Goal: Task Accomplishment & Management: Manage account settings

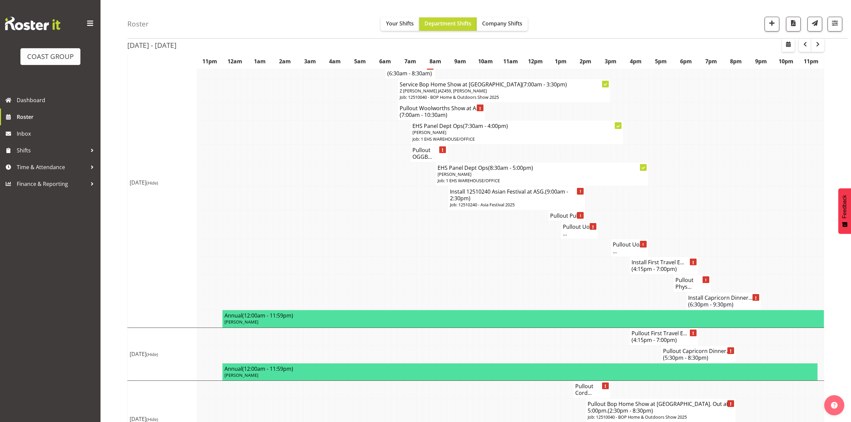
scroll to position [729, 0]
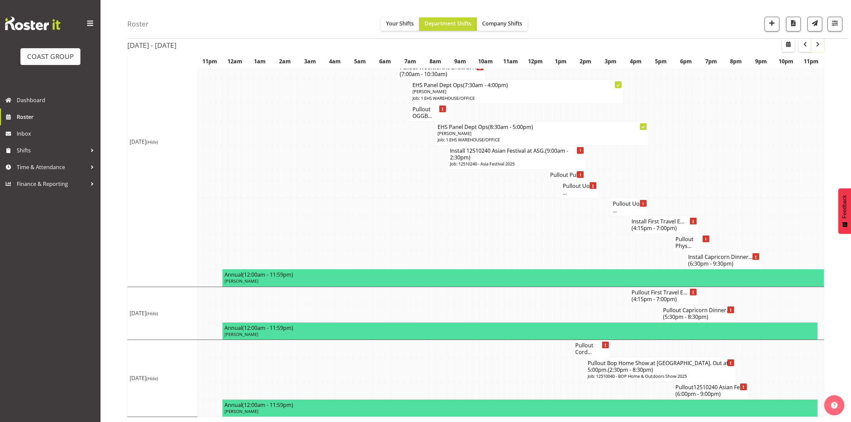
click at [816, 43] on span "button" at bounding box center [818, 44] width 8 height 8
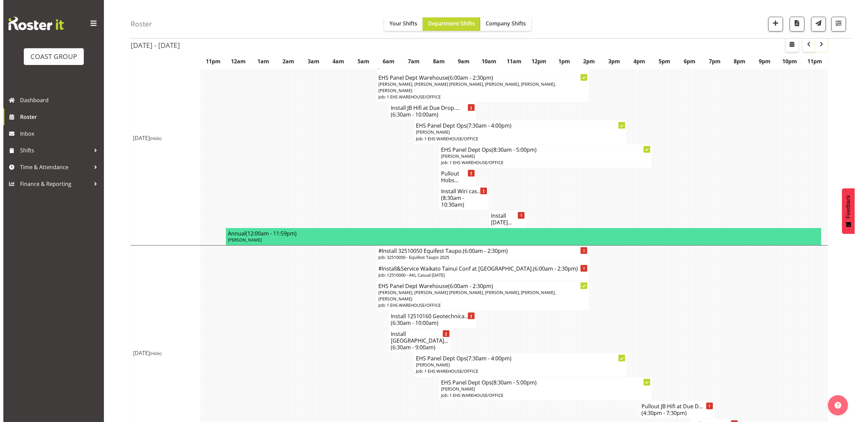
scroll to position [134, 0]
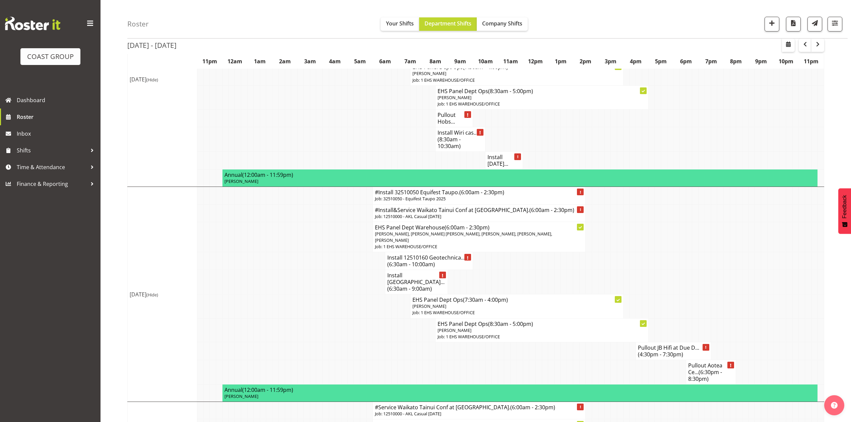
click at [412, 285] on span "(6:30am - 9:00am)" at bounding box center [409, 288] width 45 height 7
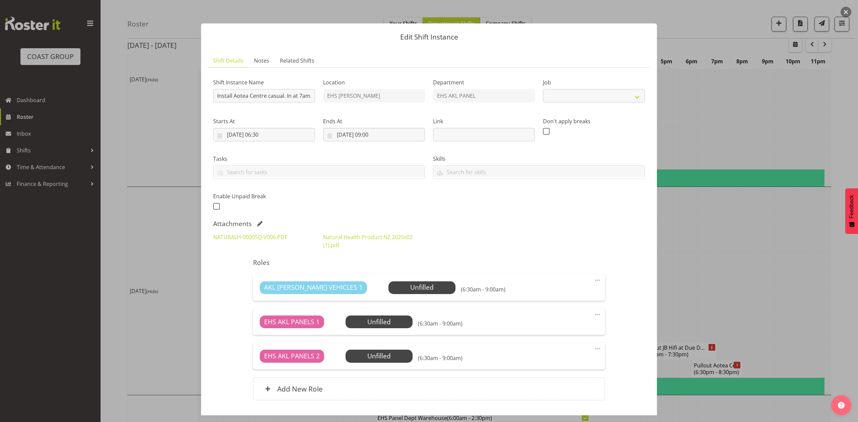
select select "8654"
click at [302, 95] on input "Install Aotea Centre casual. In at 7am." at bounding box center [264, 95] width 102 height 13
type input "Install Aotea Centre casual. In at 5:30am."
click at [261, 137] on input "14/10/2025, 06:30" at bounding box center [264, 134] width 102 height 13
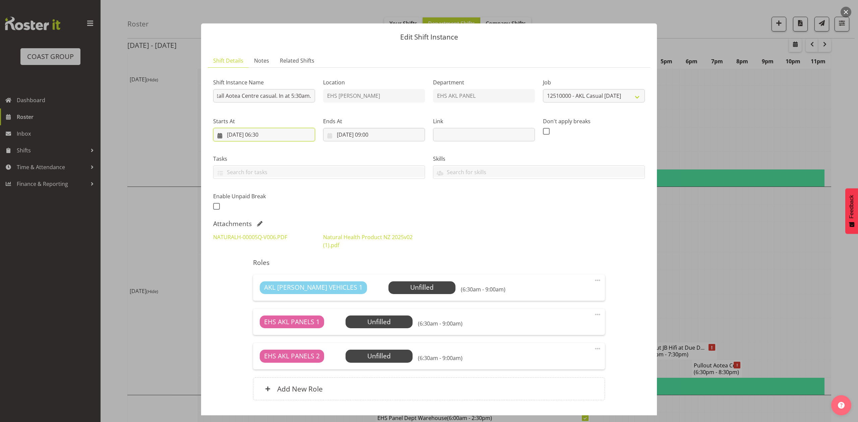
scroll to position [0, 0]
click at [258, 275] on select "00 01 02 03 04 05 06 07 08 09 10 11 12 13 14 15 16 17 18 19 20 21 22 23" at bounding box center [264, 276] width 15 height 13
select select "5"
click at [257, 271] on select "00 01 02 03 04 05 06 07 08 09 10 11 12 13 14 15 16 17 18 19 20 21 22 23" at bounding box center [264, 276] width 15 height 13
type input "14/10/2025, 05:30"
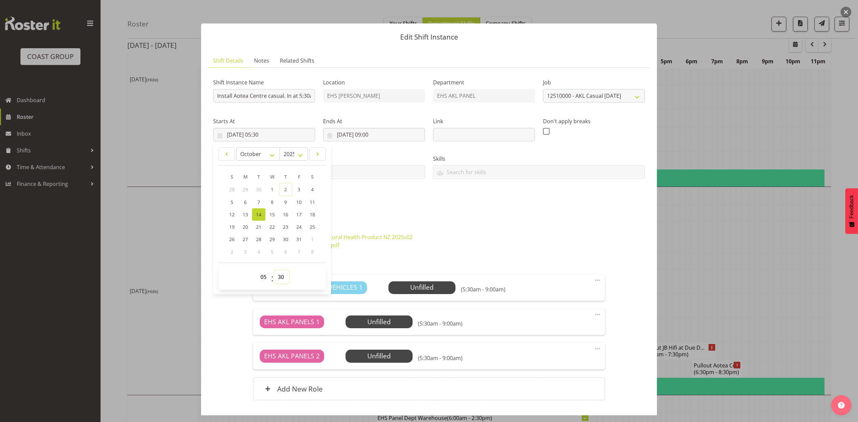
click at [277, 277] on select "00 01 02 03 04 05 06 07 08 09 10 11 12 13 14 15 16 17 18 19 20 21 22 23 24 25 2…" at bounding box center [281, 276] width 15 height 13
select select "0"
click at [274, 271] on select "00 01 02 03 04 05 06 07 08 09 10 11 12 13 14 15 16 17 18 19 20 21 22 23 24 25 2…" at bounding box center [281, 276] width 15 height 13
type input "14/10/2025, 05:00"
click at [420, 210] on div "Shift Instance Name Install Aotea Centre casual. In at 5:30am. Location EHS RYM…" at bounding box center [429, 142] width 440 height 147
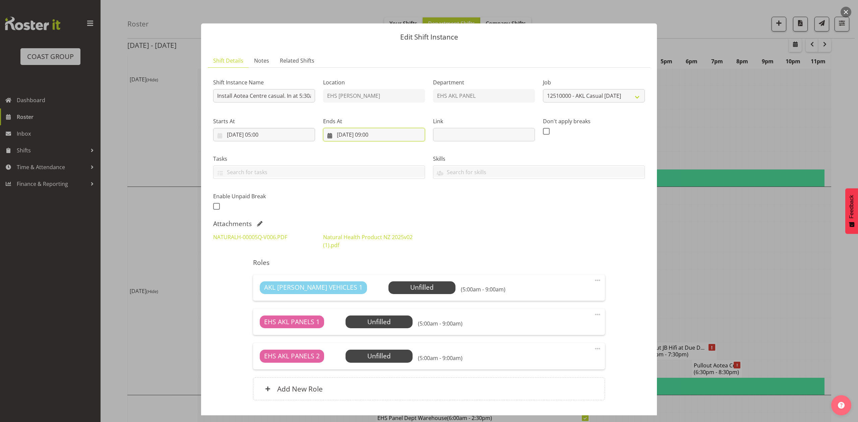
click at [381, 135] on input "14/10/2025, 09:00" at bounding box center [374, 134] width 102 height 13
click at [372, 276] on select "00 01 02 03 04 05 06 07 08 09 10 11 12 13 14 15 16 17 18 19 20 21 22 23" at bounding box center [374, 276] width 15 height 13
select select "7"
click at [367, 271] on select "00 01 02 03 04 05 06 07 08 09 10 11 12 13 14 15 16 17 18 19 20 21 22 23" at bounding box center [374, 276] width 15 height 13
type input "14/10/2025, 07:00"
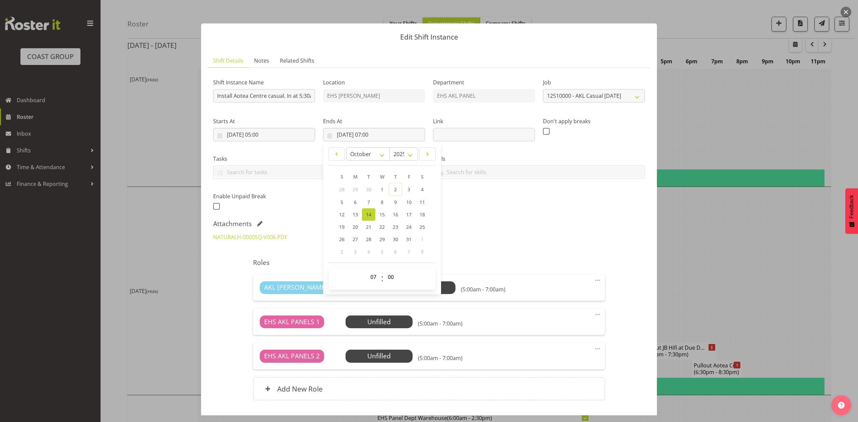
click at [482, 242] on div "NATURALH-00005Q-V006.PDF Natural Health Product NZ 2025v02 (1).pdf" at bounding box center [429, 241] width 440 height 24
click at [380, 132] on input "14/10/2025, 07:00" at bounding box center [374, 134] width 102 height 13
click at [389, 277] on select "00 01 02 03 04 05 06 07 08 09 10 11 12 13 14 15 16 17 18 19 20 21 22 23 24 25 2…" at bounding box center [391, 276] width 15 height 13
select select "30"
click at [384, 271] on select "00 01 02 03 04 05 06 07 08 09 10 11 12 13 14 15 16 17 18 19 20 21 22 23 24 25 2…" at bounding box center [391, 276] width 15 height 13
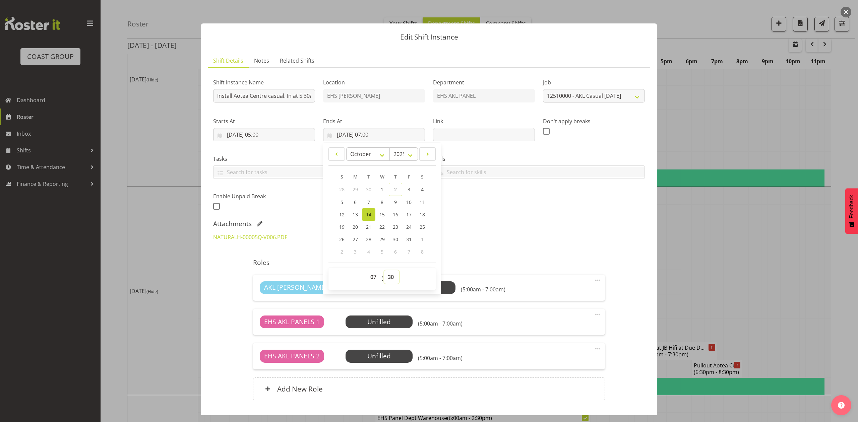
type input "14/10/2025, 07:30"
click at [616, 225] on div "Attachments" at bounding box center [429, 224] width 432 height 8
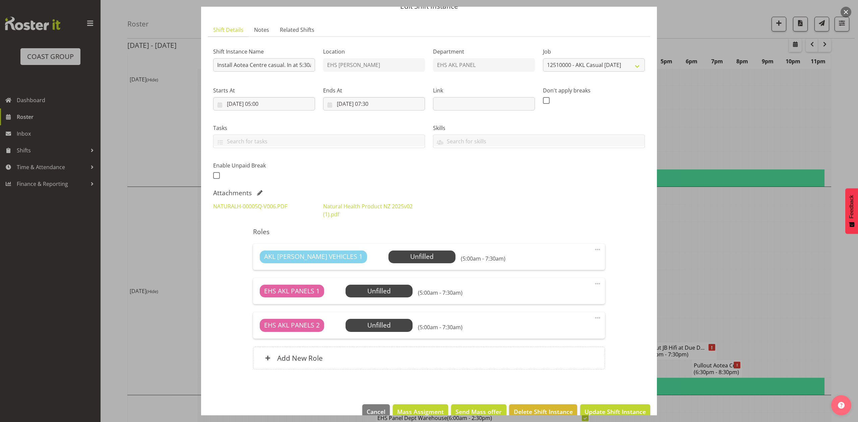
scroll to position [46, 0]
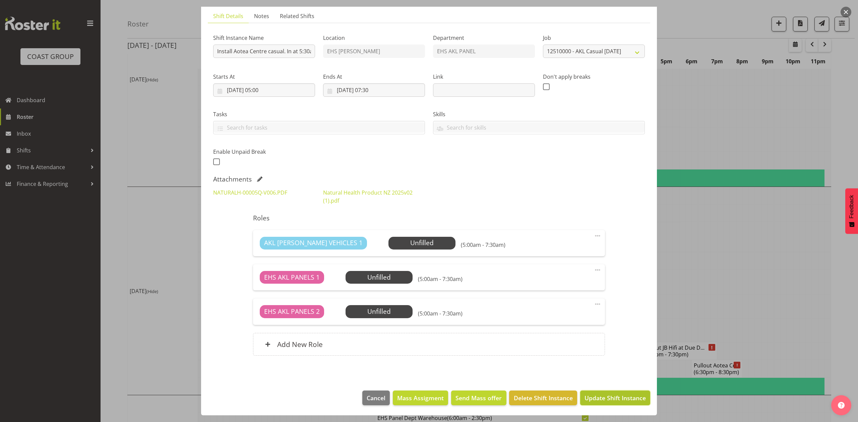
click at [626, 398] on span "Update Shift Instance" at bounding box center [614, 398] width 61 height 9
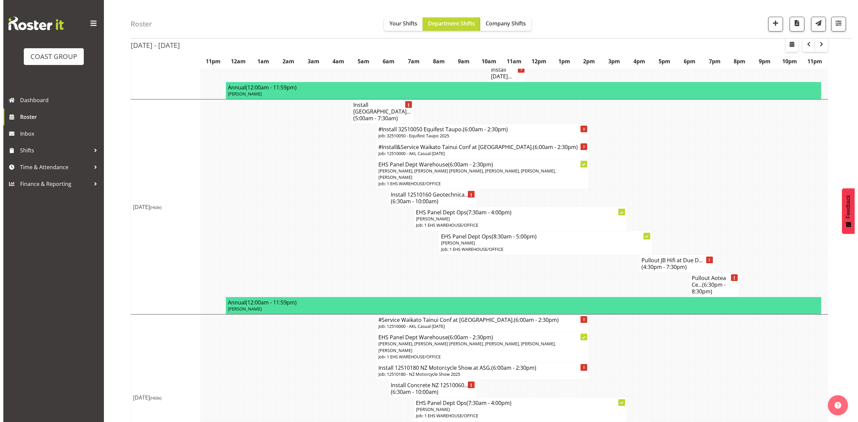
scroll to position [223, 0]
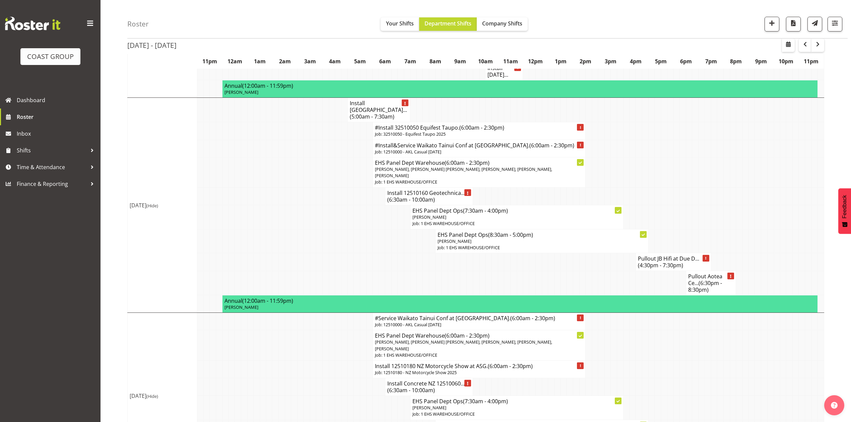
click at [376, 113] on span "(5:00am - 7:30am)" at bounding box center [372, 116] width 45 height 7
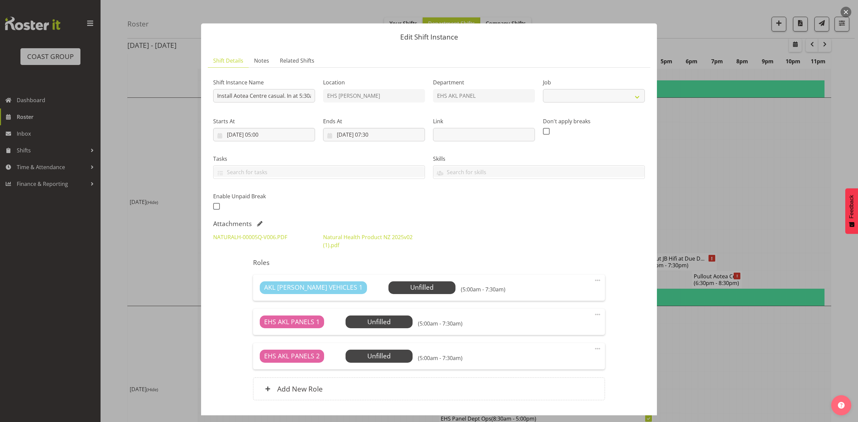
select select "8654"
click at [258, 224] on span at bounding box center [259, 223] width 5 height 5
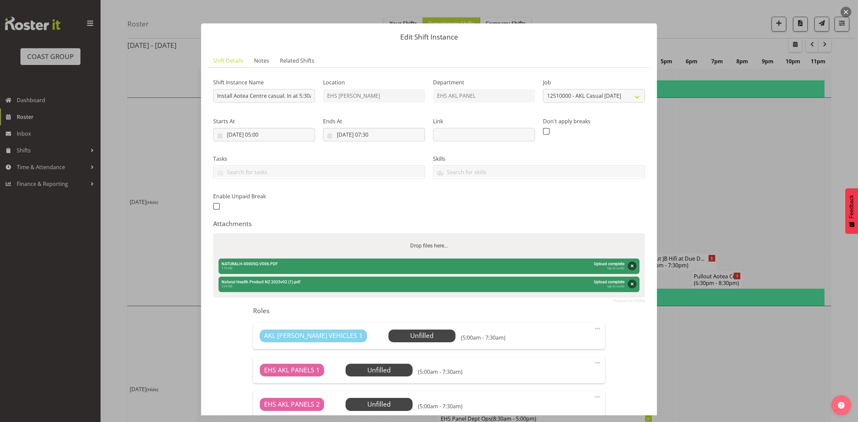
click at [290, 247] on div "Drop files here..." at bounding box center [429, 245] width 432 height 25
click at [213, 233] on input "Drop files here..." at bounding box center [429, 234] width 432 height 2
type input "C:\fakepath\NATURALH-00005Q-V007.PDF"
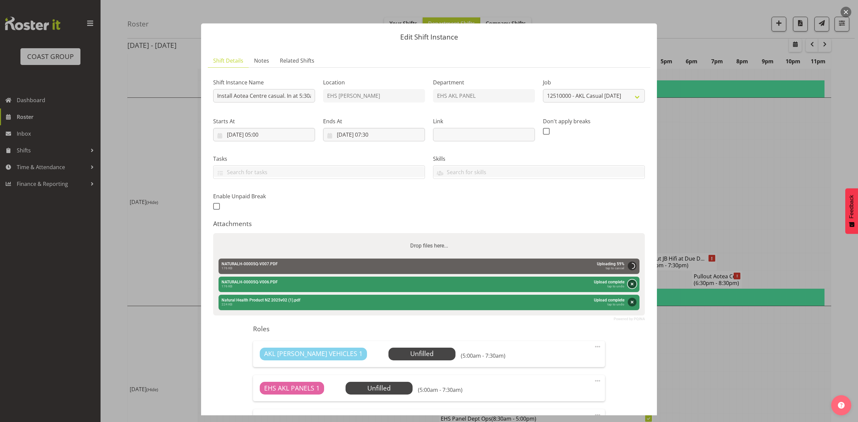
click at [628, 280] on button "Remove" at bounding box center [632, 284] width 9 height 9
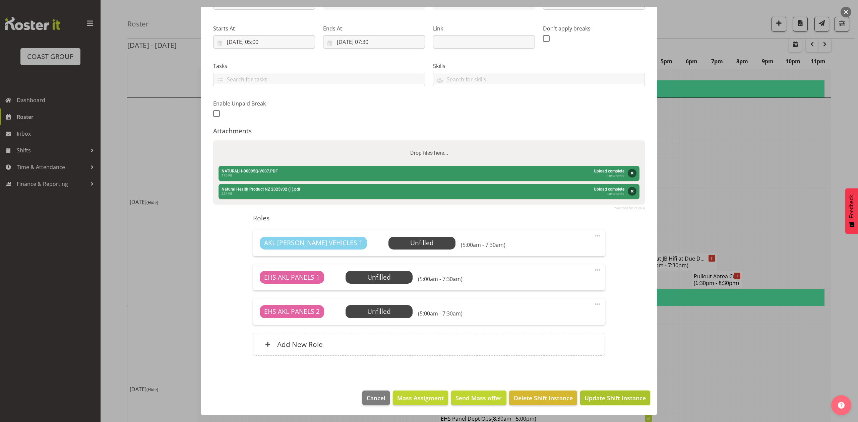
click at [626, 397] on span "Update Shift Instance" at bounding box center [614, 398] width 61 height 9
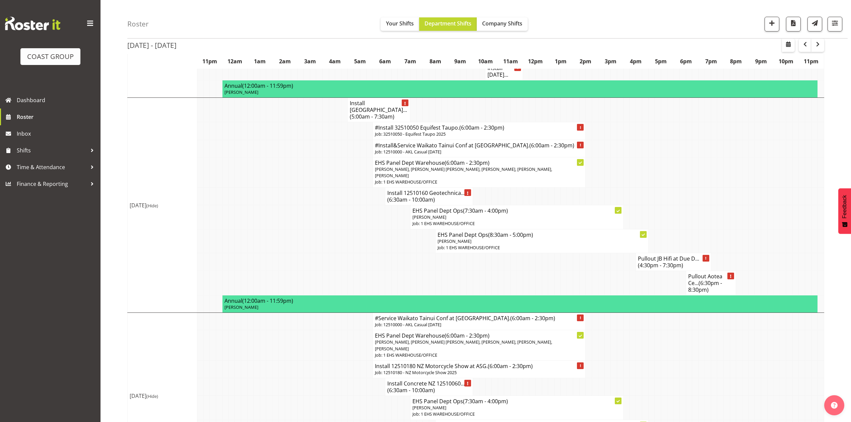
click at [702, 273] on h4 "Pullout Aotea Ce... (6:30pm - 8:30pm)" at bounding box center [711, 283] width 46 height 20
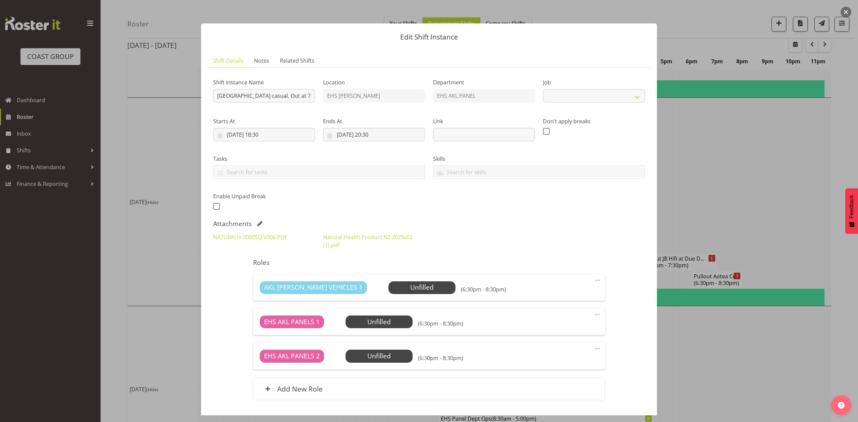
select select "8654"
click at [259, 223] on span at bounding box center [259, 223] width 5 height 5
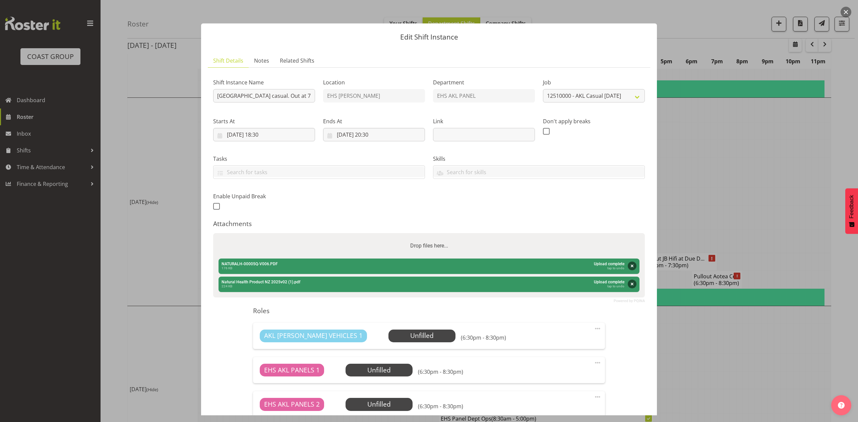
click at [312, 244] on div "Drop files here..." at bounding box center [429, 245] width 432 height 25
click at [213, 233] on input "Drop files here..." at bounding box center [429, 234] width 432 height 2
type input "C:\fakepath\NATURALH-00005Q-V007.PDF"
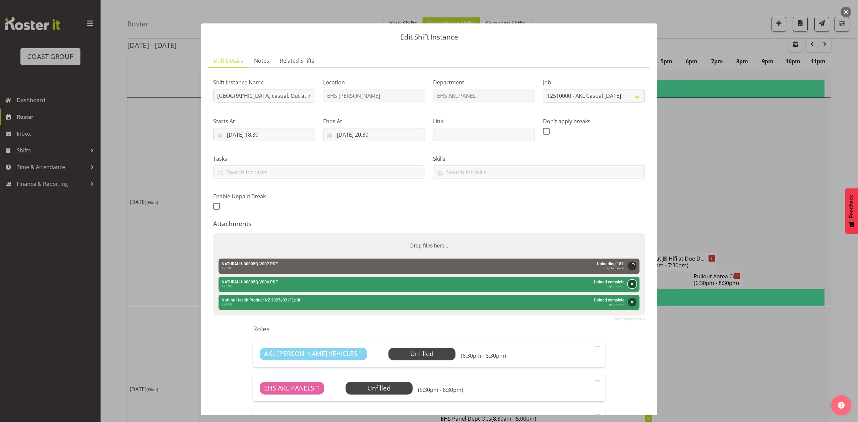
click at [628, 285] on button "Remove" at bounding box center [632, 284] width 9 height 9
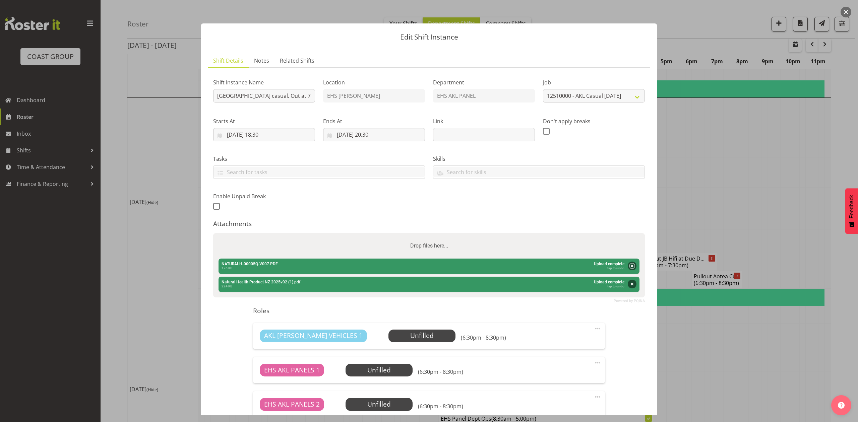
click at [553, 200] on div "Shift Instance Name Pullout Aotea Centre casual. Out at 7pm. Location EHS RYMER…" at bounding box center [429, 142] width 440 height 147
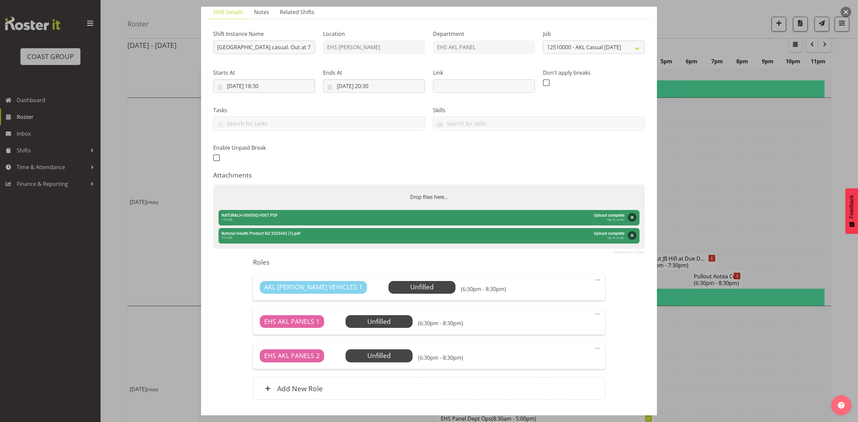
scroll to position [94, 0]
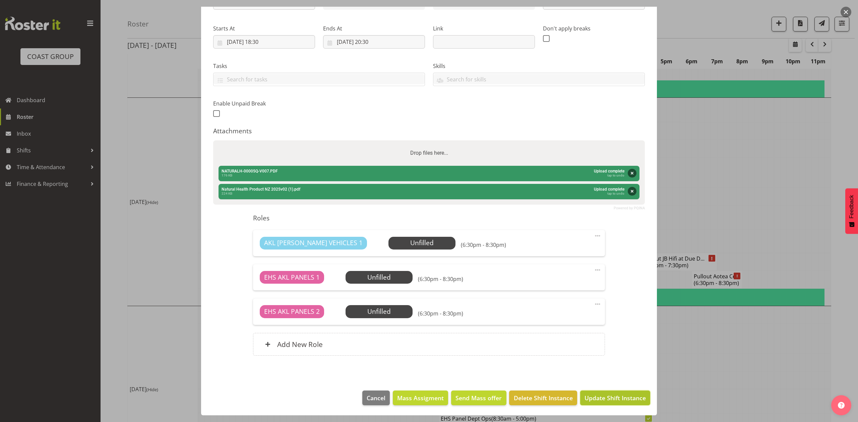
click at [614, 400] on span "Update Shift Instance" at bounding box center [614, 398] width 61 height 9
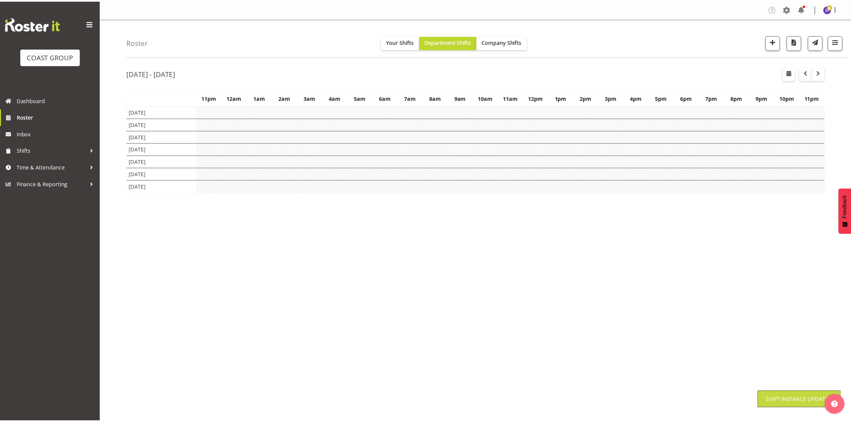
scroll to position [0, 0]
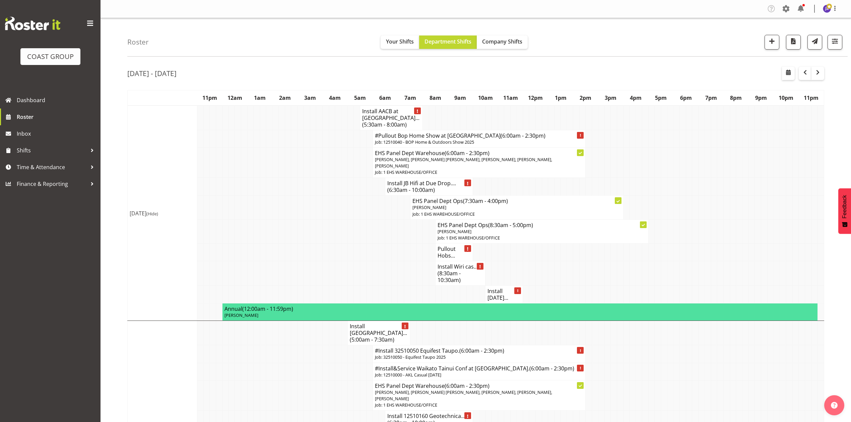
drag, startPoint x: 659, startPoint y: 355, endPoint x: 671, endPoint y: 359, distance: 12.4
click at [659, 363] on td at bounding box center [658, 371] width 6 height 17
click at [800, 71] on button "button" at bounding box center [805, 73] width 13 height 13
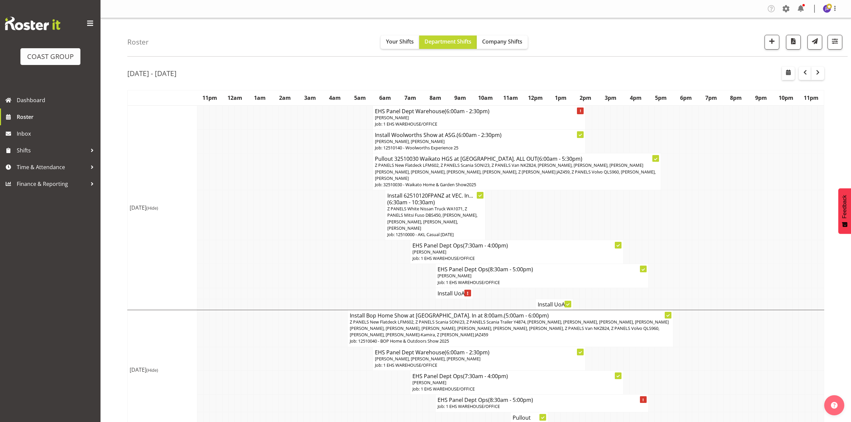
click at [705, 230] on td at bounding box center [708, 215] width 6 height 50
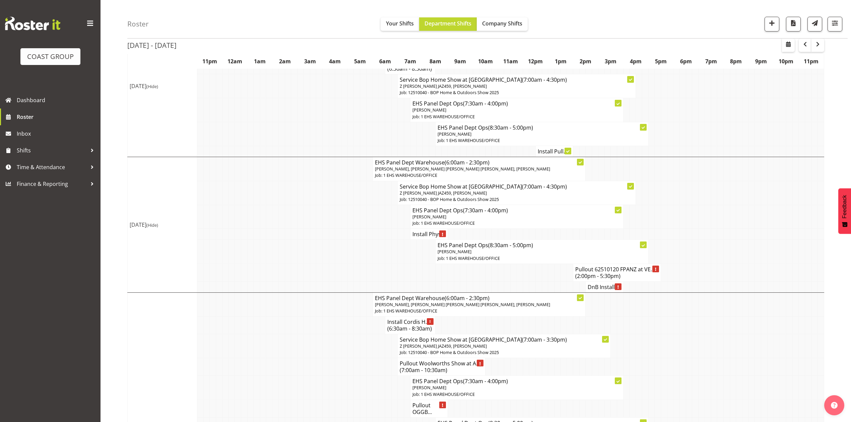
scroll to position [402, 0]
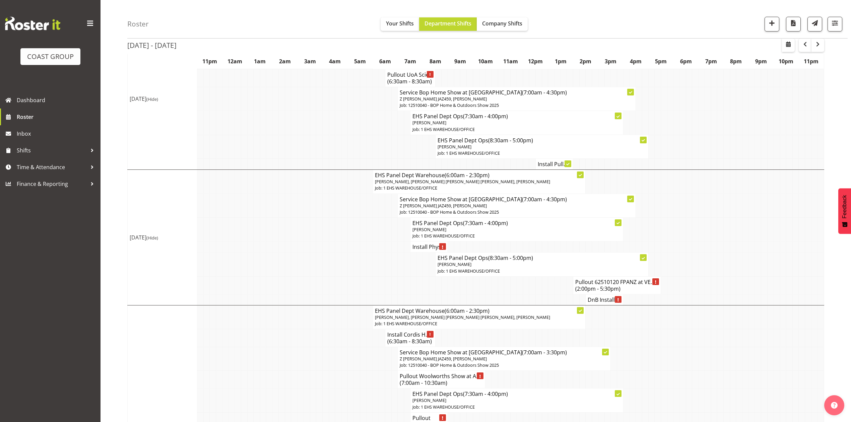
click at [372, 273] on td at bounding box center [369, 265] width 6 height 24
click at [806, 47] on span "button" at bounding box center [805, 44] width 8 height 8
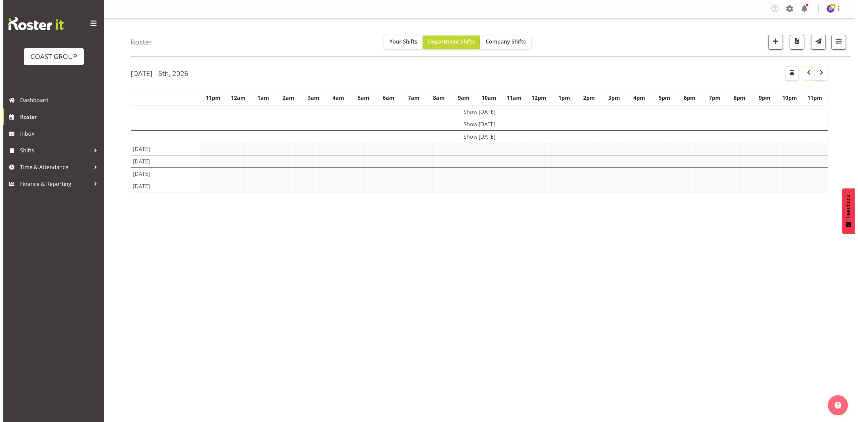
scroll to position [0, 0]
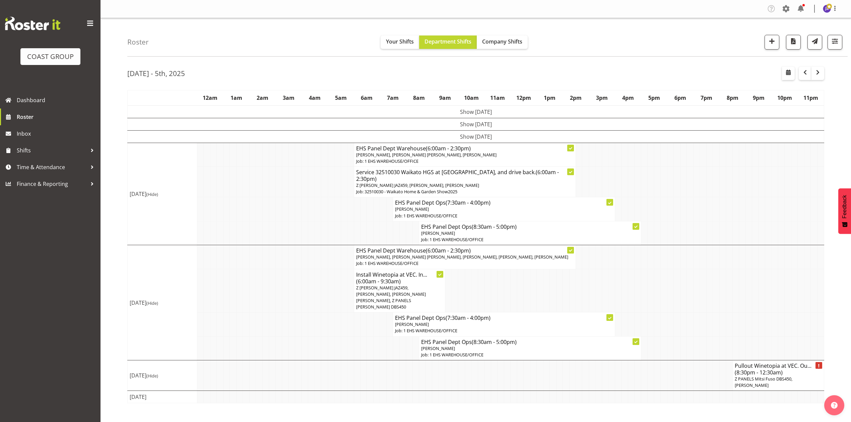
click at [776, 376] on span "Z PANELS Mitsi Fuso DBS450, Freddieric Fiel" at bounding box center [764, 382] width 58 height 12
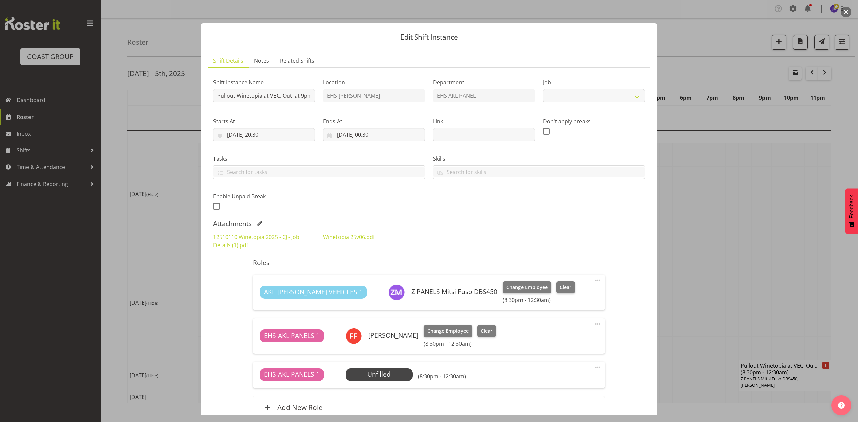
scroll to position [64, 0]
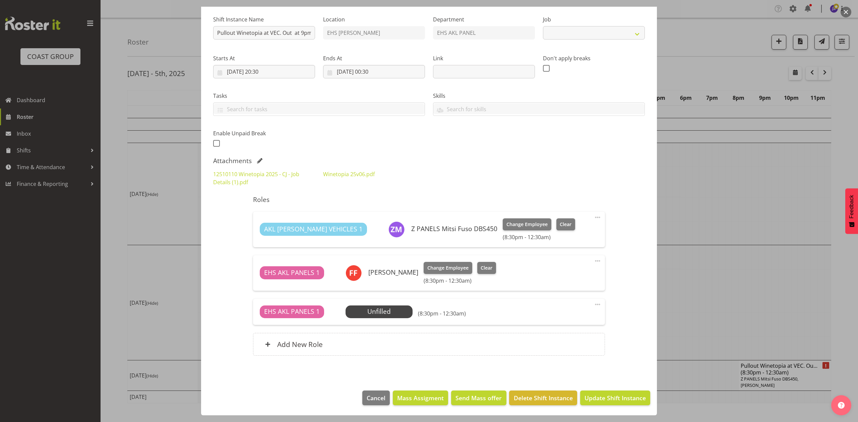
select select "10038"
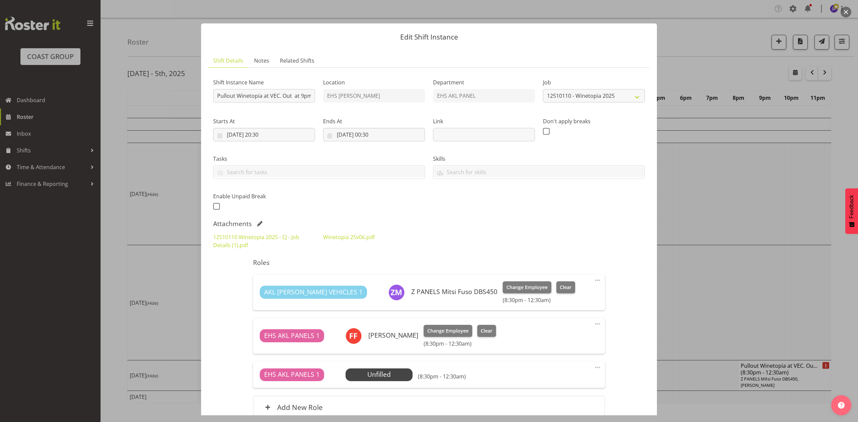
click at [724, 200] on div at bounding box center [429, 211] width 858 height 422
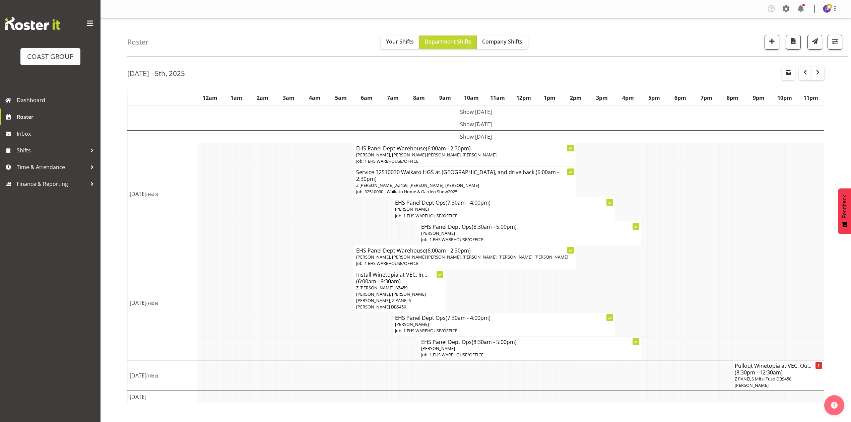
click at [752, 302] on td at bounding box center [755, 291] width 6 height 44
click at [772, 378] on p "Z PANELS Mitsi Fuso DBS450, Freddieric Fiel" at bounding box center [778, 382] width 87 height 13
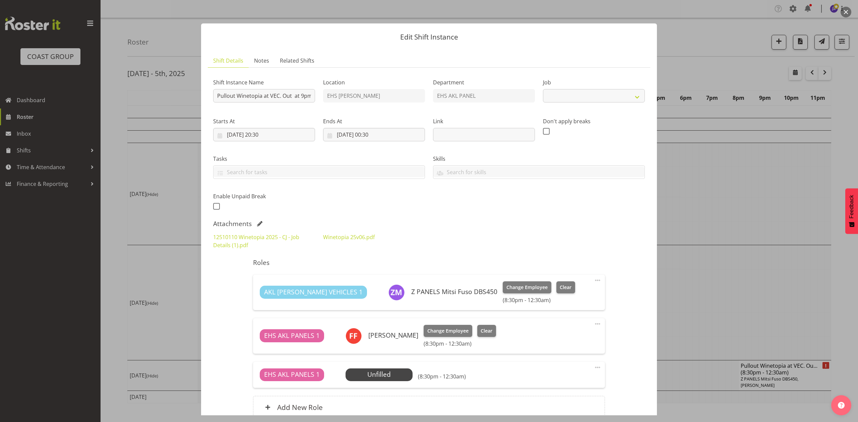
select select "10038"
click at [686, 285] on div at bounding box center [429, 211] width 858 height 422
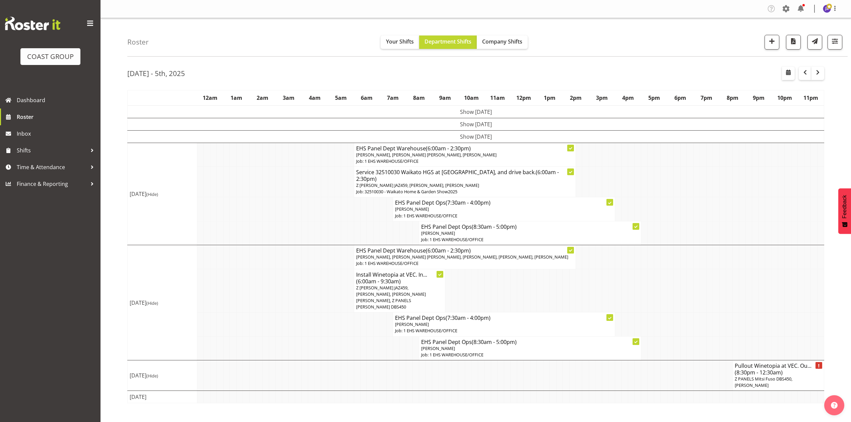
click at [686, 285] on td at bounding box center [683, 291] width 6 height 44
click at [766, 377] on span "Z PANELS Mitsi Fuso DBS450, Freddieric Fiel" at bounding box center [764, 382] width 58 height 12
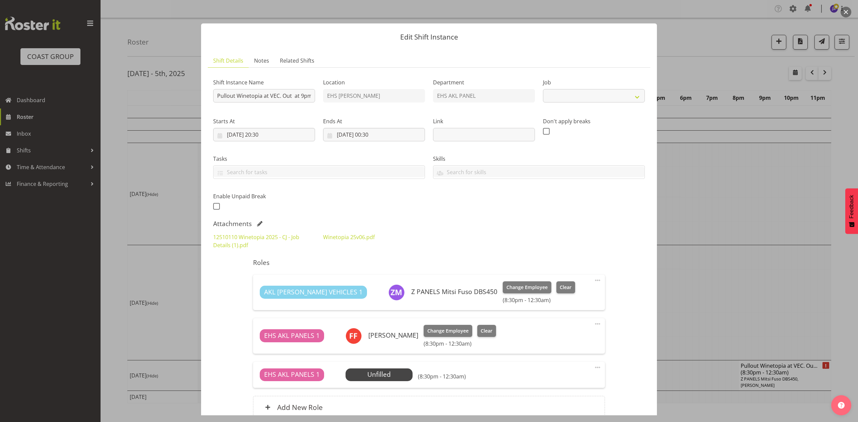
select select "10038"
click at [270, 241] on link "12510110 Winetopia 2025 - CJ - Job Details (1).pdf" at bounding box center [256, 241] width 86 height 15
click at [741, 165] on div at bounding box center [429, 211] width 858 height 422
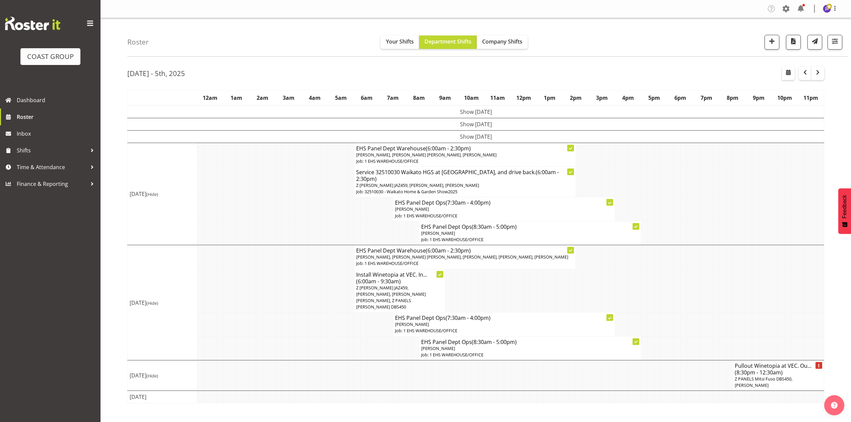
click at [764, 317] on td at bounding box center [762, 325] width 6 height 24
click at [783, 278] on td at bounding box center [781, 291] width 6 height 44
click at [781, 283] on td at bounding box center [781, 291] width 6 height 44
click at [783, 398] on td at bounding box center [781, 397] width 6 height 12
click at [643, 199] on td at bounding box center [644, 209] width 6 height 24
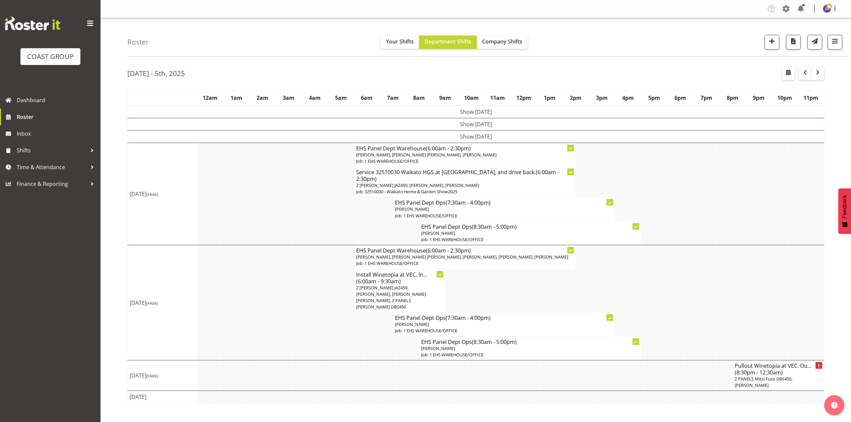
click at [656, 271] on td at bounding box center [657, 291] width 6 height 44
click at [744, 376] on span "Z PANELS Mitsi Fuso DBS450, Freddieric Fiel" at bounding box center [764, 382] width 58 height 12
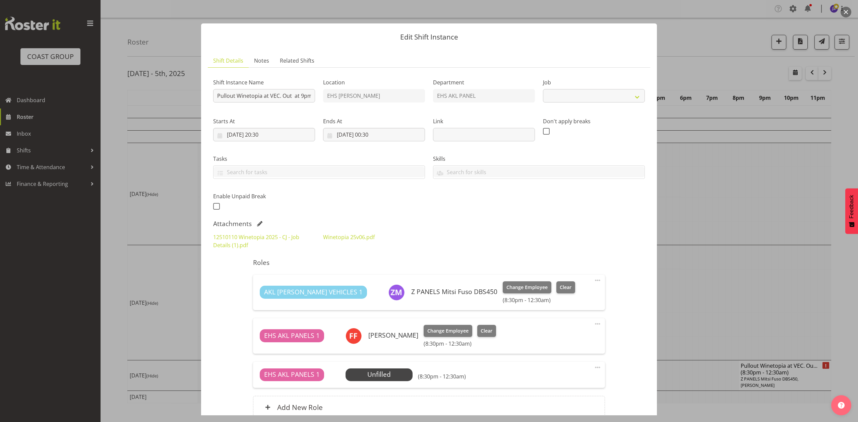
select select "10038"
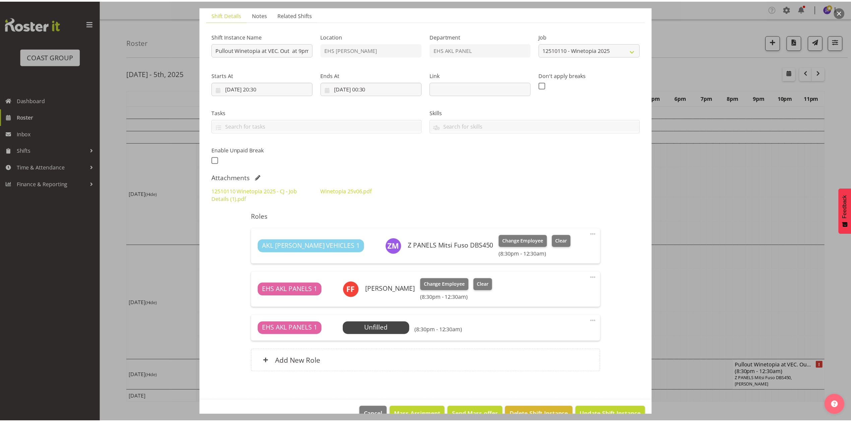
scroll to position [64, 0]
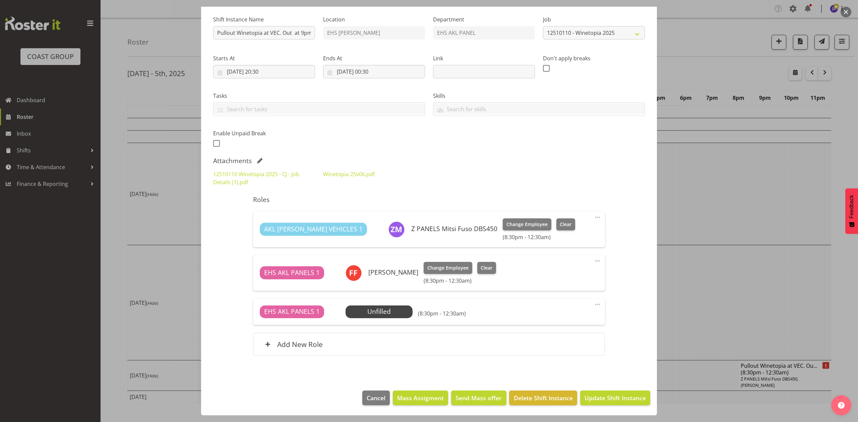
drag, startPoint x: 708, startPoint y: 270, endPoint x: 712, endPoint y: 276, distance: 7.5
click at [708, 270] on div at bounding box center [429, 211] width 858 height 422
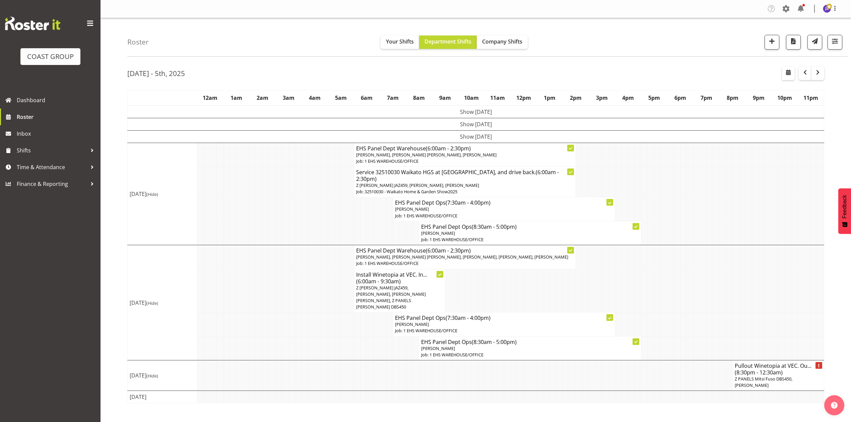
click at [313, 49] on div "Roster Your Shifts Department Shifts Company Shifts 1 Locations Clear CARLTON E…" at bounding box center [487, 37] width 720 height 39
click at [372, 366] on td at bounding box center [370, 376] width 6 height 30
click at [662, 313] on td at bounding box center [664, 325] width 6 height 24
click at [311, 197] on td at bounding box center [311, 209] width 6 height 24
click at [709, 166] on td at bounding box center [709, 155] width 6 height 24
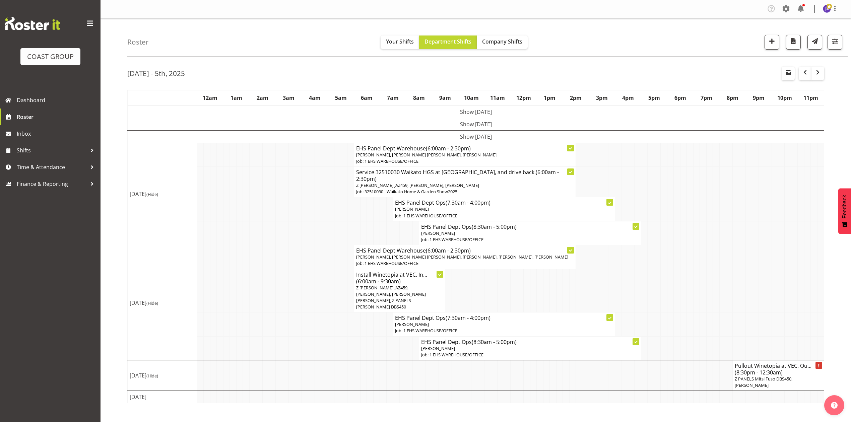
click at [721, 188] on td at bounding box center [722, 182] width 6 height 30
click at [820, 72] on span "button" at bounding box center [818, 72] width 8 height 8
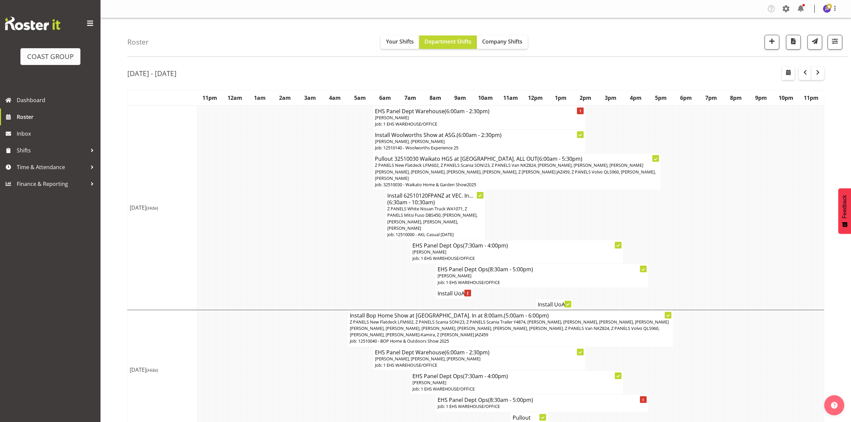
click at [453, 291] on td "Install UoA ..." at bounding box center [454, 293] width 38 height 11
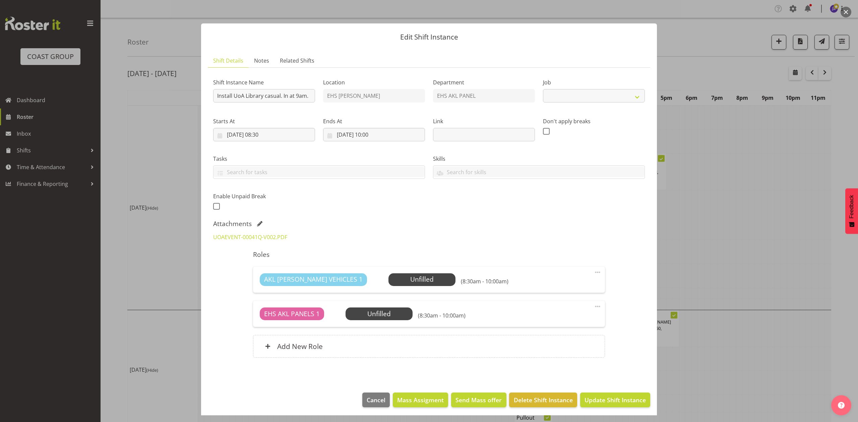
select select "8654"
click at [593, 272] on span at bounding box center [597, 272] width 8 height 8
click at [565, 309] on link "Delete" at bounding box center [569, 311] width 64 height 12
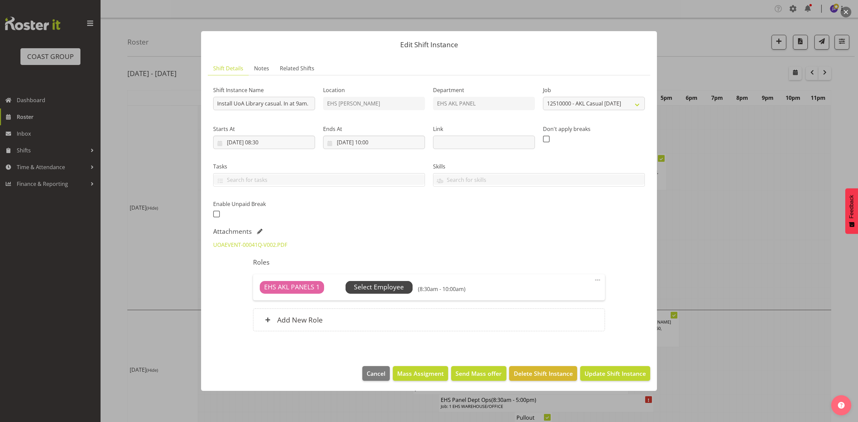
click at [353, 291] on span "Select Employee" at bounding box center [378, 287] width 67 height 13
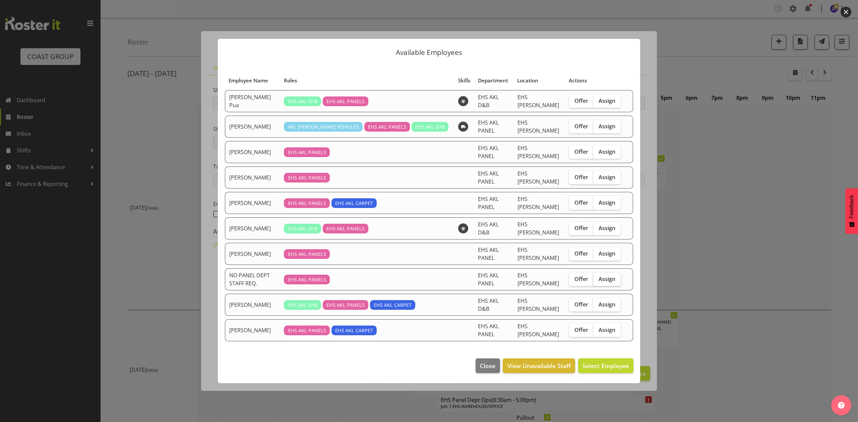
click at [600, 276] on span "Assign" at bounding box center [606, 279] width 17 height 7
click at [597, 277] on input "Assign" at bounding box center [595, 279] width 4 height 4
checkbox input "true"
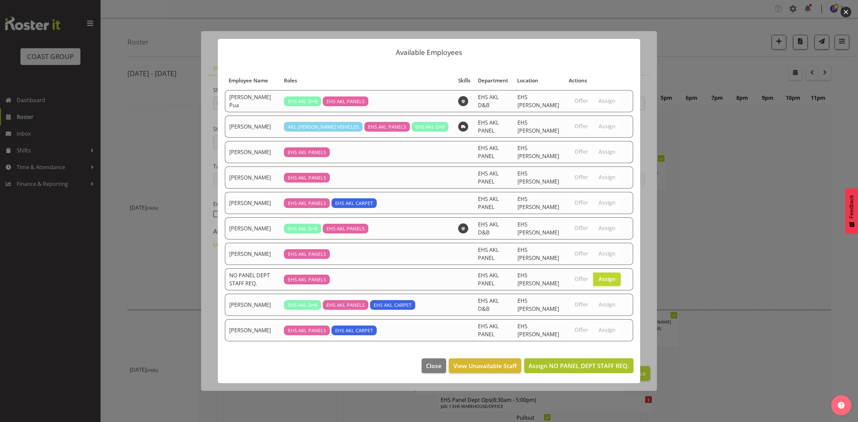
click at [587, 362] on span "Assign NO PANEL DEPT STAFF REQ." at bounding box center [578, 366] width 101 height 8
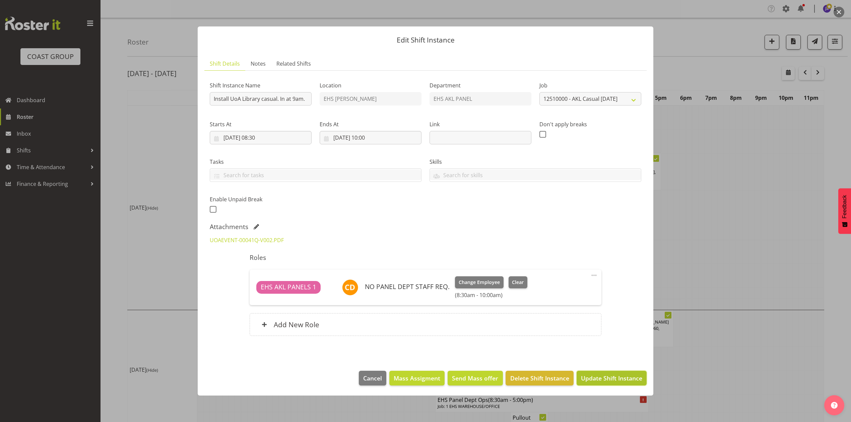
click at [636, 377] on span "Update Shift Instance" at bounding box center [611, 378] width 61 height 9
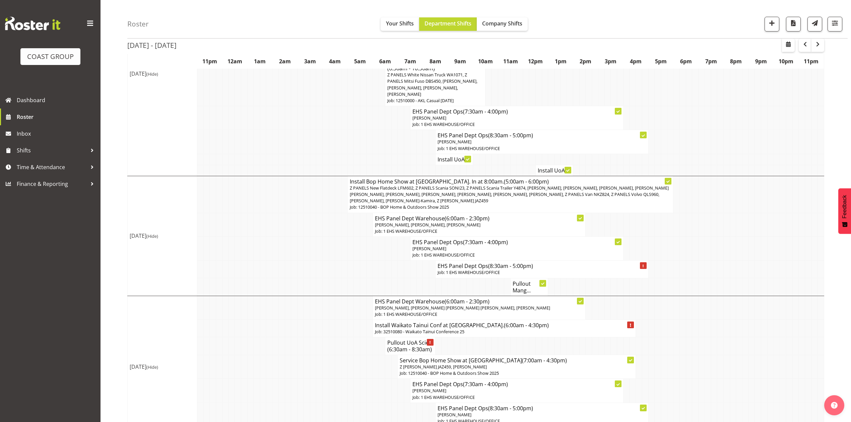
scroll to position [179, 0]
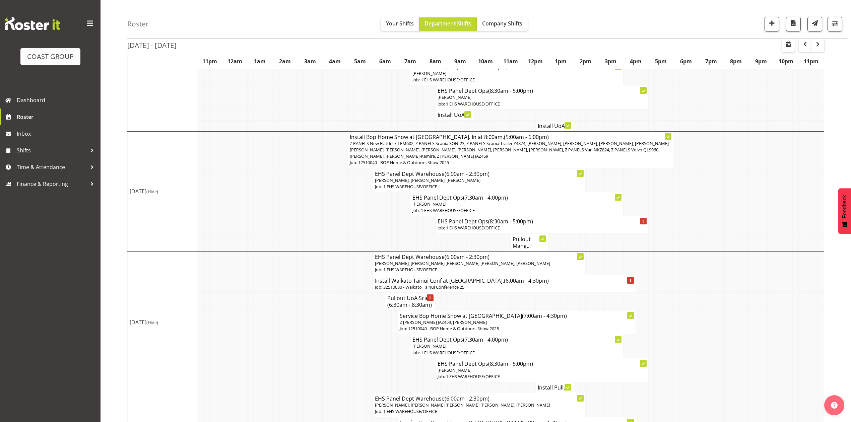
click at [338, 234] on td at bounding box center [338, 243] width 6 height 18
click at [342, 234] on td at bounding box center [344, 243] width 6 height 18
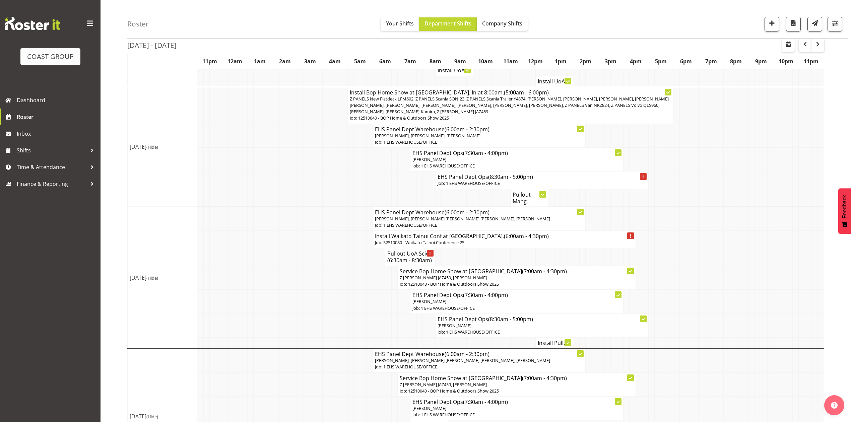
scroll to position [268, 0]
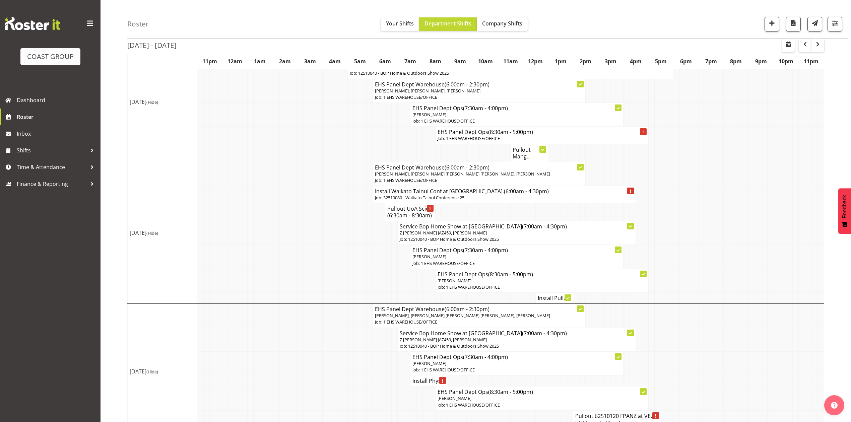
click at [355, 217] on td at bounding box center [357, 212] width 6 height 18
click at [359, 217] on td at bounding box center [357, 212] width 6 height 18
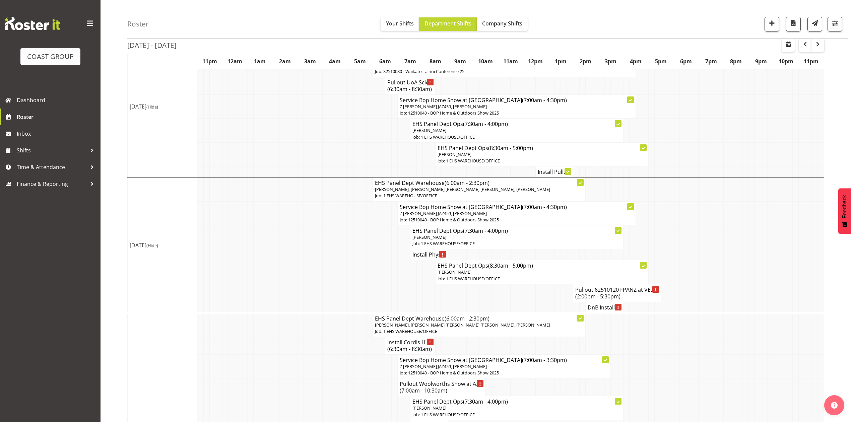
scroll to position [402, 0]
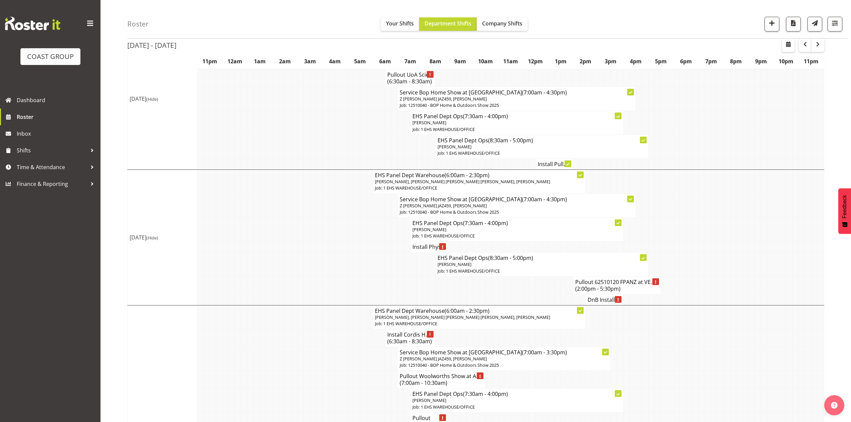
click at [425, 250] on h4 "Install Phys..." at bounding box center [428, 247] width 33 height 7
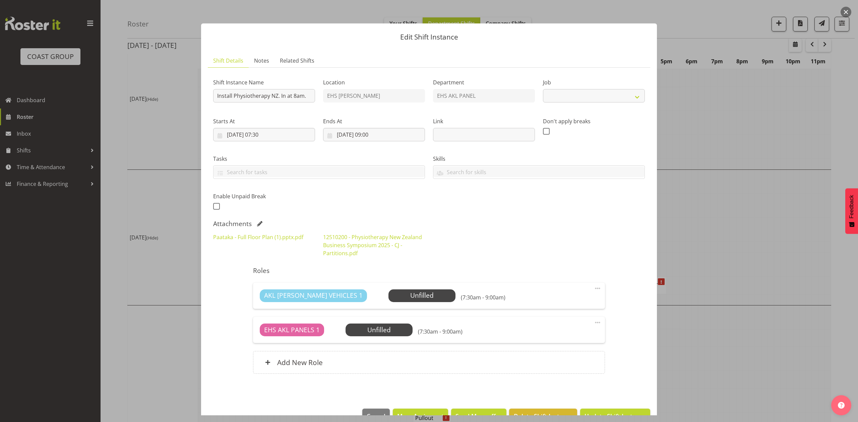
select select "9253"
click at [277, 233] on div "Paataka - Full Floor Plan (1).pptx.pdf" at bounding box center [264, 245] width 110 height 32
click at [275, 241] on link "Paataka - Full Floor Plan (1).pptx.pdf" at bounding box center [258, 237] width 90 height 7
click at [375, 236] on link "12510200 - Physiotherapy New Zealand Business Symposium 2025 - CJ - Partitions.…" at bounding box center [372, 245] width 99 height 23
click at [728, 236] on div at bounding box center [429, 211] width 858 height 422
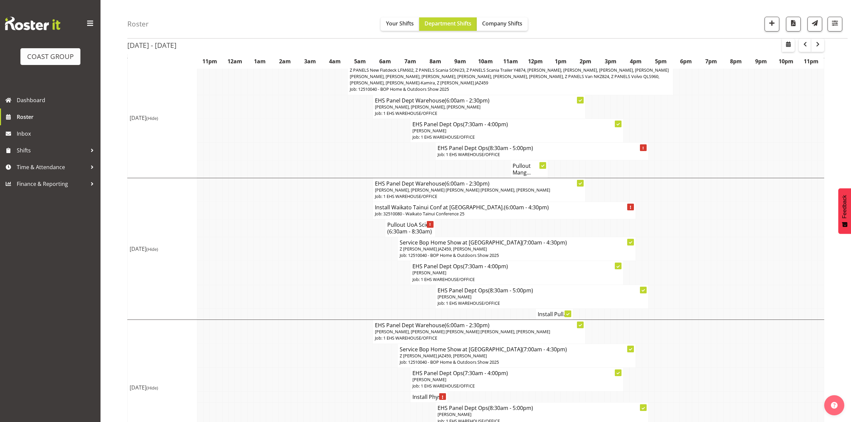
scroll to position [327, 0]
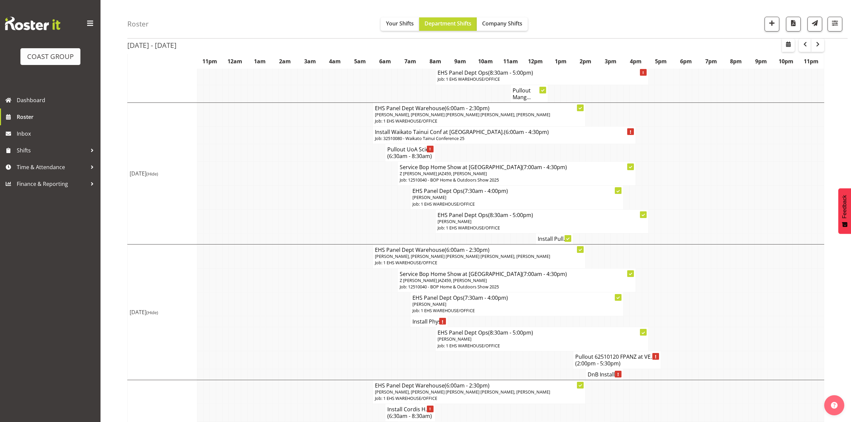
drag, startPoint x: 772, startPoint y: 346, endPoint x: 763, endPoint y: 350, distance: 10.3
click at [772, 346] on td at bounding box center [770, 339] width 6 height 24
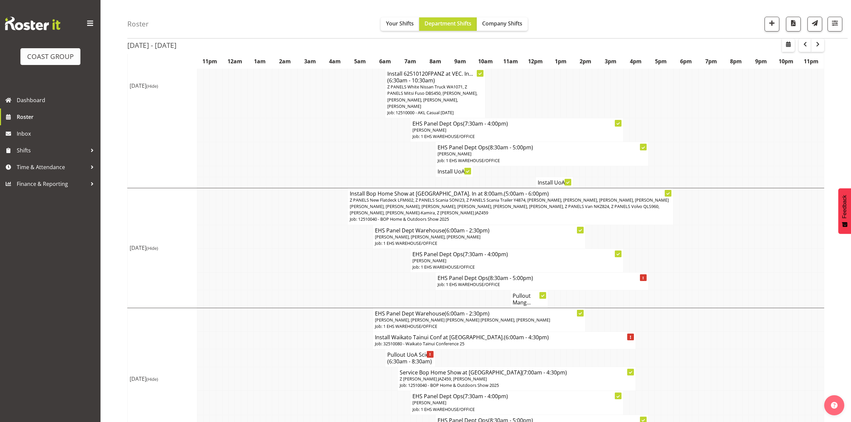
scroll to position [15, 0]
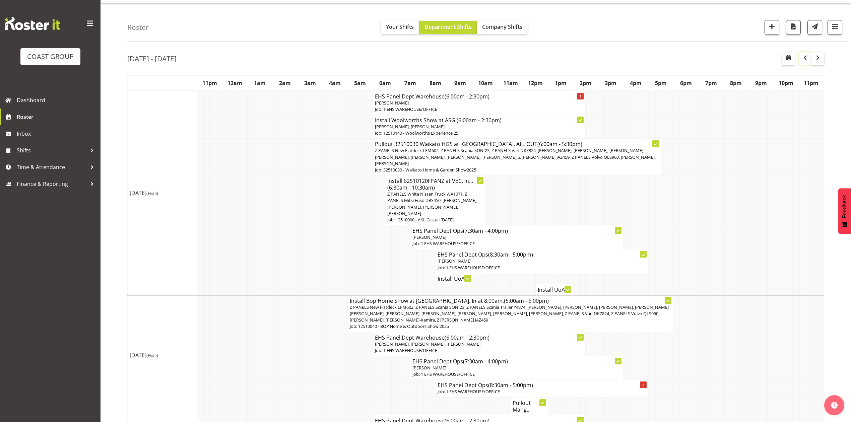
drag, startPoint x: 801, startPoint y: 60, endPoint x: 804, endPoint y: 73, distance: 13.9
click at [801, 60] on span "button" at bounding box center [805, 58] width 8 height 8
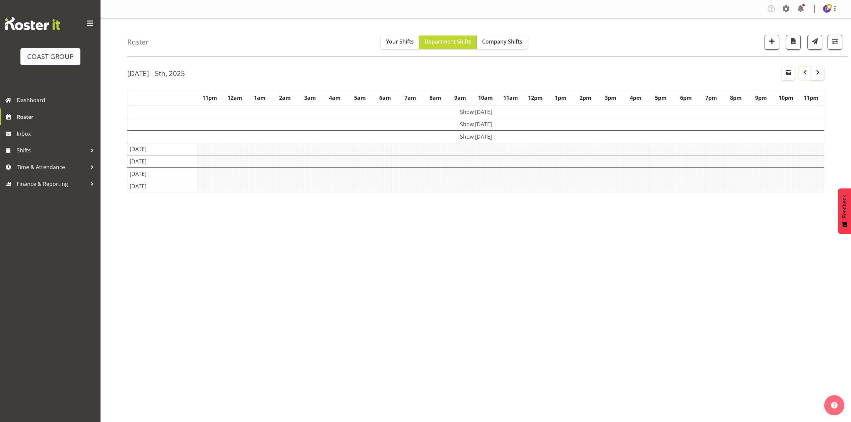
scroll to position [0, 0]
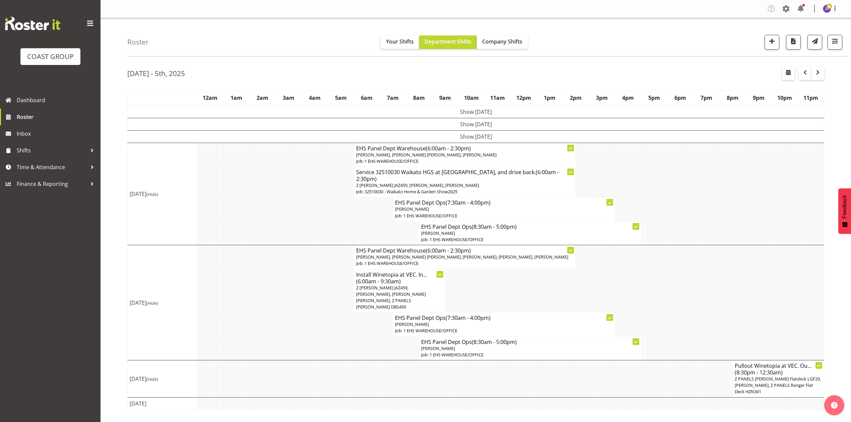
click at [434, 404] on td at bounding box center [435, 403] width 6 height 12
click at [676, 178] on td at bounding box center [677, 182] width 6 height 30
drag, startPoint x: 822, startPoint y: 70, endPoint x: 821, endPoint y: 82, distance: 11.7
click at [821, 70] on span "button" at bounding box center [818, 72] width 8 height 8
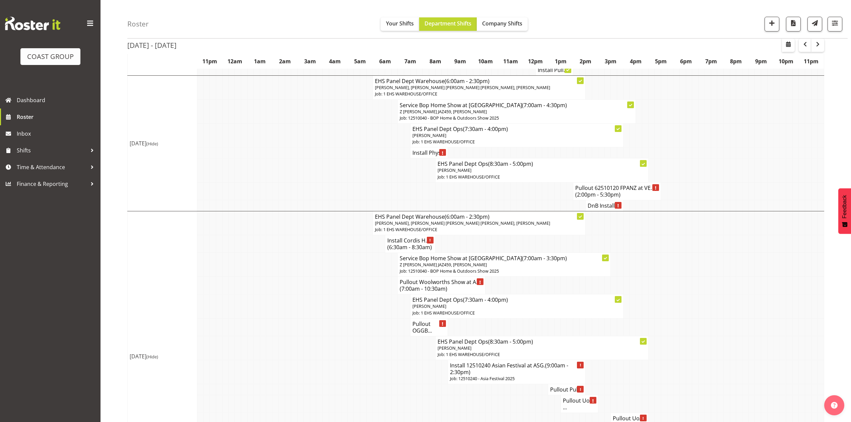
scroll to position [447, 0]
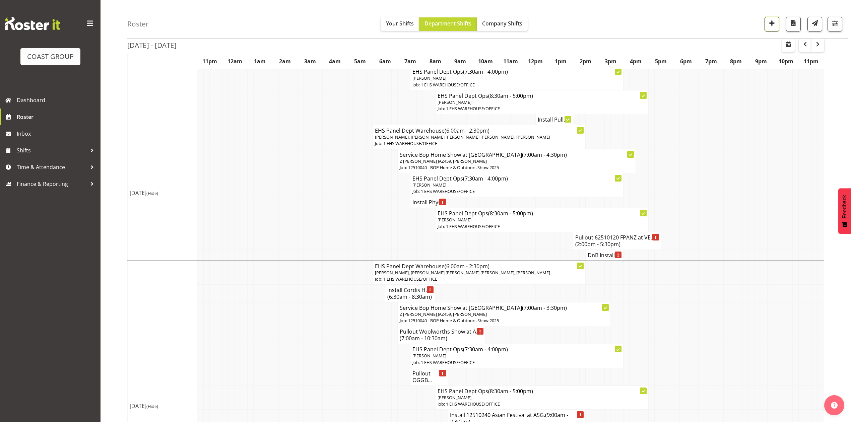
click at [767, 28] on button "button" at bounding box center [772, 24] width 15 height 15
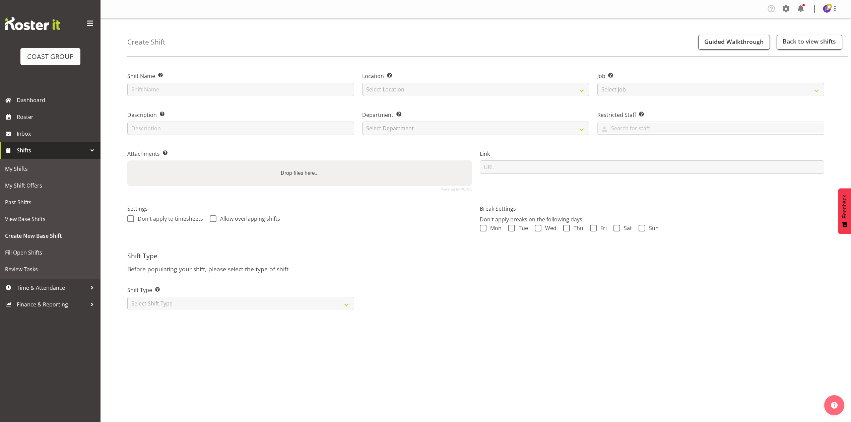
click at [172, 82] on div "Shift Name Enter a name for the shift (e.g. Day Shift)." at bounding box center [240, 84] width 227 height 24
click at [174, 97] on div "Shift Name Enter a name for the shift (e.g. Day Shift)." at bounding box center [240, 82] width 235 height 39
click at [177, 92] on input "text" at bounding box center [240, 89] width 227 height 13
click at [133, 86] on input "Apprentice of the year" at bounding box center [240, 89] width 227 height 13
type input "12510190 Apprentice of the year"
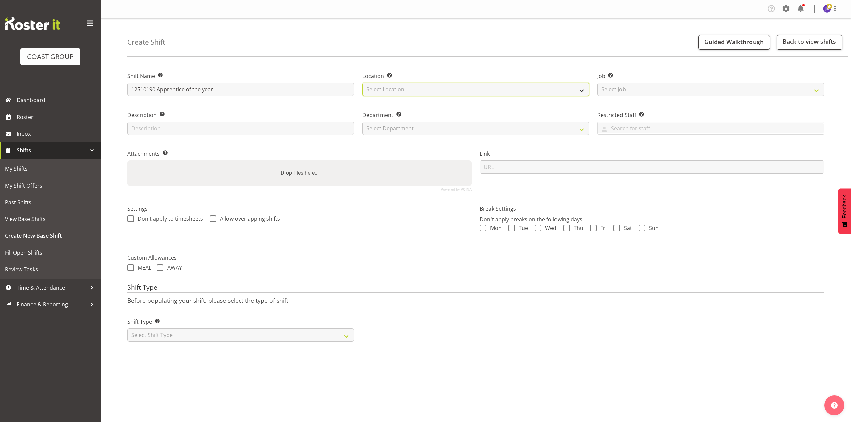
drag, startPoint x: 405, startPoint y: 89, endPoint x: 406, endPoint y: 95, distance: 6.1
click at [405, 89] on select "Select Location EHS RYMER" at bounding box center [475, 89] width 227 height 13
select select "35"
click at [362, 83] on select "Select Location EHS RYMER" at bounding box center [475, 89] width 227 height 13
click at [634, 91] on select "Select Job Create new job 1 Carlton Events 1 Carlton Hamilton 1 Carlton Welling…" at bounding box center [710, 89] width 227 height 13
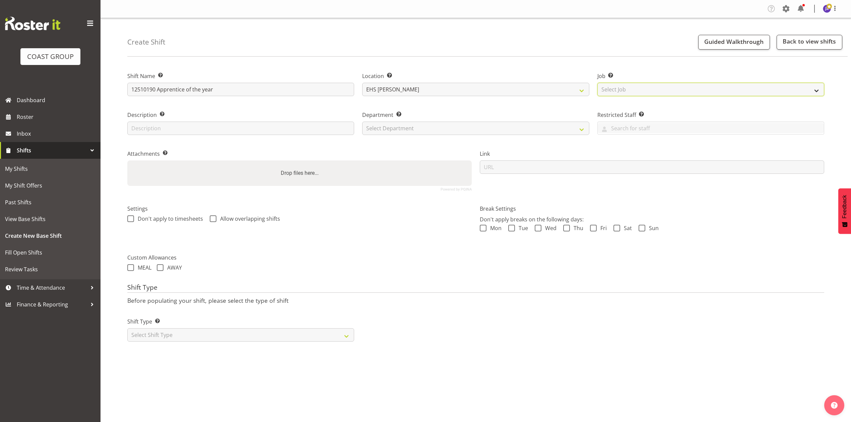
select select "10537"
click at [597, 83] on select "Select Job Create new job 1 Carlton Events 1 Carlton Hamilton 1 Carlton Welling…" at bounding box center [710, 89] width 227 height 13
drag, startPoint x: 419, startPoint y: 126, endPoint x: 417, endPoint y: 134, distance: 8.1
click at [419, 126] on select "Select Department EHS AKL PANEL EHS AKL PANEL" at bounding box center [475, 128] width 227 height 13
select select "39"
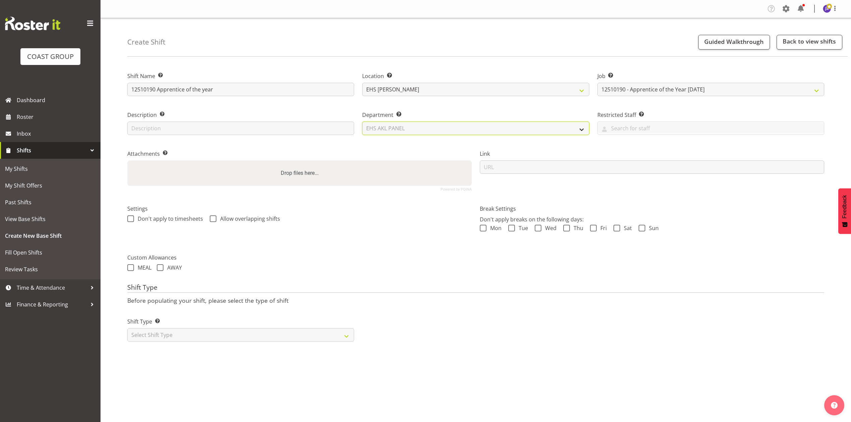
click at [362, 122] on select "Select Department EHS AKL PANEL EHS AKL PANEL" at bounding box center [475, 128] width 227 height 13
click at [242, 85] on input "12510190 Apprentice of the year" at bounding box center [240, 89] width 227 height 13
type input "12510190 Apprentice of the year."
click at [402, 89] on select "EHS RYMER" at bounding box center [475, 89] width 227 height 13
click at [388, 172] on div "Drop files here..." at bounding box center [299, 172] width 344 height 25
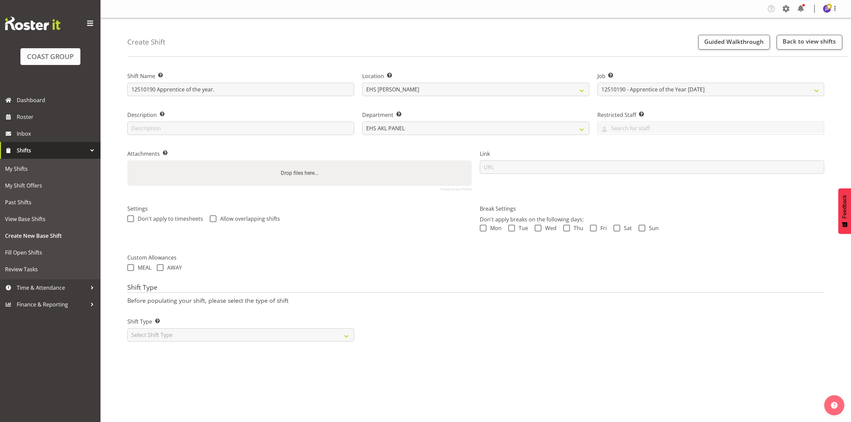
click at [127, 160] on input "Drop files here..." at bounding box center [299, 161] width 344 height 2
click at [301, 170] on label "Drop files here..." at bounding box center [299, 173] width 43 height 13
click at [301, 163] on input "Drop files here..." at bounding box center [299, 161] width 344 height 2
type input "C:\fakepath\12510190 - Apprentice of the Year 2025 - AM - Partitions.pdf"
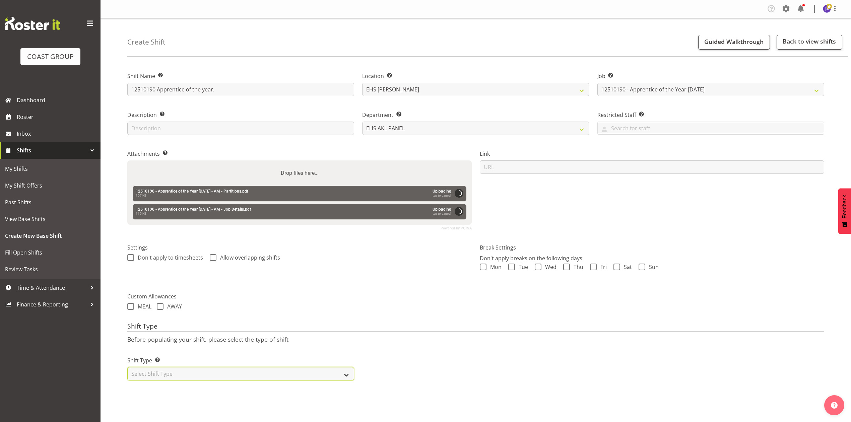
click at [318, 376] on select "Select Shift Type One Off Shift Recurring Shift Rotating Shift" at bounding box center [240, 373] width 227 height 13
select select "recurring"
click at [127, 368] on select "Select Shift Type One Off Shift Recurring Shift Rotating Shift" at bounding box center [240, 373] width 227 height 13
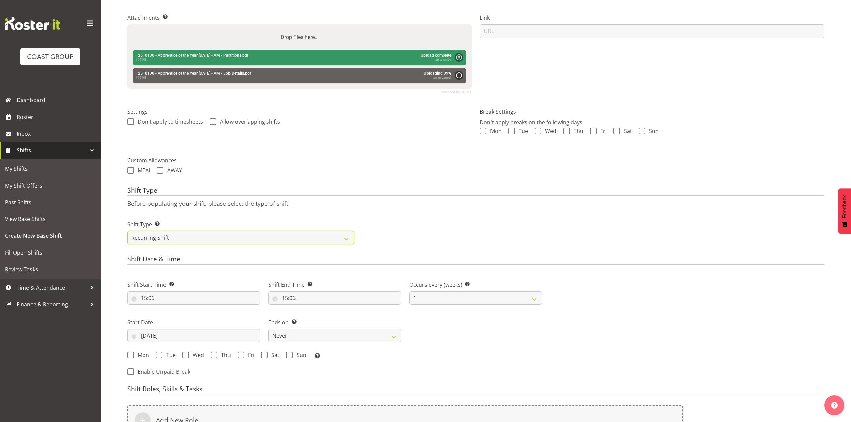
scroll to position [253, 0]
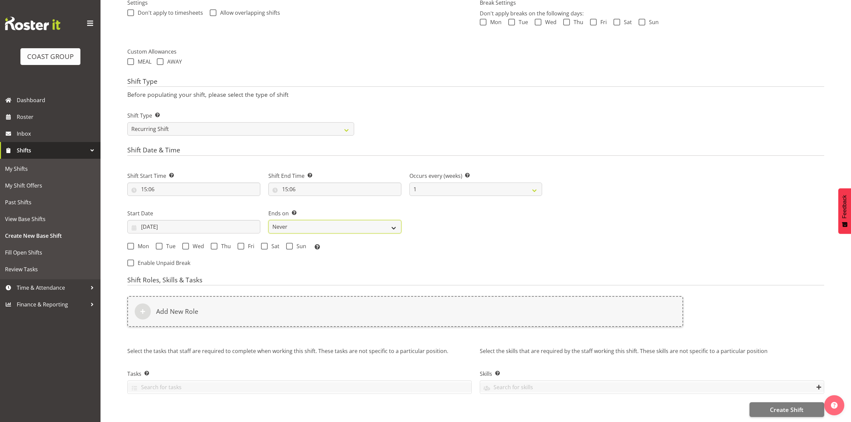
drag, startPoint x: 310, startPoint y: 213, endPoint x: 312, endPoint y: 225, distance: 12.7
click at [310, 220] on select "Never On Date" at bounding box center [334, 226] width 133 height 13
select select "date"
click at [268, 220] on select "Never On Date" at bounding box center [334, 226] width 133 height 13
click at [164, 221] on input "02/10/2025" at bounding box center [193, 226] width 133 height 13
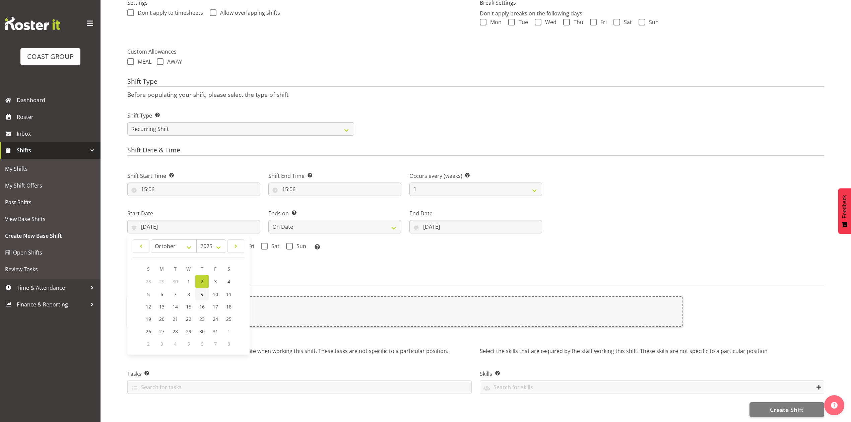
click at [204, 288] on link "9" at bounding box center [201, 294] width 13 height 12
type input "09/10/2025"
click at [212, 243] on span at bounding box center [214, 246] width 7 height 7
click at [212, 244] on input "Thu" at bounding box center [213, 246] width 4 height 4
checkbox input "true"
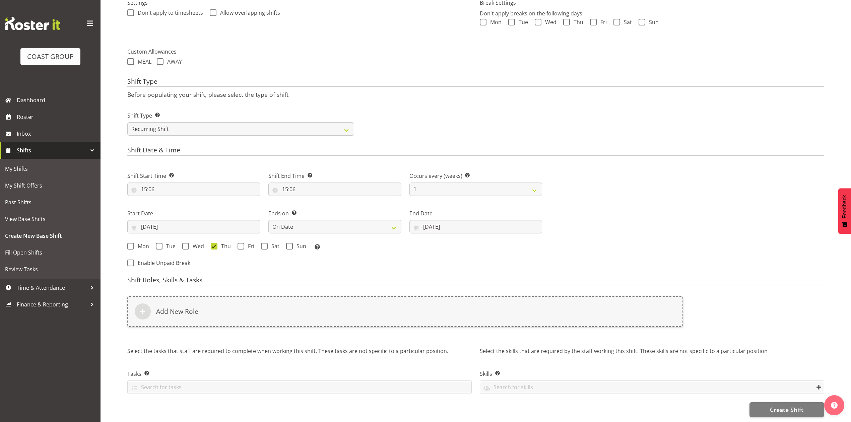
click at [360, 212] on div "Ends on This is the end of the recurring period. Selecting ‘Never’ means that t…" at bounding box center [334, 221] width 133 height 24
click at [441, 220] on input "02/10/2025" at bounding box center [475, 226] width 133 height 13
click at [511, 288] on link "10" at bounding box center [507, 294] width 13 height 12
type input "10/10/2025"
click at [242, 243] on div "Mon Tue Wed Thu Fri Sat Sun Select the days of the week you wish to create this…" at bounding box center [334, 247] width 415 height 9
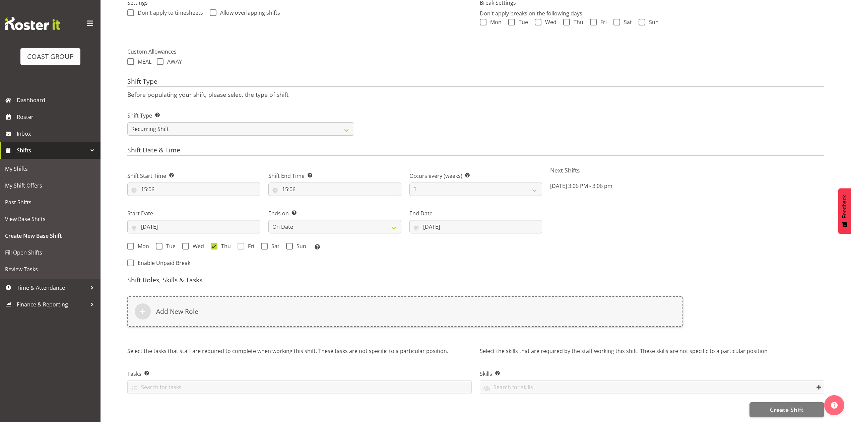
click at [239, 243] on span at bounding box center [241, 246] width 7 height 7
click at [239, 244] on input "Fri" at bounding box center [240, 246] width 4 height 4
checkbox input "true"
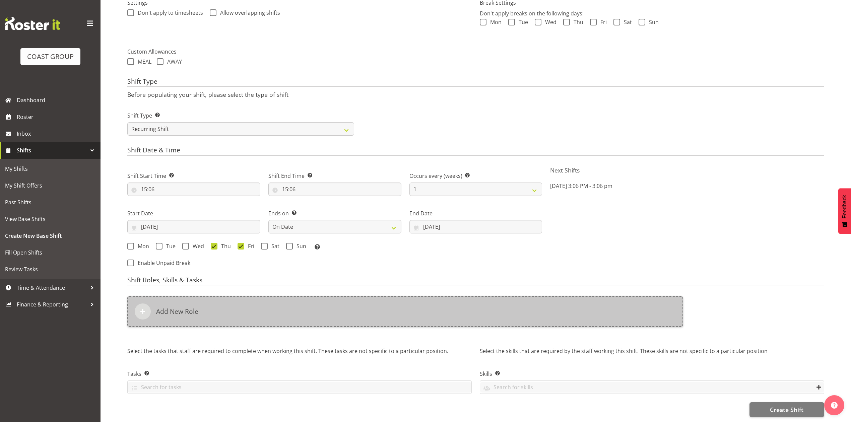
click at [247, 311] on div "Add New Role" at bounding box center [405, 311] width 556 height 31
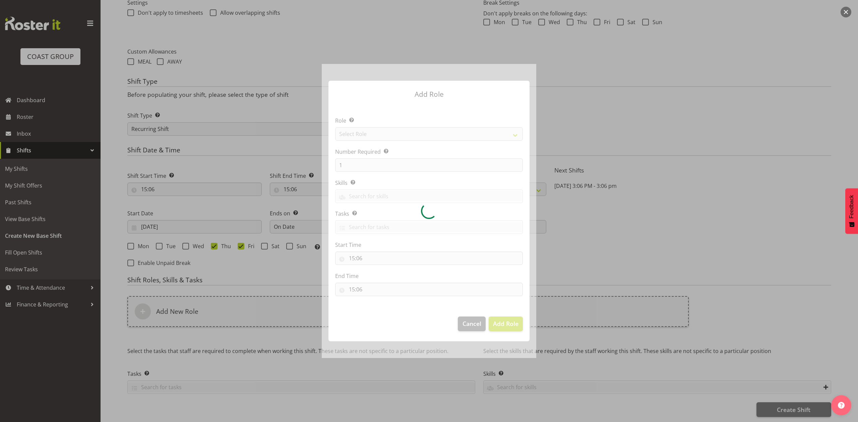
click at [412, 134] on div at bounding box center [429, 211] width 214 height 294
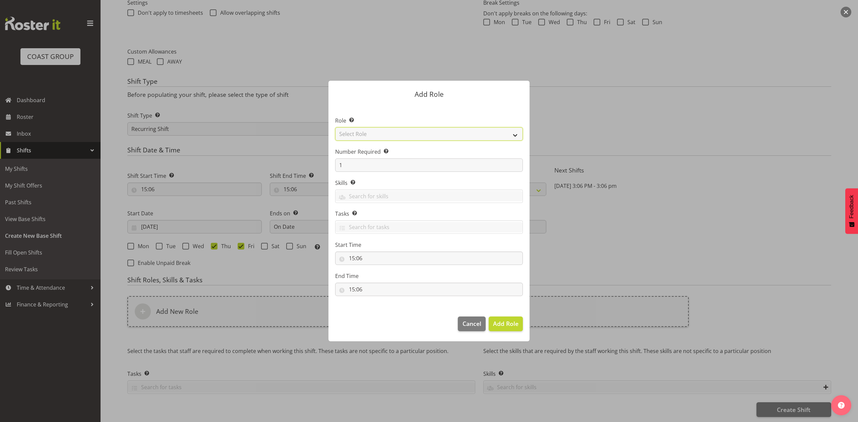
click at [411, 133] on select "Select Role ACCOUNT MANAGER ACCOUNT MANAGER DW ACCOUNTS AKL DIANNA VEHICLES AKL…" at bounding box center [429, 133] width 188 height 13
select select "81"
click at [335, 127] on select "Select Role ACCOUNT MANAGER ACCOUNT MANAGER DW ACCOUNTS AKL DIANNA VEHICLES AKL…" at bounding box center [429, 133] width 188 height 13
click at [499, 322] on span "Add Role" at bounding box center [505, 324] width 25 height 8
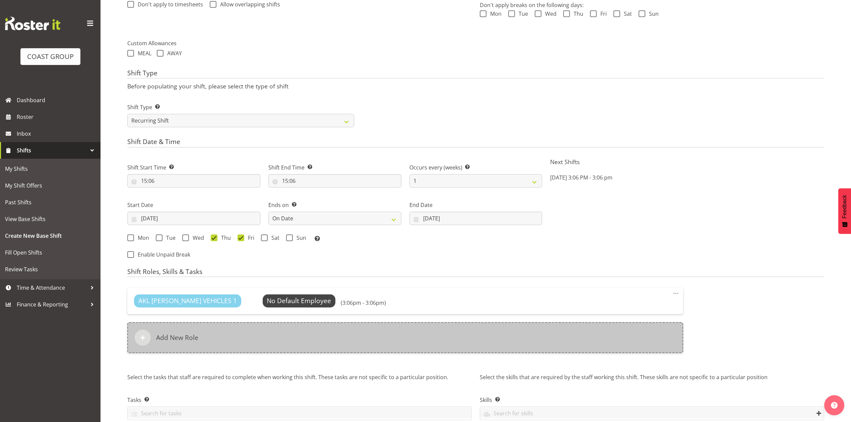
click at [303, 338] on div "Add New Role" at bounding box center [405, 337] width 556 height 31
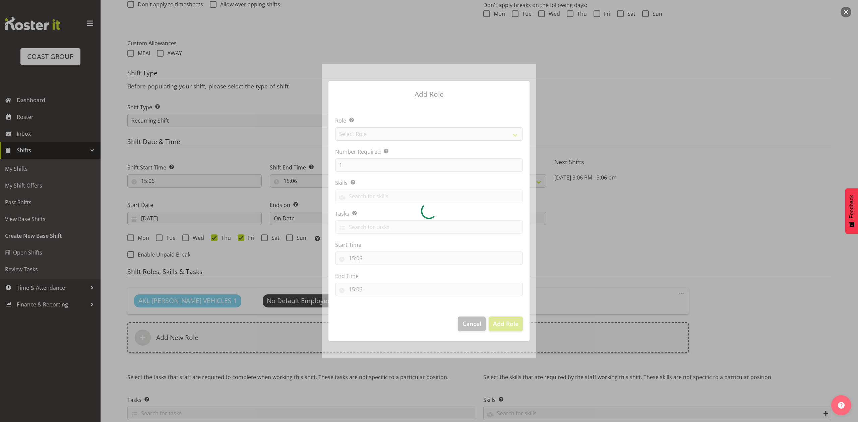
click at [351, 140] on div at bounding box center [429, 211] width 214 height 294
click at [353, 134] on div at bounding box center [429, 211] width 214 height 294
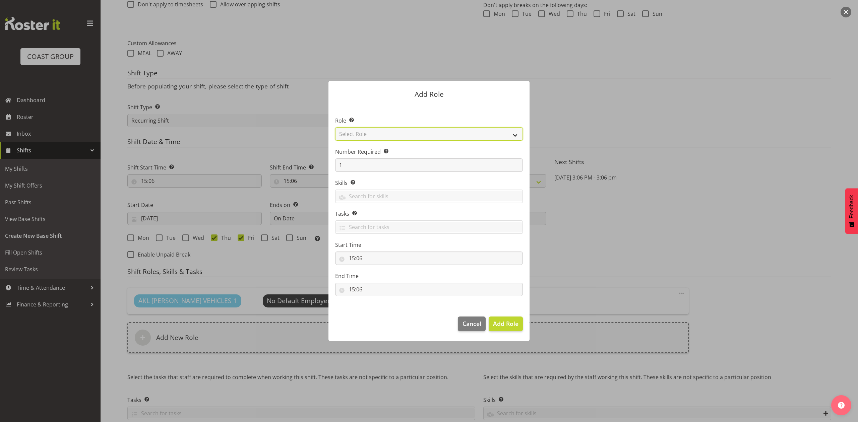
click at [353, 134] on select "Select Role ACCOUNT MANAGER ACCOUNT MANAGER DW ACCOUNTS AKL DIANNA VEHICLES AKL…" at bounding box center [429, 133] width 188 height 13
select select "188"
click at [335, 127] on select "Select Role ACCOUNT MANAGER ACCOUNT MANAGER DW ACCOUNTS AKL DIANNA VEHICLES AKL…" at bounding box center [429, 133] width 188 height 13
click at [354, 167] on input "1" at bounding box center [429, 164] width 188 height 13
click at [496, 327] on span "Add Role" at bounding box center [505, 324] width 25 height 8
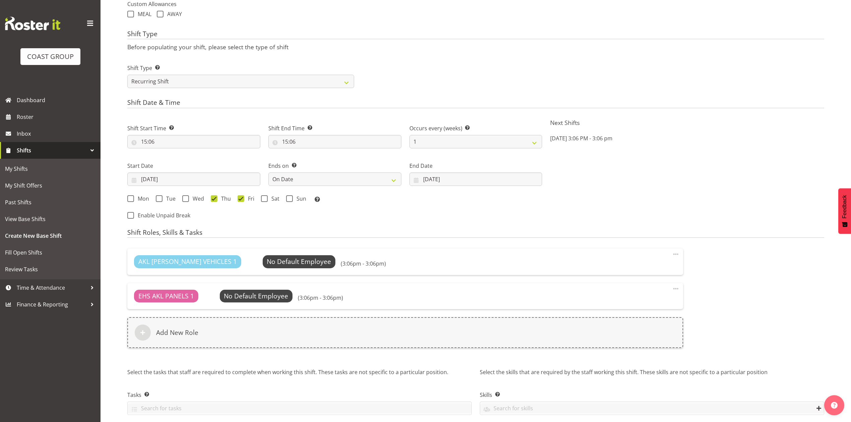
scroll to position [322, 0]
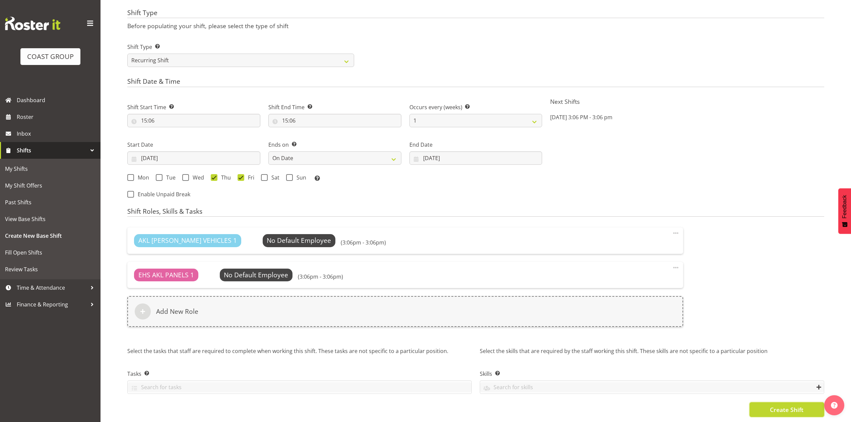
click at [772, 409] on button "Create Shift" at bounding box center [787, 409] width 75 height 15
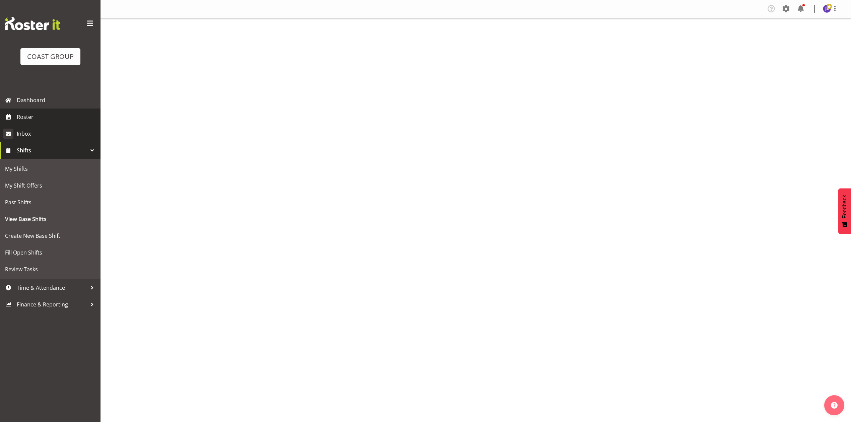
click at [38, 121] on span "Roster" at bounding box center [57, 117] width 80 height 10
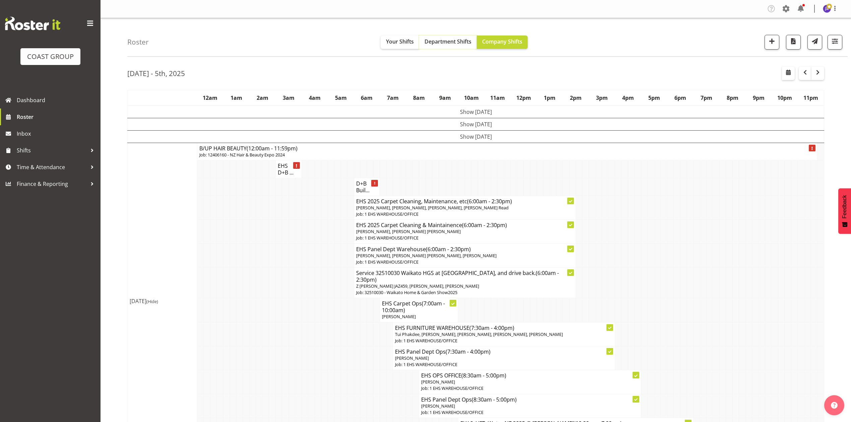
click at [458, 44] on span "Department Shifts" at bounding box center [448, 41] width 47 height 7
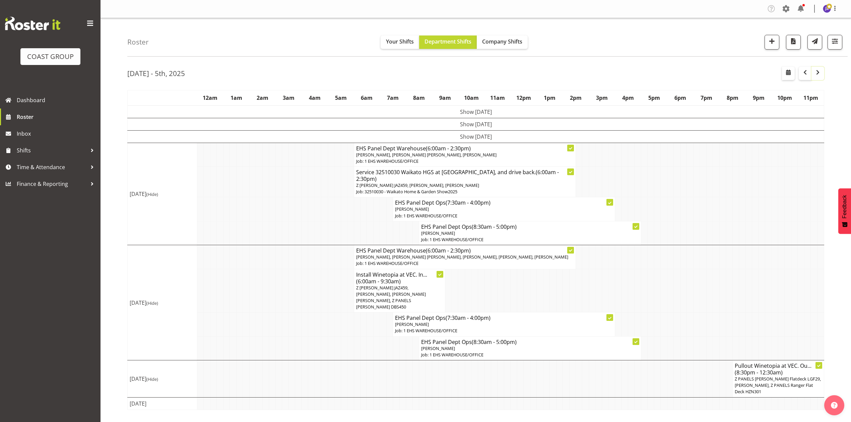
click at [822, 73] on button "button" at bounding box center [817, 73] width 13 height 13
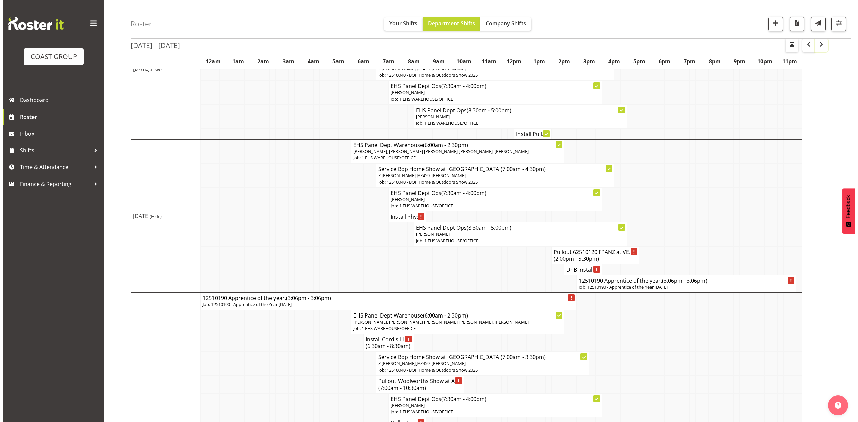
scroll to position [447, 0]
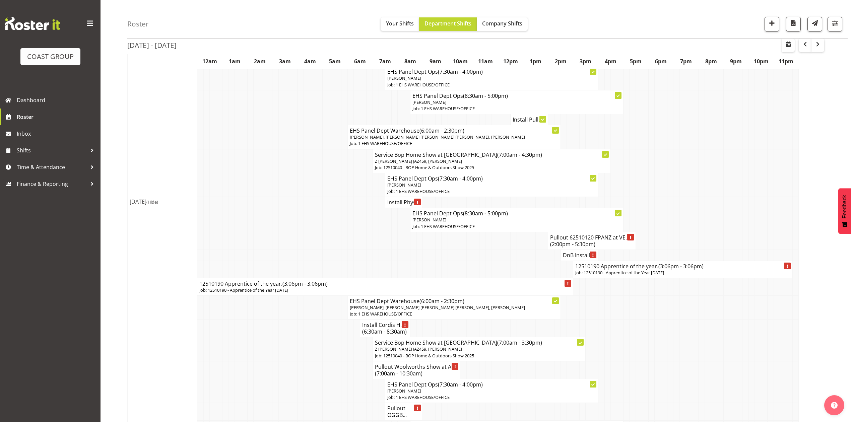
click at [628, 276] on p "Job: 12510190 - Apprentice of the Year 2025" at bounding box center [682, 273] width 215 height 6
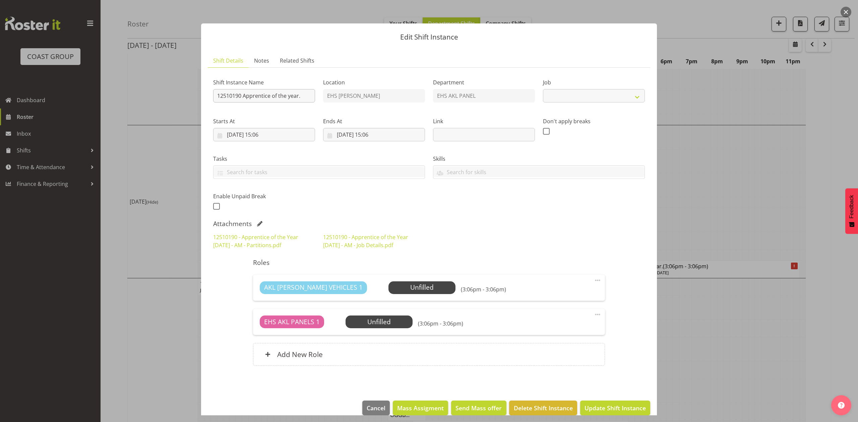
select select "10537"
click at [216, 93] on input "12510190 Apprentice of the year." at bounding box center [264, 95] width 102 height 13
click at [308, 96] on input "Install 12510190 Apprentice of the year." at bounding box center [264, 95] width 102 height 13
click at [307, 95] on input "Install 12510190 Apprentice of the year." at bounding box center [264, 95] width 102 height 13
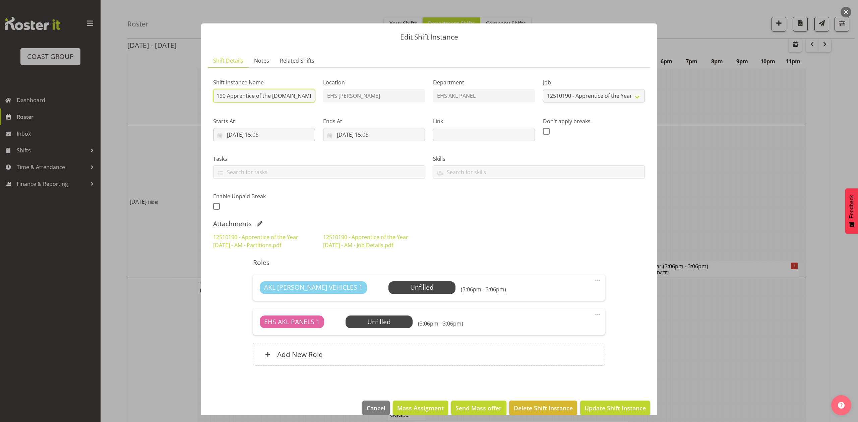
type input "Install 12510190 Apprentice of the year.In at 5am."
click at [276, 130] on input "09/10/2025, 15:06" at bounding box center [264, 134] width 102 height 13
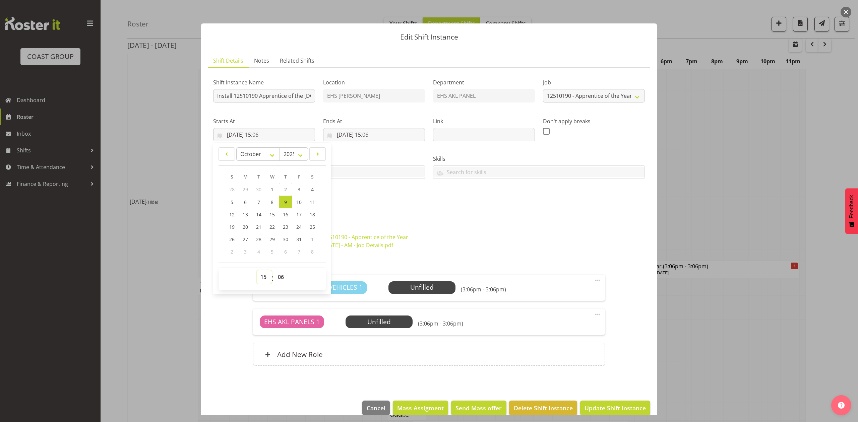
drag, startPoint x: 264, startPoint y: 276, endPoint x: 263, endPoint y: 272, distance: 4.5
click at [264, 276] on select "00 01 02 03 04 05 06 07 08 09 10 11 12 13 14 15 16 17 18 19 20 21 22 23" at bounding box center [264, 276] width 15 height 13
select select "4"
click at [257, 271] on select "00 01 02 03 04 05 06 07 08 09 10 11 12 13 14 15 16 17 18 19 20 21 22 23" at bounding box center [264, 276] width 15 height 13
type input "09/10/2025, 04:06"
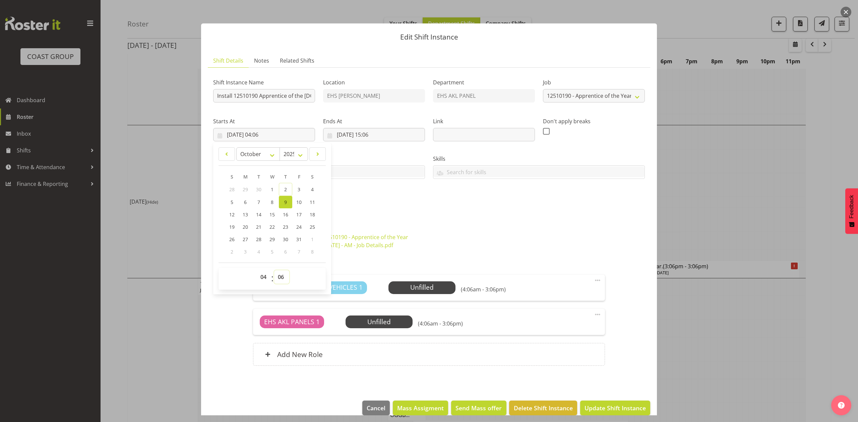
click at [285, 276] on select "00 01 02 03 04 05 06 07 08 09 10 11 12 13 14 15 16 17 18 19 20 21 22 23 24 25 2…" at bounding box center [281, 276] width 15 height 13
select select "30"
click at [274, 271] on select "00 01 02 03 04 05 06 07 08 09 10 11 12 13 14 15 16 17 18 19 20 21 22 23 24 25 2…" at bounding box center [281, 276] width 15 height 13
type input "09/10/2025, 04:30"
click at [363, 216] on div "Shift Instance Name Install 12510190 Apprentice of the year.In at 5am. Location…" at bounding box center [429, 142] width 440 height 147
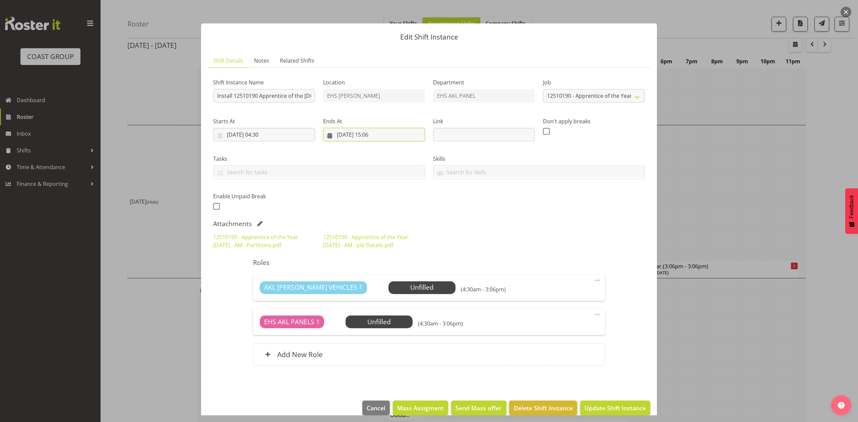
click at [351, 133] on input "10/10/2025, 15:06" at bounding box center [374, 134] width 102 height 13
click at [394, 203] on span "9" at bounding box center [395, 202] width 3 height 6
type input "09/10/2025, 15:06"
click at [380, 113] on div "Ends At 09/10/2025, 15:06 January February March April May June July August Sep…" at bounding box center [374, 127] width 110 height 38
click at [377, 135] on input "09/10/2025, 15:06" at bounding box center [374, 134] width 102 height 13
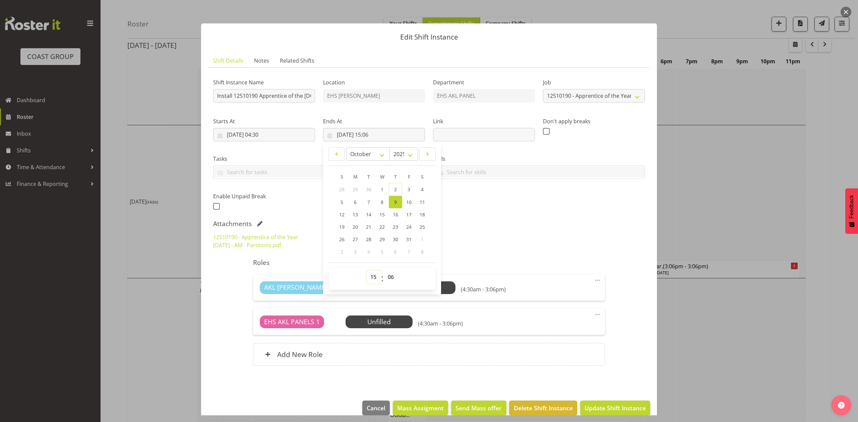
drag, startPoint x: 372, startPoint y: 279, endPoint x: 372, endPoint y: 272, distance: 6.7
click at [372, 279] on select "00 01 02 03 04 05 06 07 08 09 10 11 12 13 14 15 16 17 18 19 20 21 22 23" at bounding box center [374, 276] width 15 height 13
select select "6"
click at [367, 271] on select "00 01 02 03 04 05 06 07 08 09 10 11 12 13 14 15 16 17 18 19 20 21 22 23" at bounding box center [374, 276] width 15 height 13
type input "09/10/2025, 06:06"
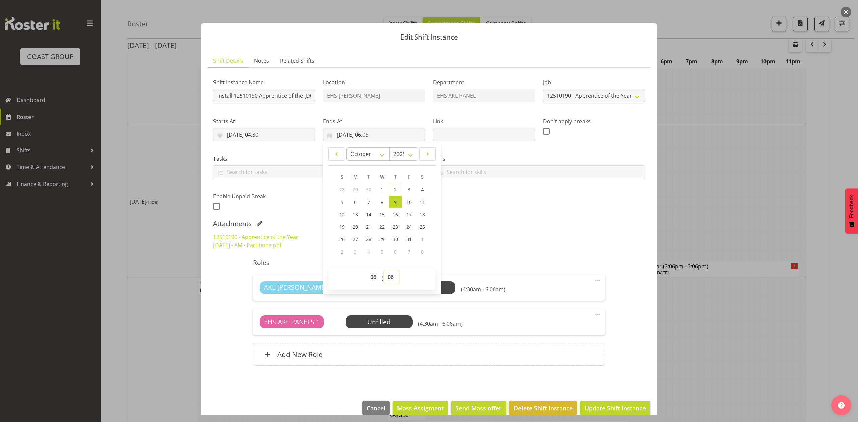
drag, startPoint x: 390, startPoint y: 279, endPoint x: 390, endPoint y: 273, distance: 5.7
click at [390, 279] on select "00 01 02 03 04 05 06 07 08 09 10 11 12 13 14 15 16 17 18 19 20 21 22 23 24 25 2…" at bounding box center [391, 276] width 15 height 13
select select "30"
click at [384, 271] on select "00 01 02 03 04 05 06 07 08 09 10 11 12 13 14 15 16 17 18 19 20 21 22 23 24 25 2…" at bounding box center [391, 276] width 15 height 13
type input "09/10/2025, 06:30"
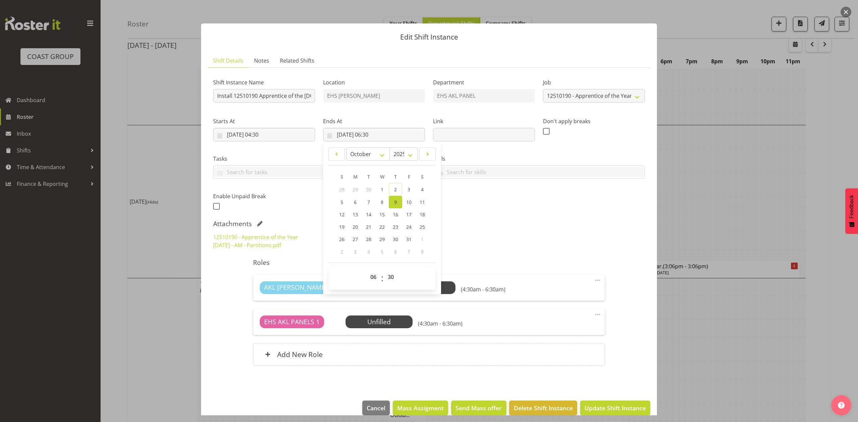
drag, startPoint x: 503, startPoint y: 231, endPoint x: 591, endPoint y: 342, distance: 141.7
click at [505, 232] on div "12510190 - Apprentice of the Year 2025 - AM - Partitions.pdf 12510190 - Apprent…" at bounding box center [429, 241] width 440 height 24
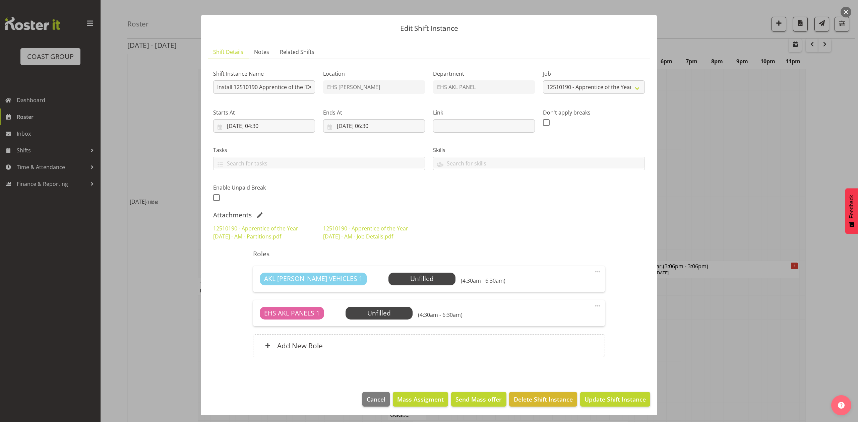
scroll to position [11, 0]
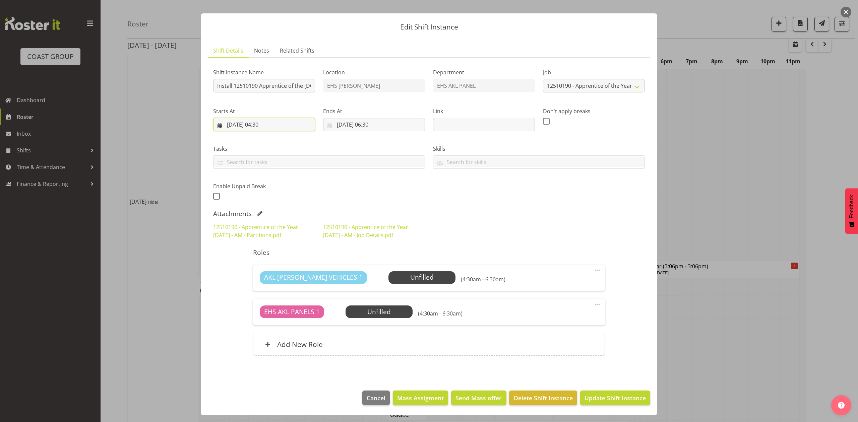
click at [262, 124] on input "09/10/2025, 04:30" at bounding box center [264, 124] width 102 height 13
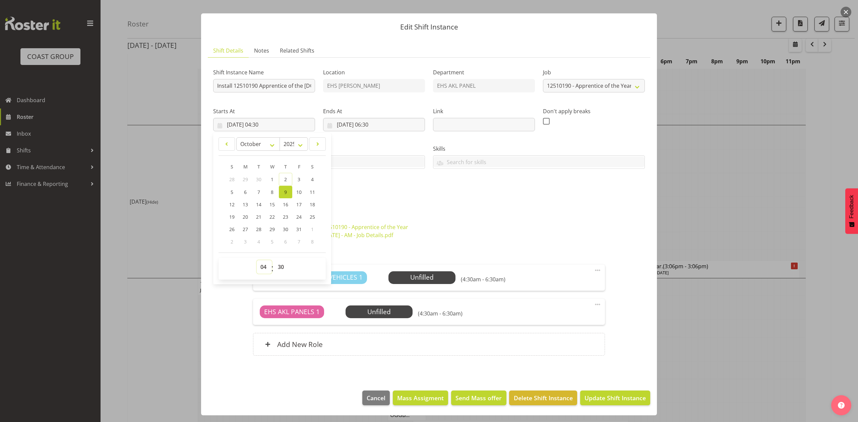
click at [258, 269] on select "00 01 02 03 04 05 06 07 08 09 10 11 12 13 14 15 16 17 18 19 20 21 22 23" at bounding box center [264, 266] width 15 height 13
select select "5"
click at [257, 260] on select "00 01 02 03 04 05 06 07 08 09 10 11 12 13 14 15 16 17 18 19 20 21 22 23" at bounding box center [264, 266] width 15 height 13
type input "09/10/2025, 05:30"
click at [279, 262] on select "00 01 02 03 04 05 06 07 08 09 10 11 12 13 14 15 16 17 18 19 20 21 22 23 24 25 2…" at bounding box center [281, 266] width 15 height 13
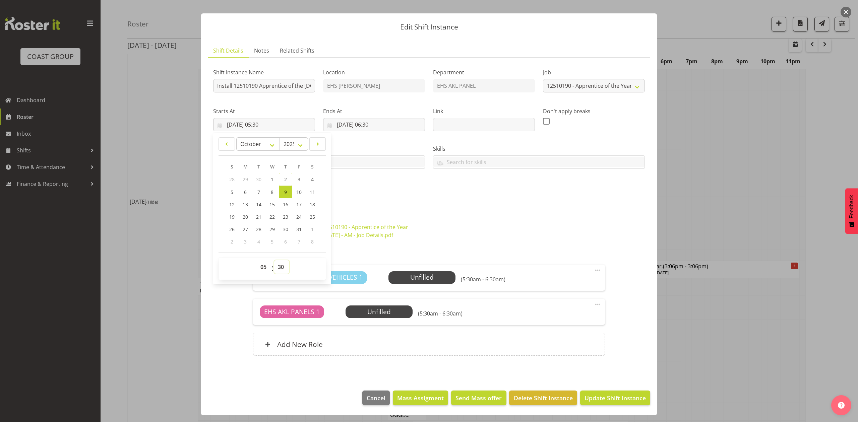
select select "0"
click at [274, 260] on select "00 01 02 03 04 05 06 07 08 09 10 11 12 13 14 15 16 17 18 19 20 21 22 23 24 25 2…" at bounding box center [281, 266] width 15 height 13
type input "09/10/2025, 05:00"
click at [399, 184] on div "Shift Instance Name Install 12510190 Apprentice of the year.In at 5am. Location…" at bounding box center [429, 132] width 440 height 147
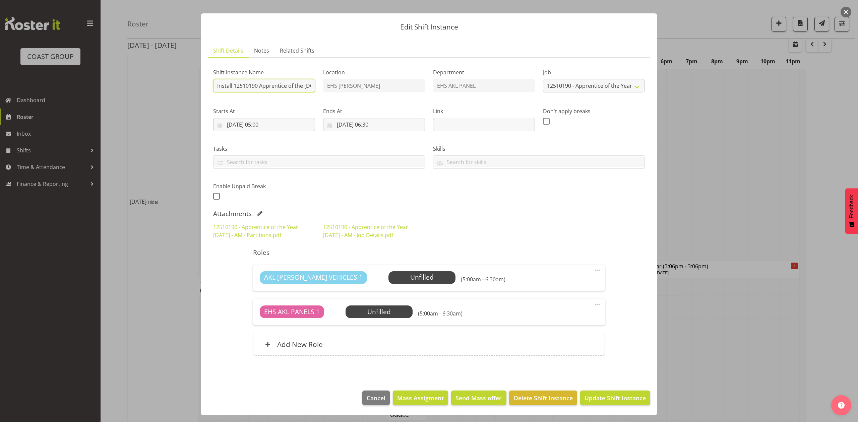
click at [306, 85] on input "Install 12510190 Apprentice of the year.In at 5am." at bounding box center [264, 85] width 102 height 13
click at [586, 395] on span "Update Shift Instance" at bounding box center [614, 398] width 61 height 9
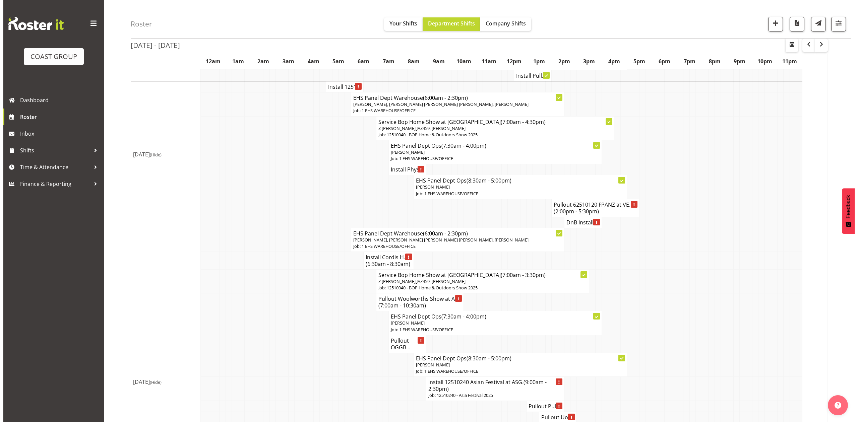
scroll to position [581, 0]
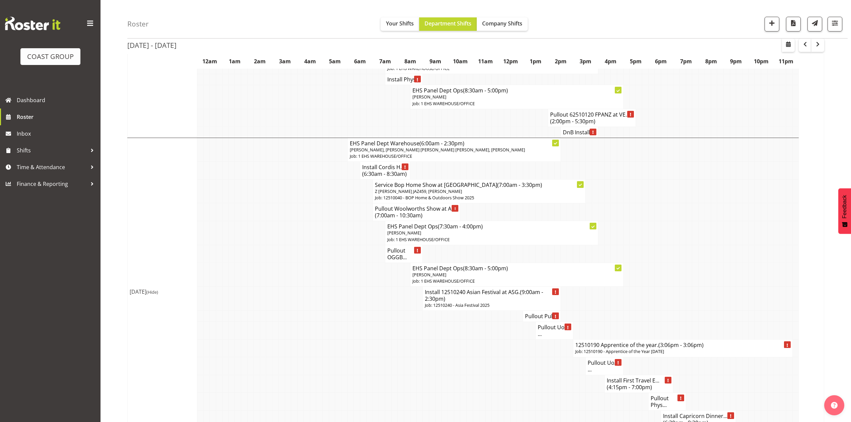
click at [592, 348] on h4 "12510190 Apprentice of the year. (3:06pm - 3:06pm)" at bounding box center [682, 345] width 215 height 7
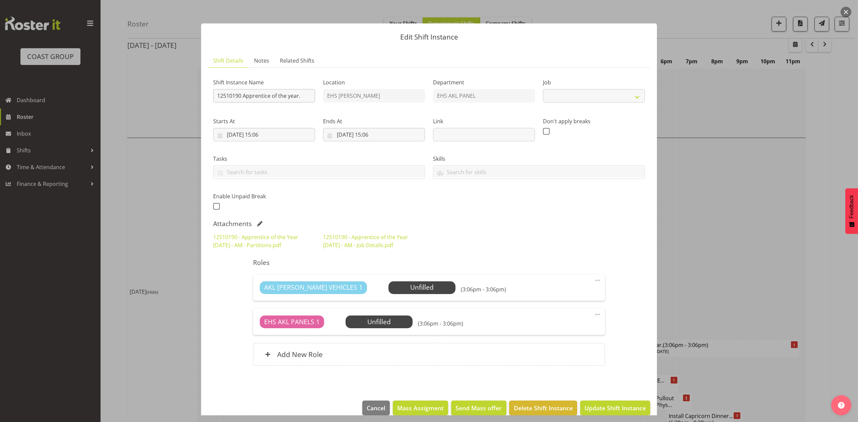
select select "10537"
click at [216, 95] on input "12510190 Apprentice of the year." at bounding box center [264, 95] width 102 height 13
click at [295, 94] on input "Pullout 12510190 Apprentice of the year." at bounding box center [264, 95] width 102 height 13
type input "Pullout 12510190 Apprentice of the year.Out at 6pm."
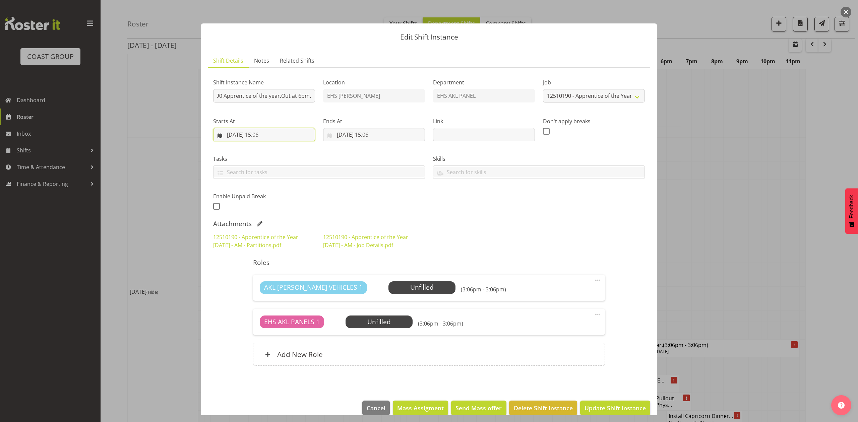
click at [260, 133] on input "10/10/2025, 15:06" at bounding box center [264, 134] width 102 height 13
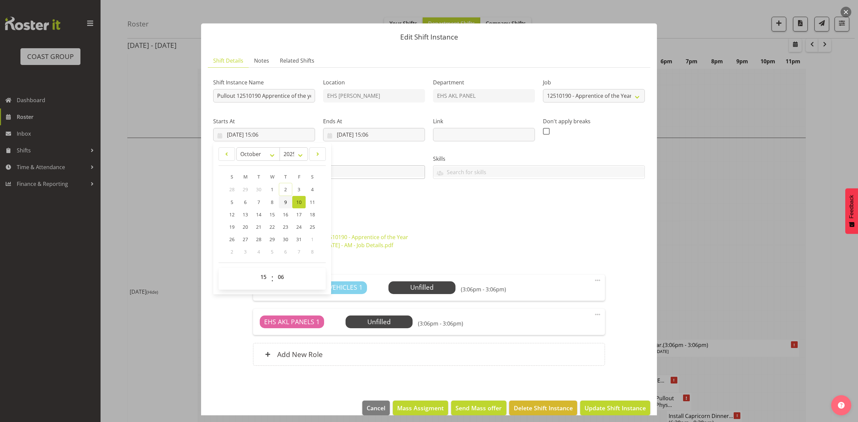
drag, startPoint x: 285, startPoint y: 202, endPoint x: 335, endPoint y: 169, distance: 59.5
click at [286, 202] on span "9" at bounding box center [285, 202] width 3 height 6
type input "09/10/2025, 15:06"
click at [347, 134] on input "11/10/2025, 15:06" at bounding box center [374, 134] width 102 height 13
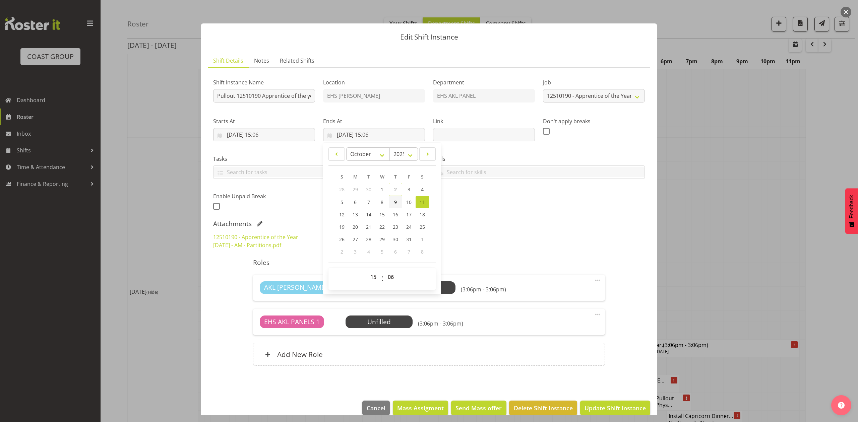
click at [395, 201] on link "9" at bounding box center [395, 202] width 13 height 12
type input "09/10/2025, 15:06"
click at [270, 134] on input "09/10/2025, 15:06" at bounding box center [264, 134] width 102 height 13
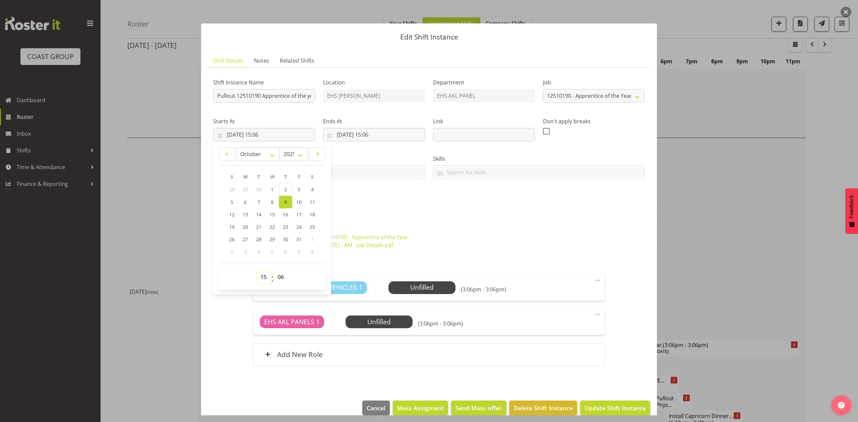
click at [257, 281] on select "00 01 02 03 04 05 06 07 08 09 10 11 12 13 14 15 16 17 18 19 20 21 22 23" at bounding box center [264, 276] width 15 height 13
select select "17"
click at [257, 271] on select "00 01 02 03 04 05 06 07 08 09 10 11 12 13 14 15 16 17 18 19 20 21 22 23" at bounding box center [264, 276] width 15 height 13
type input "09/10/2025, 17:06"
click at [276, 275] on select "00 01 02 03 04 05 06 07 08 09 10 11 12 13 14 15 16 17 18 19 20 21 22 23 24 25 2…" at bounding box center [281, 276] width 15 height 13
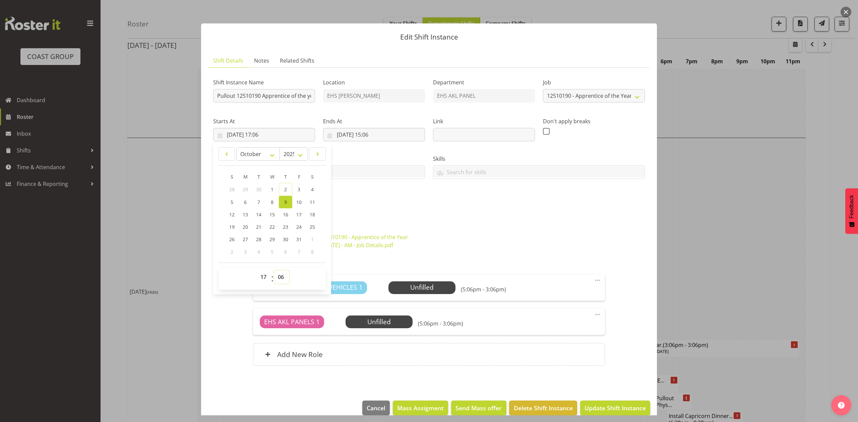
select select "30"
click at [274, 271] on select "00 01 02 03 04 05 06 07 08 09 10 11 12 13 14 15 16 17 18 19 20 21 22 23 24 25 2…" at bounding box center [281, 276] width 15 height 13
type input "09/10/2025, 17:30"
click at [387, 217] on div "Shift Instance Name Pullout 12510190 Apprentice of the year.Out at 6pm. Locatio…" at bounding box center [429, 223] width 432 height 301
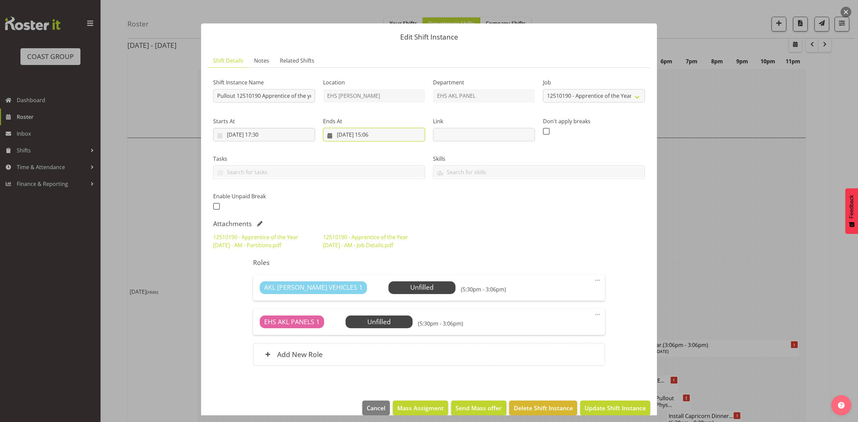
click at [378, 132] on input "09/10/2025, 15:06" at bounding box center [374, 134] width 102 height 13
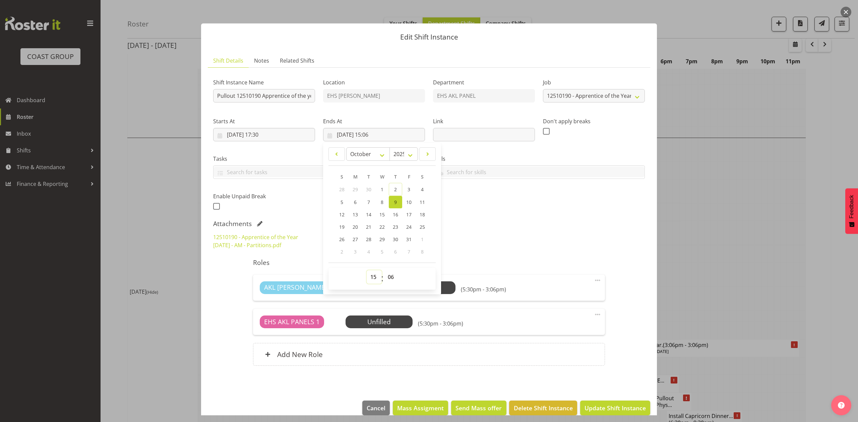
click at [377, 278] on select "00 01 02 03 04 05 06 07 08 09 10 11 12 13 14 15 16 17 18 19 20 21 22 23" at bounding box center [374, 276] width 15 height 13
select select "19"
click at [367, 271] on select "00 01 02 03 04 05 06 07 08 09 10 11 12 13 14 15 16 17 18 19 20 21 22 23" at bounding box center [374, 276] width 15 height 13
type input "09/10/2025, 19:06"
drag, startPoint x: 390, startPoint y: 276, endPoint x: 391, endPoint y: 272, distance: 3.9
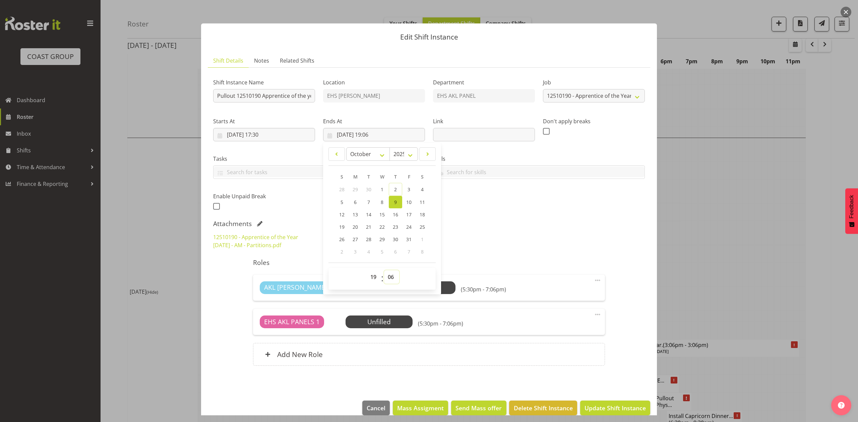
click at [390, 276] on select "00 01 02 03 04 05 06 07 08 09 10 11 12 13 14 15 16 17 18 19 20 21 22 23 24 25 2…" at bounding box center [391, 276] width 15 height 13
select select "0"
click at [384, 271] on select "00 01 02 03 04 05 06 07 08 09 10 11 12 13 14 15 16 17 18 19 20 21 22 23 24 25 2…" at bounding box center [391, 276] width 15 height 13
type input "09/10/2025, 19:00"
click at [562, 239] on div "12510190 - Apprentice of the Year 2025 - AM - Partitions.pdf 12510190 - Apprent…" at bounding box center [429, 241] width 440 height 24
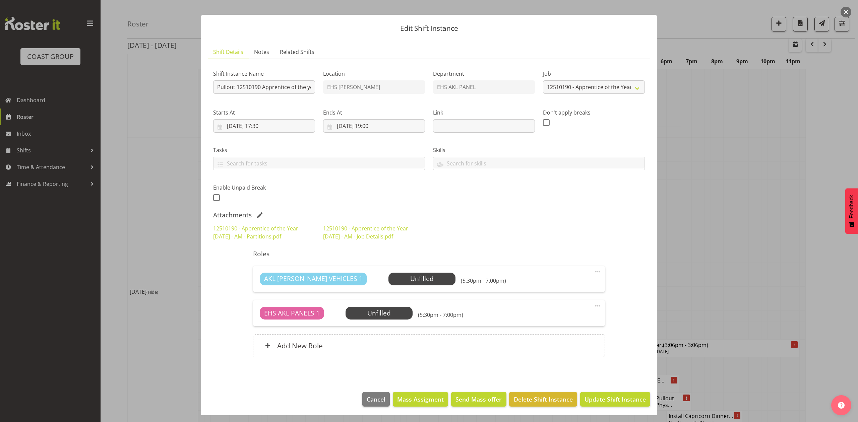
scroll to position [11, 0]
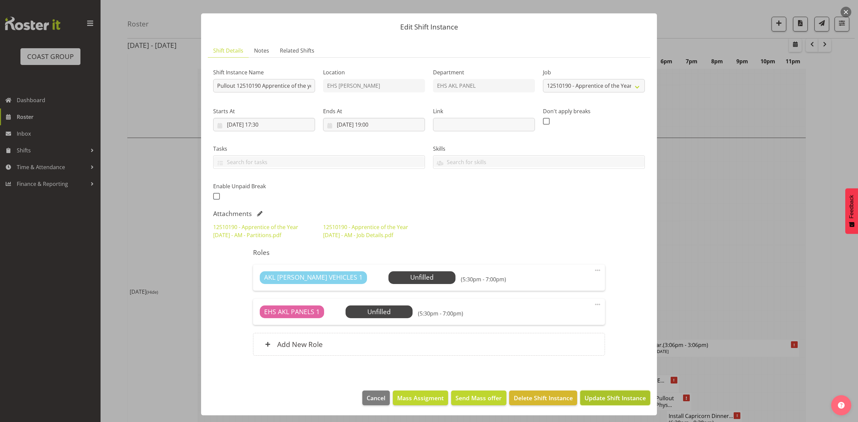
click at [616, 393] on button "Update Shift Instance" at bounding box center [615, 398] width 70 height 15
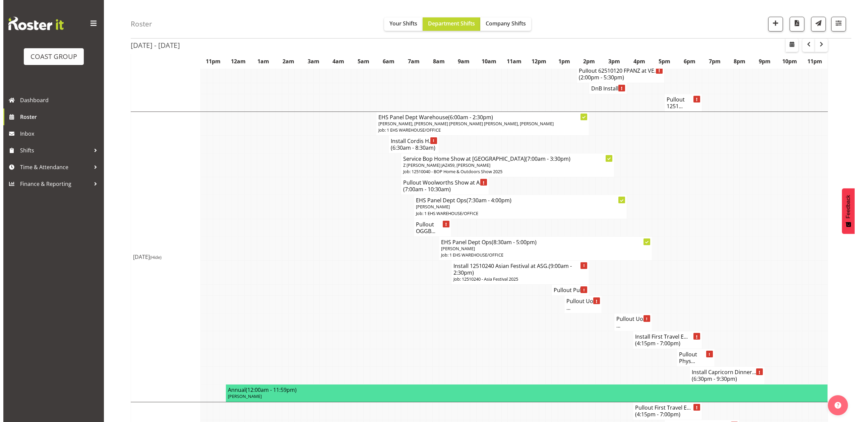
scroll to position [401, 0]
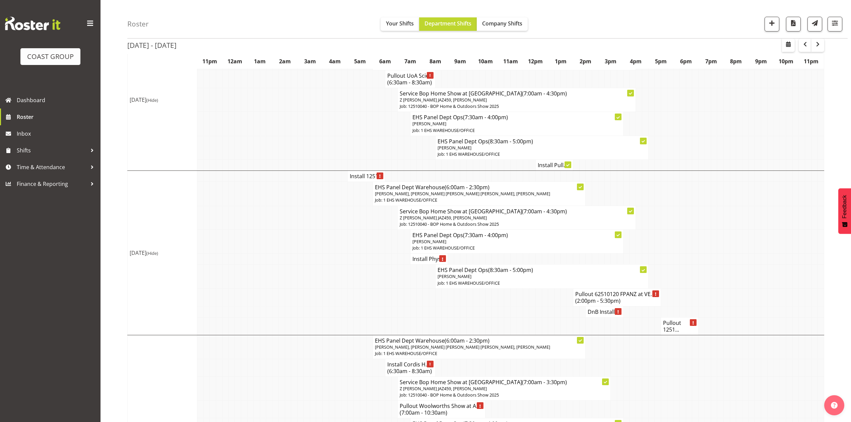
click at [671, 333] on h4 "Pullout 1251..." at bounding box center [679, 326] width 33 height 13
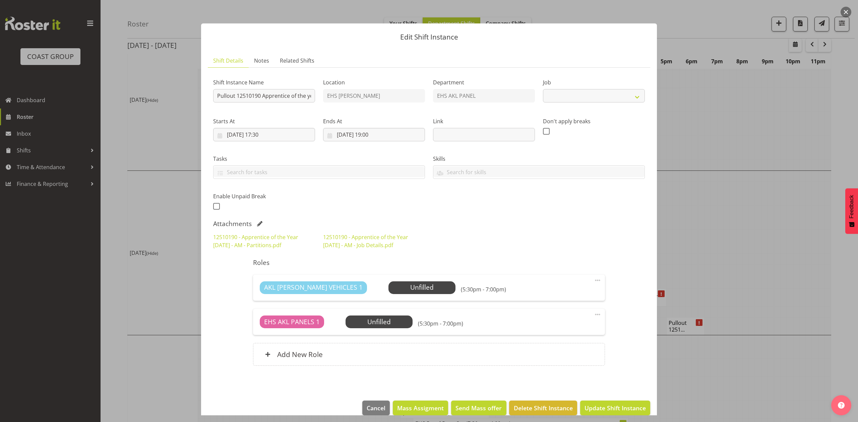
select select "10537"
click at [301, 94] on input "Pullout 12510190 Apprentice of the year.Out at 6pm." at bounding box center [264, 95] width 102 height 13
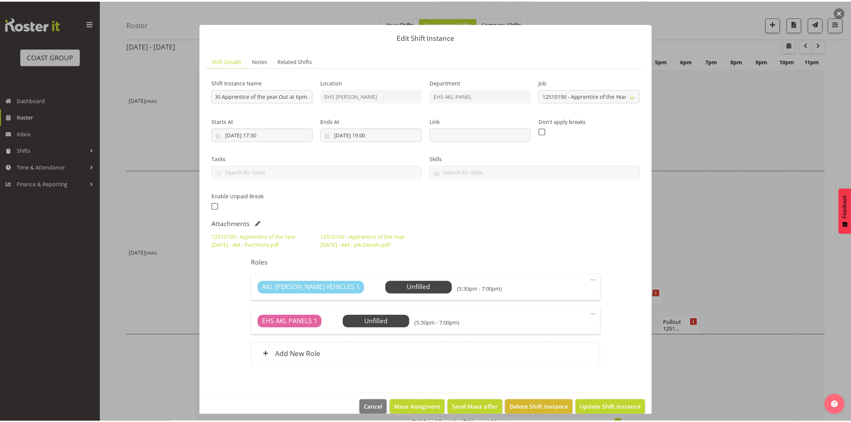
scroll to position [0, 0]
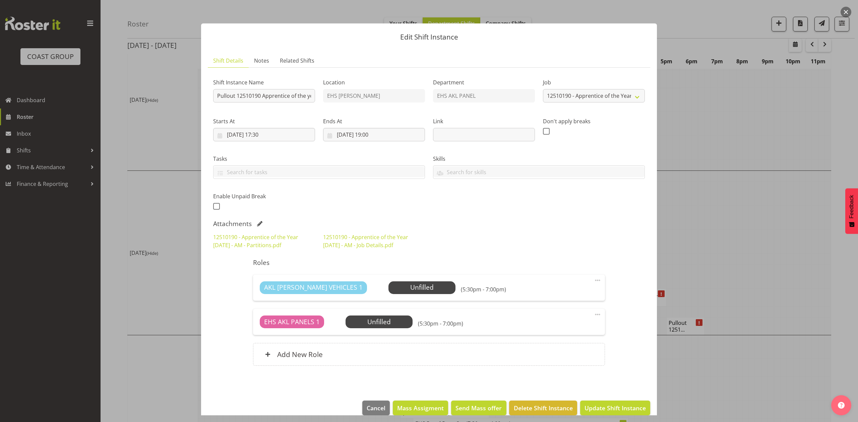
click at [742, 221] on div at bounding box center [429, 211] width 858 height 422
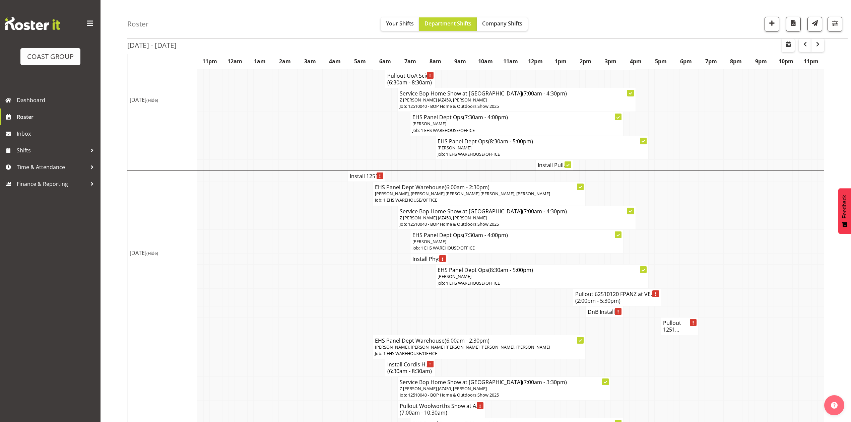
click at [355, 174] on td "Install 1251..." at bounding box center [366, 176] width 38 height 11
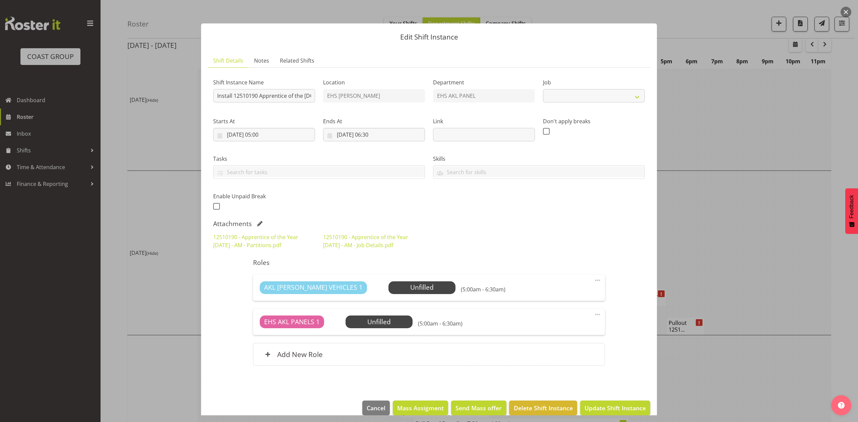
select select "10537"
click at [679, 239] on div at bounding box center [429, 211] width 858 height 422
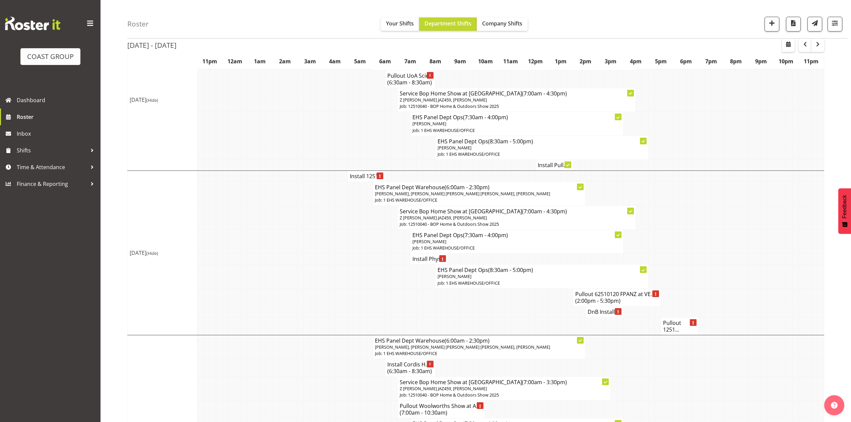
click at [424, 262] on h4 "Install Phys..." at bounding box center [428, 259] width 33 height 7
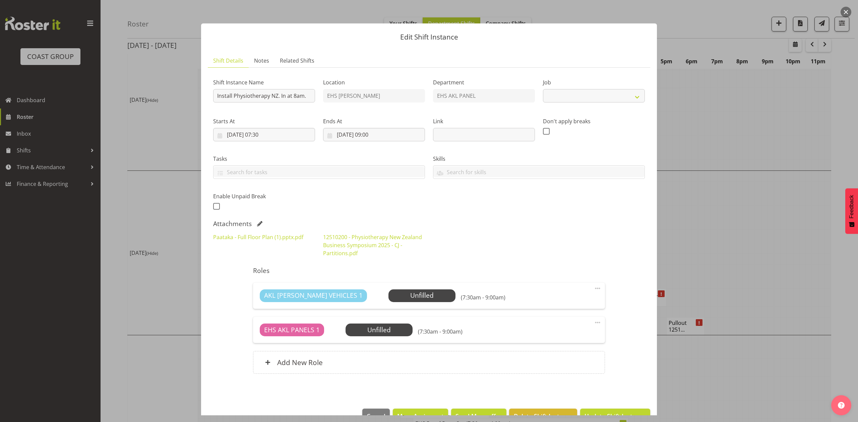
select select "9253"
click at [714, 238] on div at bounding box center [429, 211] width 858 height 422
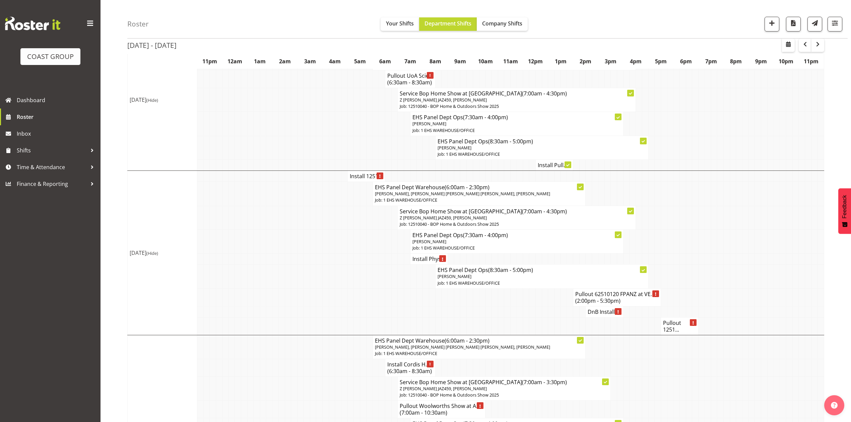
click at [726, 230] on td at bounding box center [726, 218] width 6 height 24
click at [771, 265] on td at bounding box center [770, 259] width 6 height 11
click at [418, 262] on h4 "Install Phys..." at bounding box center [428, 259] width 33 height 7
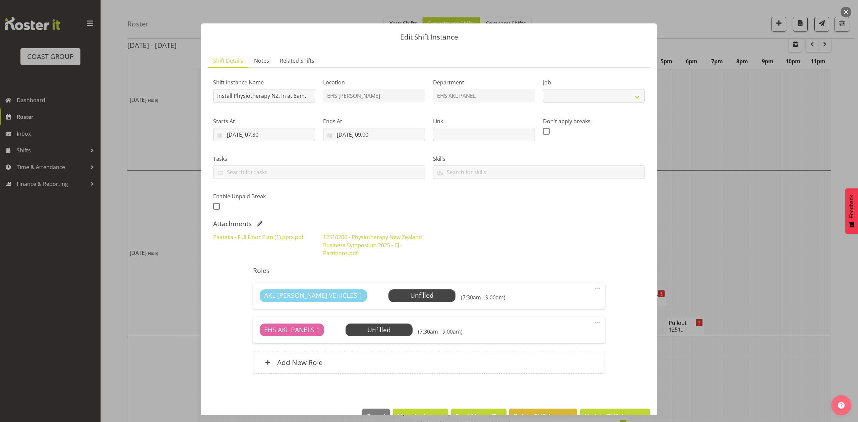
select select "9253"
click at [721, 229] on div at bounding box center [429, 211] width 858 height 422
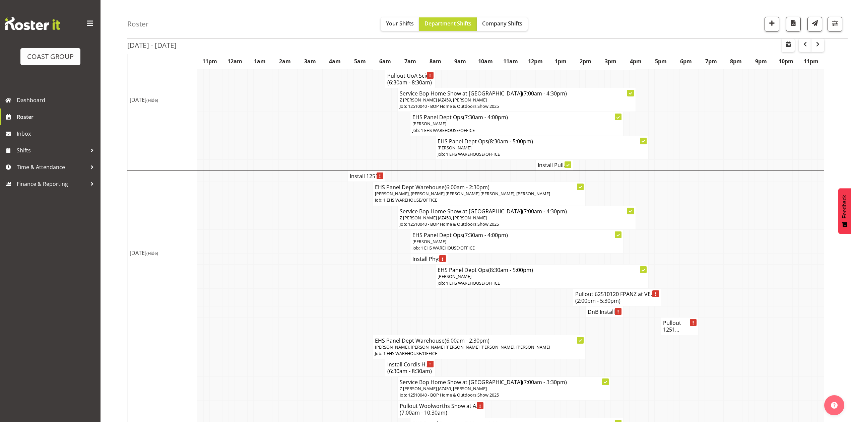
click at [353, 176] on h4 "Install 1251..." at bounding box center [366, 176] width 33 height 7
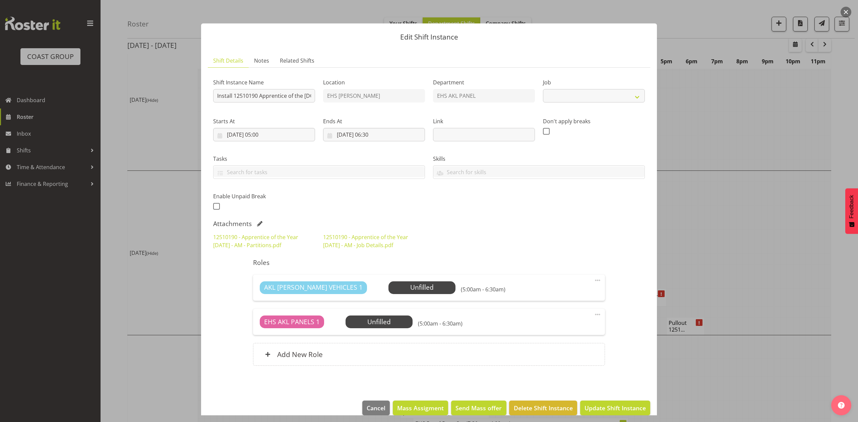
select select "10537"
click at [731, 221] on div at bounding box center [429, 211] width 858 height 422
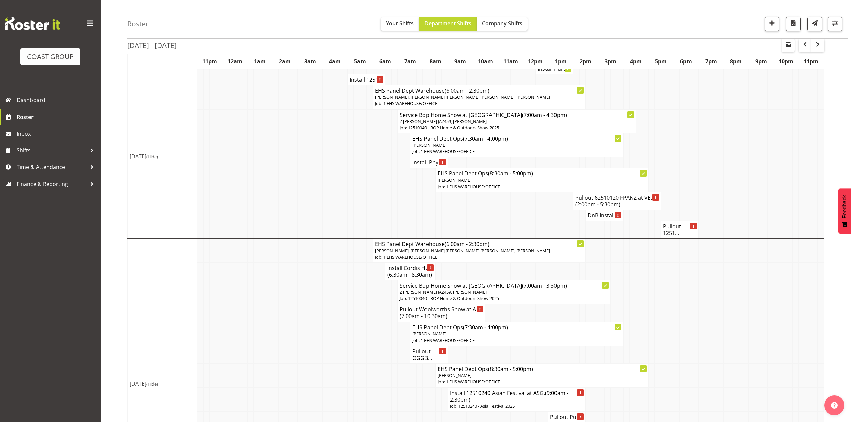
scroll to position [446, 0]
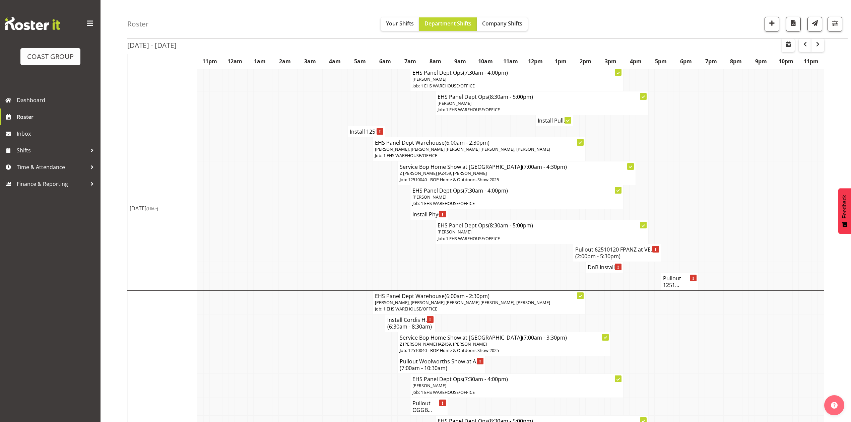
click at [358, 126] on td at bounding box center [357, 120] width 6 height 11
click at [356, 134] on h4 "Install 1251..." at bounding box center [366, 131] width 33 height 7
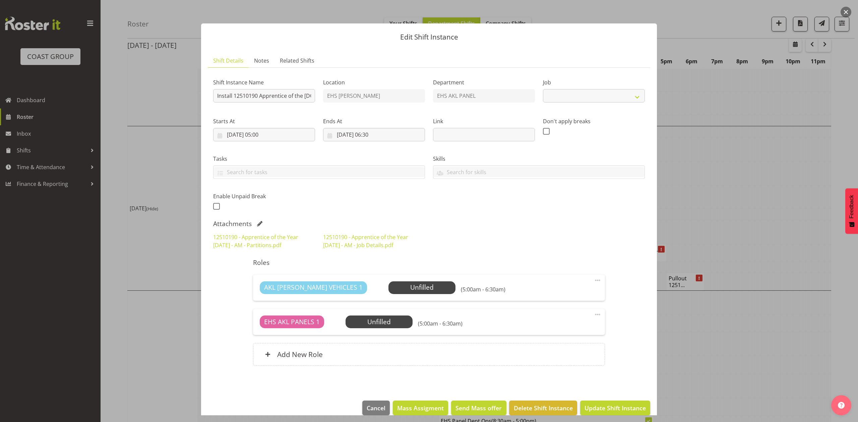
select select "10537"
drag, startPoint x: 751, startPoint y: 164, endPoint x: 541, endPoint y: 224, distance: 218.9
click at [541, 224] on div "Edit Shift Instance Shift Details Notes Related Shifts Shift Instance Name Inst…" at bounding box center [429, 211] width 858 height 422
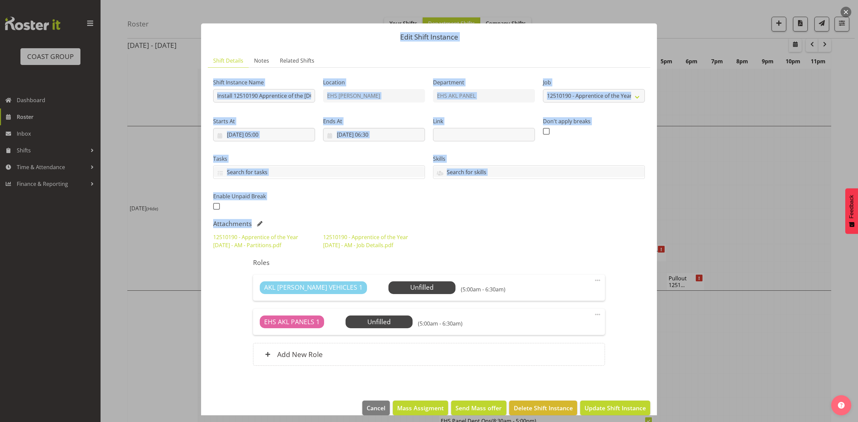
drag, startPoint x: 417, startPoint y: 204, endPoint x: 391, endPoint y: 212, distance: 27.2
click at [417, 204] on div "Shift Instance Name Install 12510190 Apprentice of the year.In at 5am. Location…" at bounding box center [429, 142] width 440 height 147
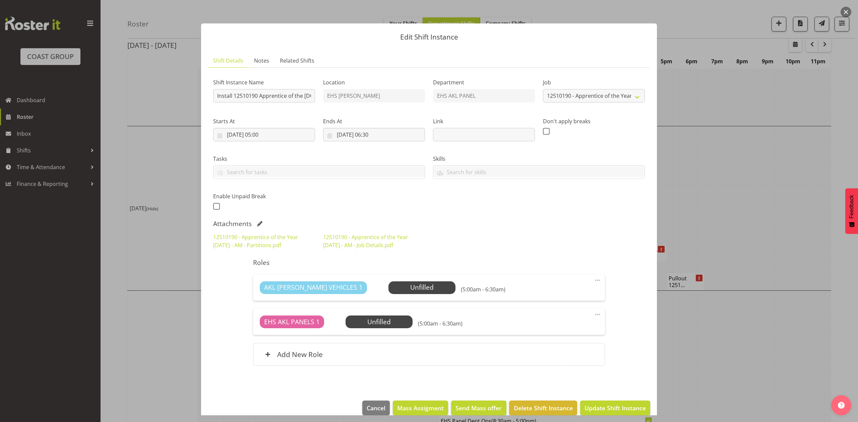
click at [744, 227] on div at bounding box center [429, 211] width 858 height 422
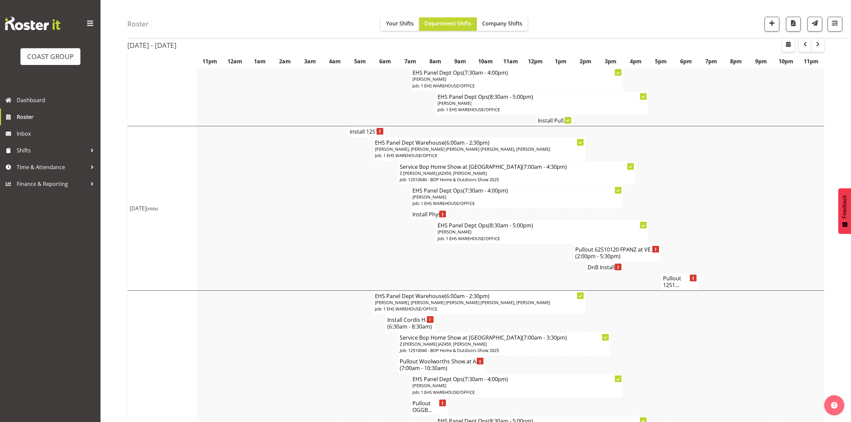
click at [555, 273] on td at bounding box center [557, 267] width 6 height 11
click at [594, 271] on h4 "DnB Install ..." at bounding box center [604, 267] width 33 height 7
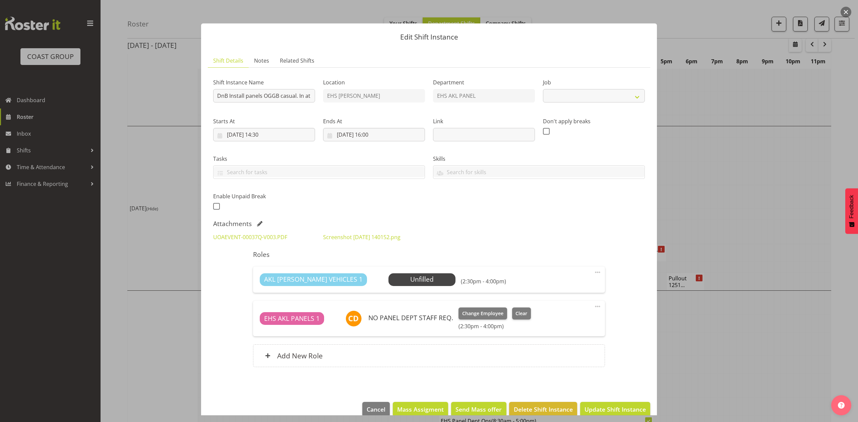
select select "8654"
click at [268, 236] on link "UOAEVENT-00037Q-V003.PDF" at bounding box center [250, 237] width 74 height 7
click at [352, 235] on link "Screenshot 2025-09-29 140152.png" at bounding box center [361, 237] width 77 height 7
click at [271, 239] on link "UOAEVENT-00037Q-V003.PDF" at bounding box center [250, 237] width 74 height 7
click at [373, 235] on link "Screenshot 2025-09-29 140152.png" at bounding box center [361, 237] width 77 height 7
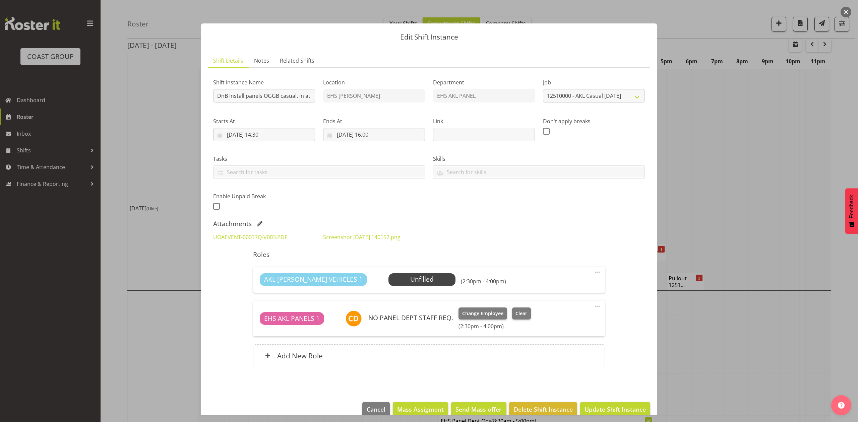
drag, startPoint x: 785, startPoint y: 191, endPoint x: 770, endPoint y: 199, distance: 17.0
click at [785, 191] on div at bounding box center [429, 211] width 858 height 422
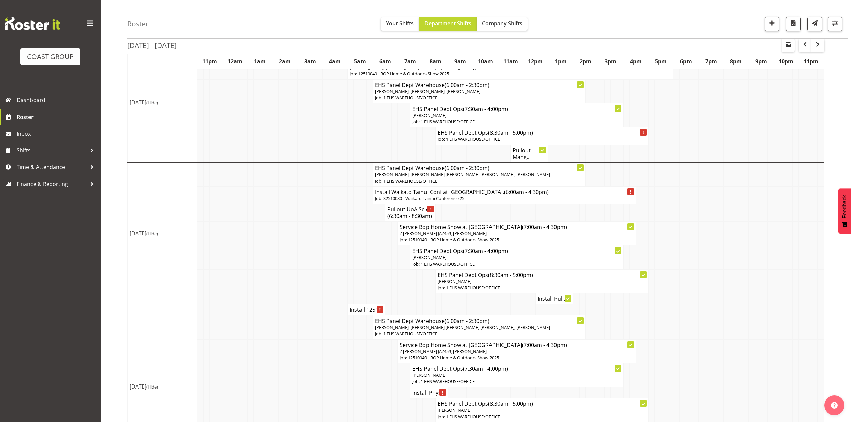
scroll to position [267, 0]
click at [803, 42] on span "button" at bounding box center [805, 44] width 8 height 8
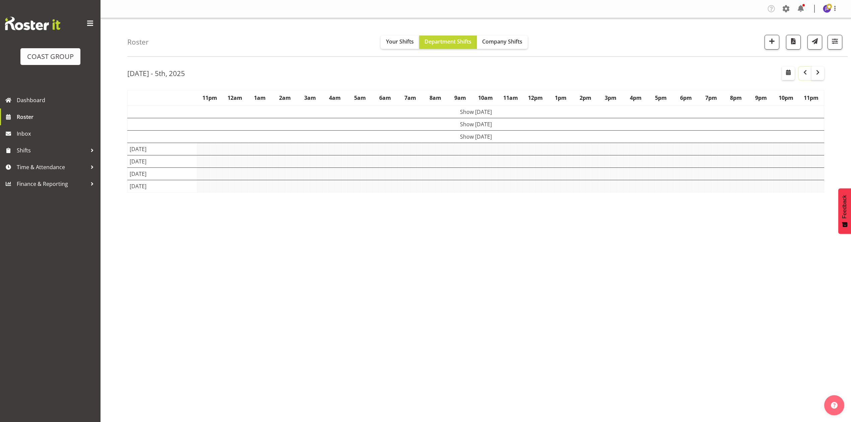
scroll to position [0, 0]
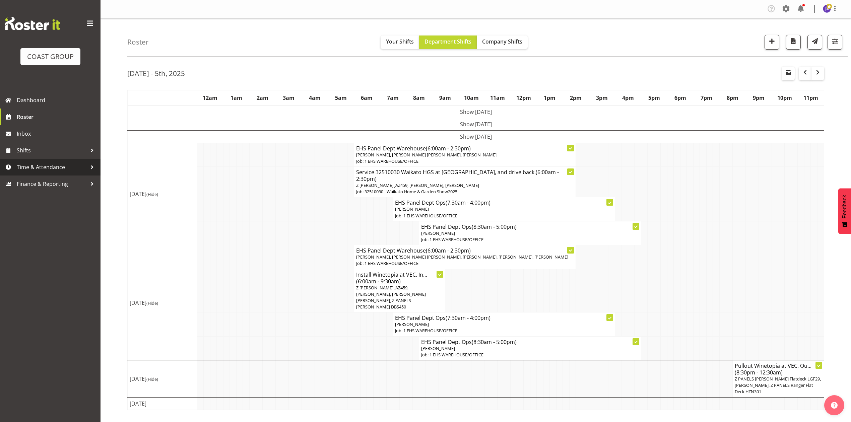
click at [46, 166] on span "Time & Attendance" at bounding box center [52, 167] width 70 height 10
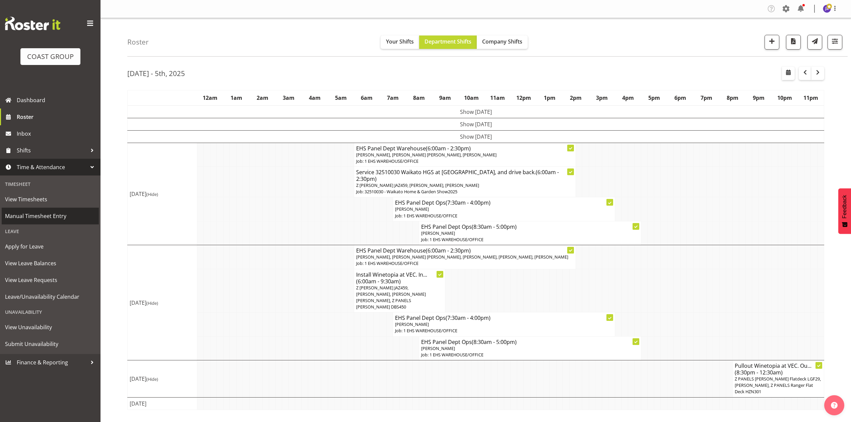
click at [28, 215] on span "Manual Timesheet Entry" at bounding box center [50, 216] width 90 height 10
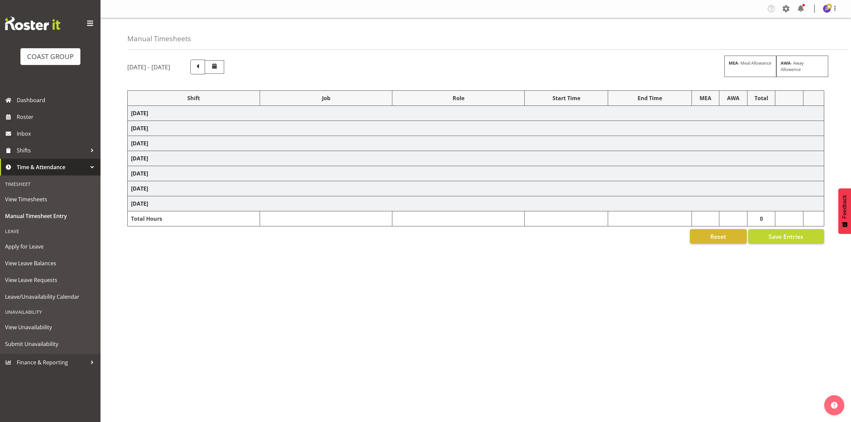
select select "68034"
select select "69"
select select "198"
select select "75037"
select select "9957"
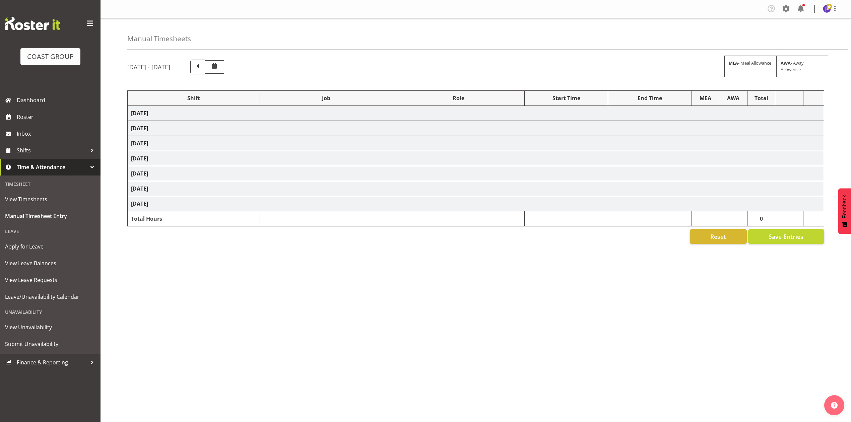
select select "68034"
select select "69"
select select "198"
select select "68034"
select select "69"
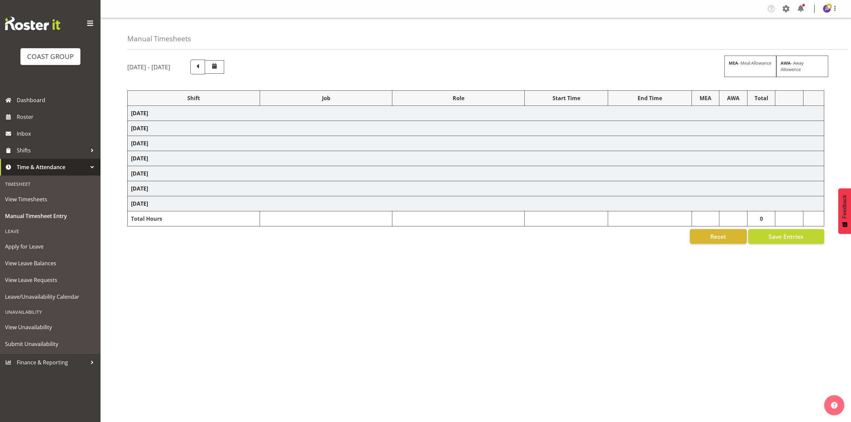
select select "198"
select select "68657"
select select "8654"
select select "68034"
select select "69"
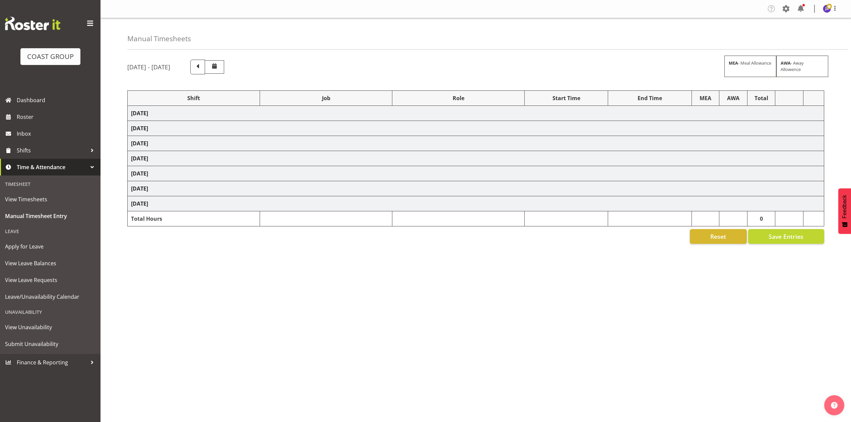
select select "198"
select select "83072"
select select "8654"
select select "68034"
select select "69"
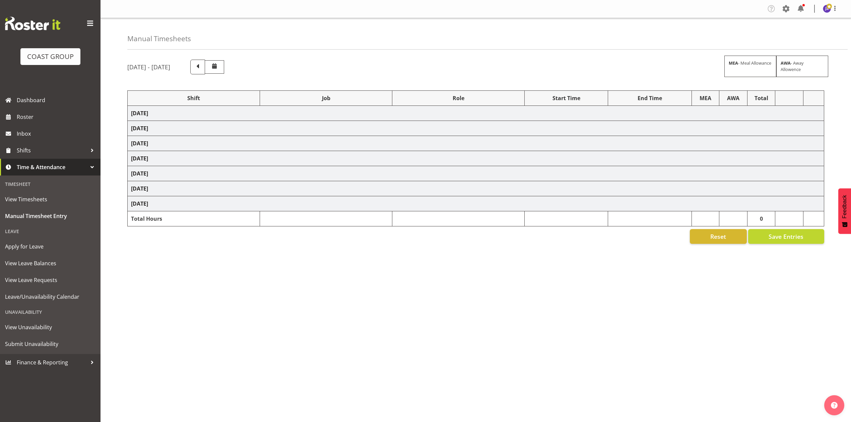
select select "198"
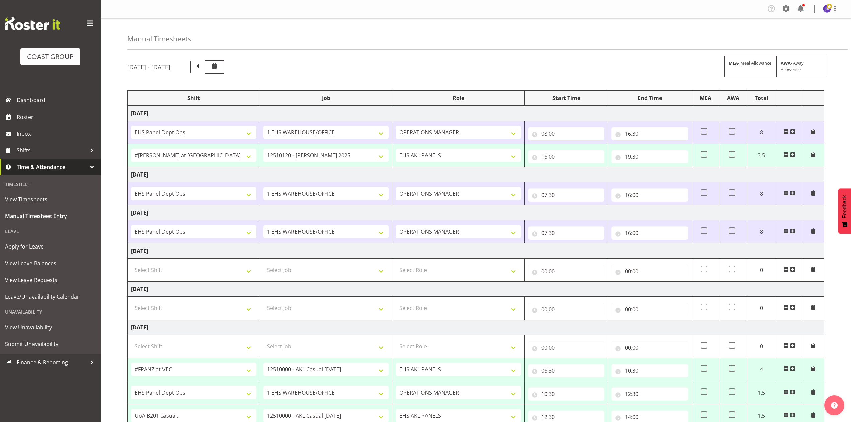
click at [561, 55] on div "[DATE] - [DATE] MEA - Meal Allowance AWA - Away Allowence Shift Job Role Start …" at bounding box center [489, 291] width 724 height 472
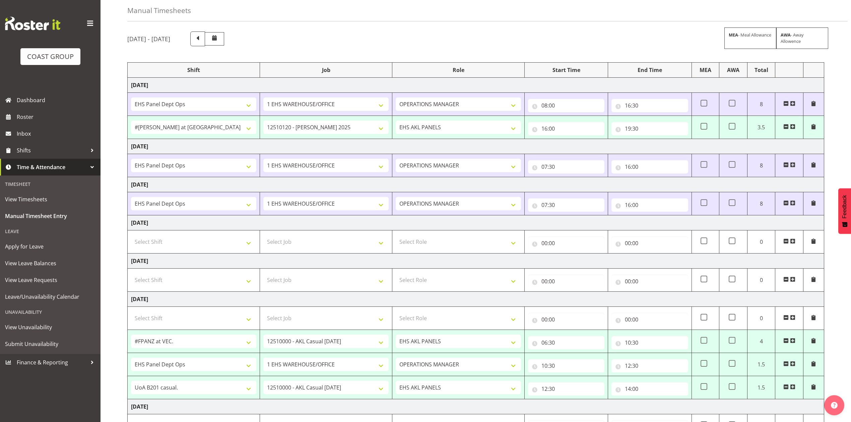
scroll to position [24, 0]
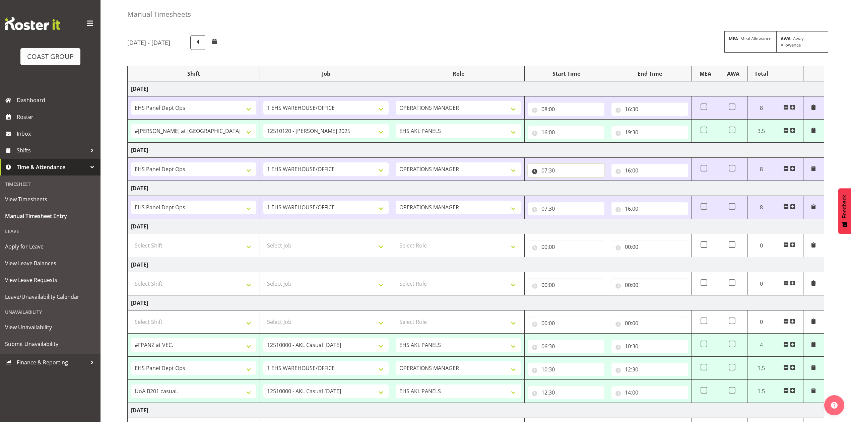
click at [549, 168] on input "07:30" at bounding box center [566, 170] width 76 height 13
click at [573, 185] on select "00 01 02 03 04 05 06 07 08 09 10 11 12 13 14 15 16 17 18 19 20 21 22 23" at bounding box center [573, 187] width 15 height 13
select select "8"
click at [566, 182] on select "00 01 02 03 04 05 06 07 08 09 10 11 12 13 14 15 16 17 18 19 20 21 22 23" at bounding box center [573, 187] width 15 height 13
type input "08:30"
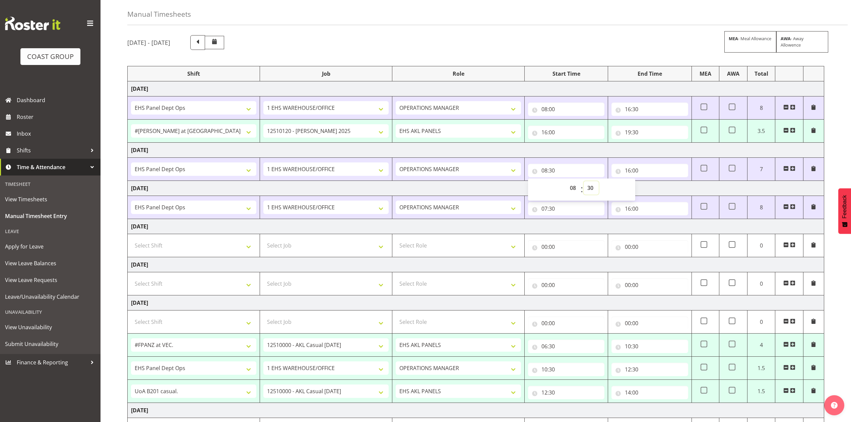
click at [596, 186] on select "00 01 02 03 04 05 06 07 08 09 10 11 12 13 14 15 16 17 18 19 20 21 22 23 24 25 2…" at bounding box center [591, 187] width 15 height 13
select select "0"
click at [584, 182] on select "00 01 02 03 04 05 06 07 08 09 10 11 12 13 14 15 16 17 18 19 20 21 22 23 24 25 2…" at bounding box center [591, 187] width 15 height 13
type input "08:00"
click at [636, 170] on input "16:00" at bounding box center [649, 170] width 76 height 13
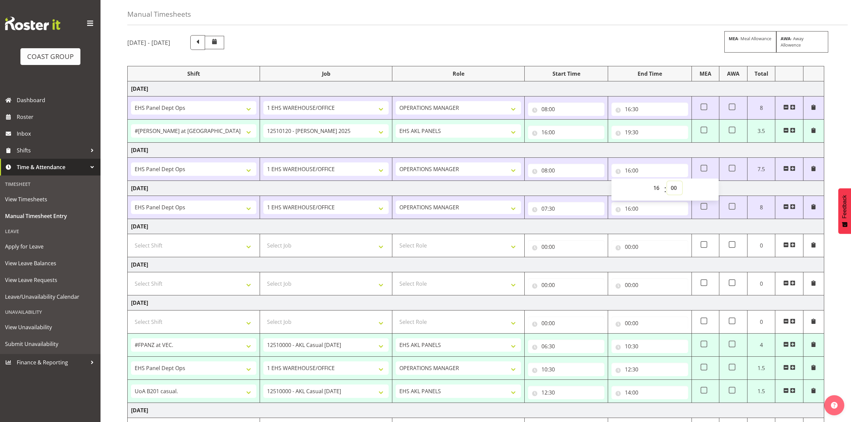
click at [676, 188] on select "00 01 02 03 04 05 06 07 08 09 10 11 12 13 14 15 16 17 18 19 20 21 22 23 24 25 2…" at bounding box center [674, 187] width 15 height 13
select select "30"
click at [667, 182] on select "00 01 02 03 04 05 06 07 08 09 10 11 12 13 14 15 16 17 18 19 20 21 22 23 24 25 2…" at bounding box center [674, 187] width 15 height 13
type input "16:30"
drag, startPoint x: 661, startPoint y: 25, endPoint x: 658, endPoint y: 40, distance: 15.0
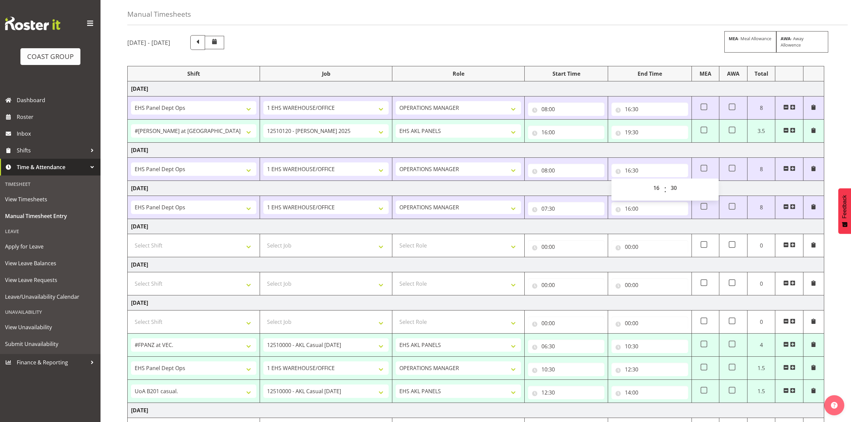
click at [661, 25] on div "Manual Timesheets" at bounding box center [487, 9] width 720 height 31
click at [638, 170] on input "16:30" at bounding box center [649, 170] width 76 height 13
click at [657, 190] on select "00 01 02 03 04 05 06 07 08 09 10 11 12 13 14 15 16 17 18 19 20 21 22 23" at bounding box center [657, 187] width 15 height 13
select select "17"
click at [650, 182] on select "00 01 02 03 04 05 06 07 08 09 10 11 12 13 14 15 16 17 18 19 20 21 22 23" at bounding box center [657, 187] width 15 height 13
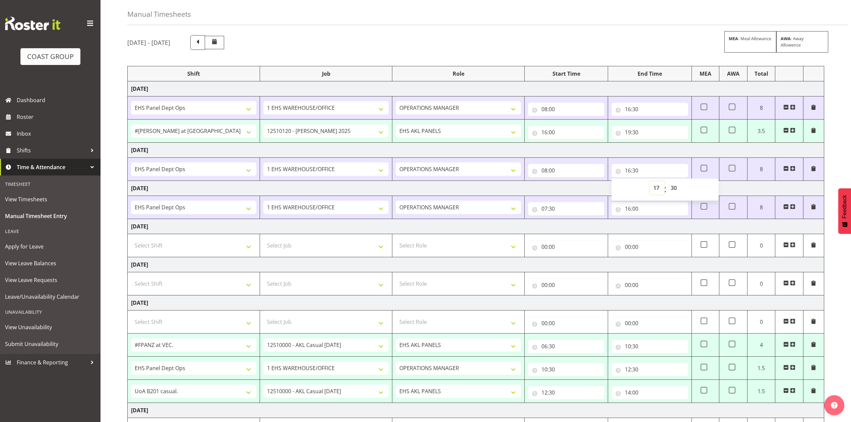
type input "17:30"
click at [670, 188] on select "00 01 02 03 04 05 06 07 08 09 10 11 12 13 14 15 16 17 18 19 20 21 22 23 24 25 2…" at bounding box center [674, 187] width 15 height 13
select select "0"
click at [667, 182] on select "00 01 02 03 04 05 06 07 08 09 10 11 12 13 14 15 16 17 18 19 20 21 22 23 24 25 2…" at bounding box center [674, 187] width 15 height 13
type input "17:00"
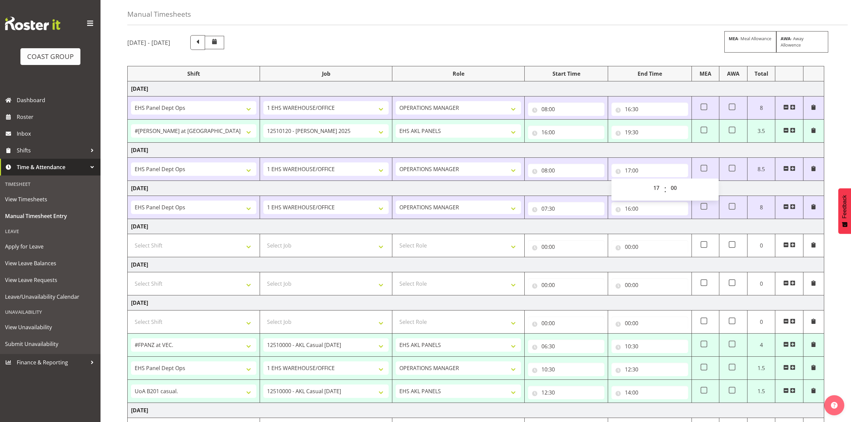
click at [616, 153] on td "Thursday 2nd October 2025" at bounding box center [476, 150] width 697 height 15
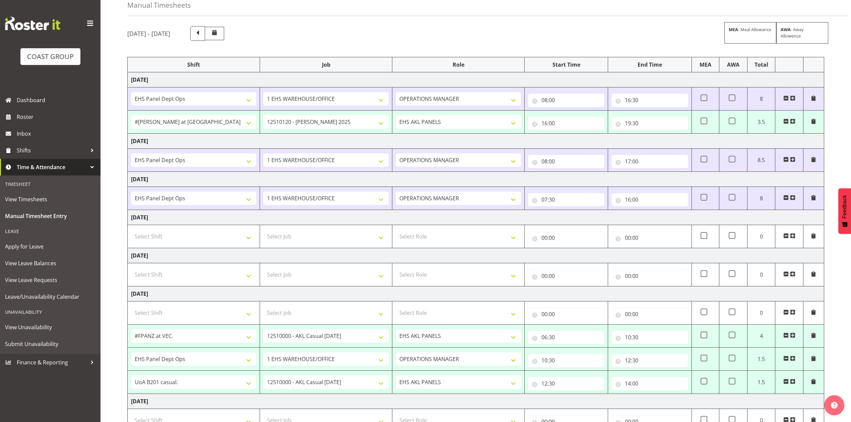
scroll to position [114, 0]
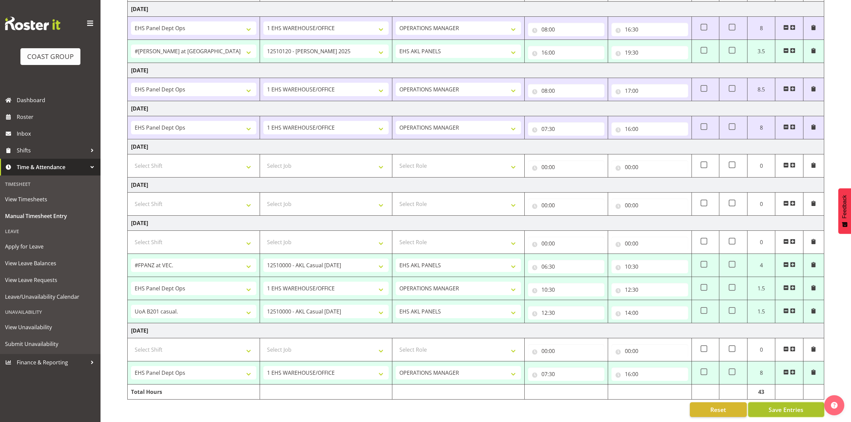
click at [787, 405] on span "Save Entries" at bounding box center [786, 409] width 35 height 9
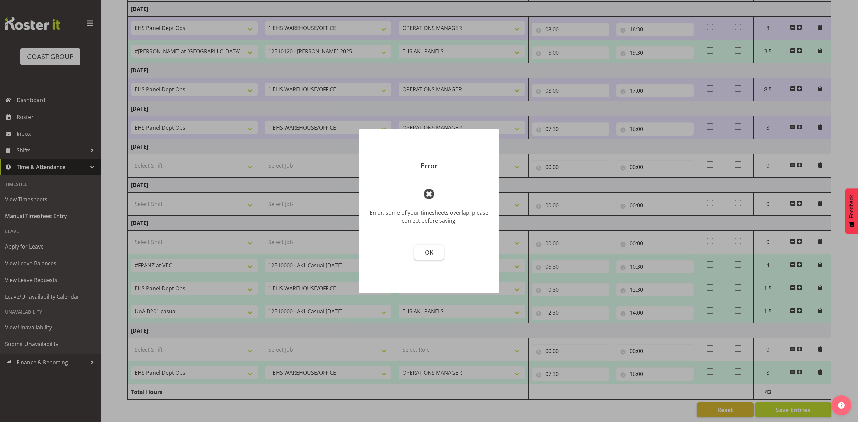
click at [437, 249] on button "OK" at bounding box center [428, 252] width 29 height 15
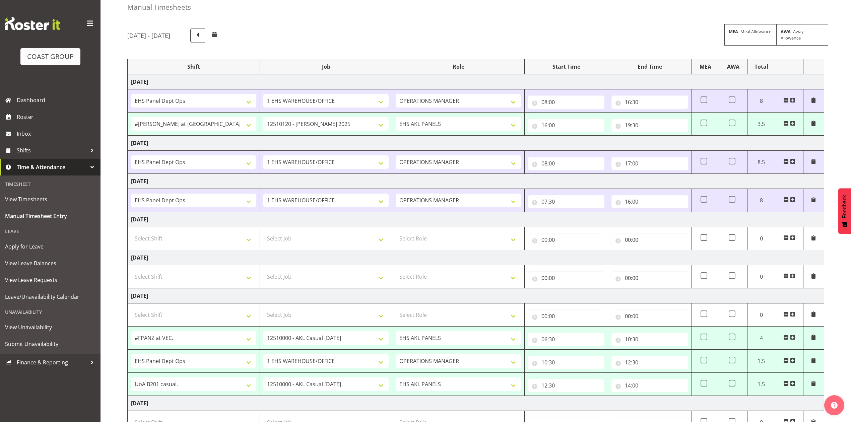
scroll to position [45, 0]
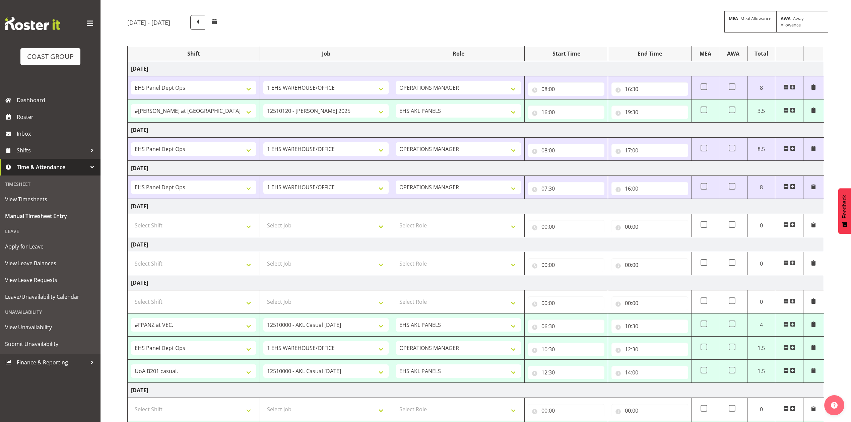
click at [700, 110] on td at bounding box center [705, 111] width 27 height 23
click at [704, 109] on span at bounding box center [704, 110] width 7 height 7
click at [704, 109] on input "checkbox" at bounding box center [703, 110] width 4 height 4
checkbox input "true"
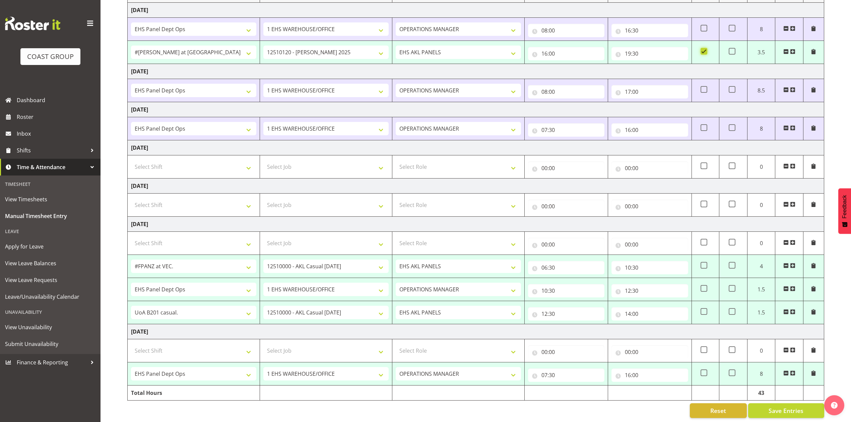
scroll to position [114, 0]
click at [783, 405] on span "Save Entries" at bounding box center [786, 409] width 35 height 9
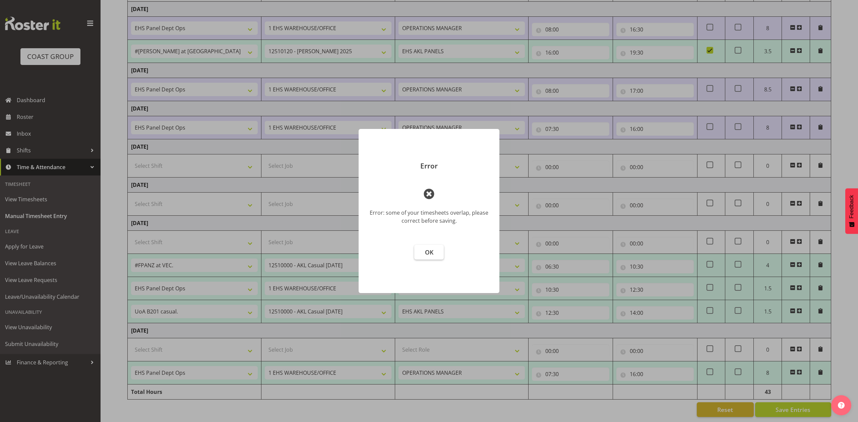
click at [421, 251] on button "OK" at bounding box center [428, 252] width 29 height 15
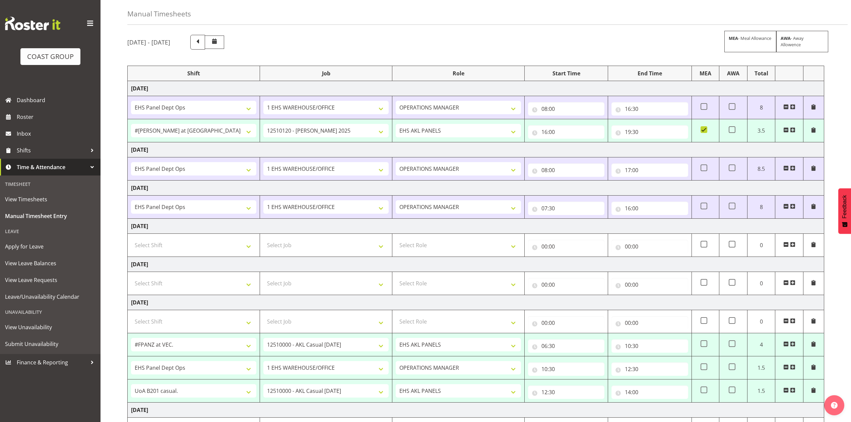
scroll to position [24, 0]
click at [547, 133] on input "16:00" at bounding box center [566, 132] width 76 height 13
click at [590, 153] on select "00 01 02 03 04 05 06 07 08 09 10 11 12 13 14 15 16 17 18 19 20 21 22 23 24 25 2…" at bounding box center [591, 149] width 15 height 13
select select "30"
click at [584, 144] on select "00 01 02 03 04 05 06 07 08 09 10 11 12 13 14 15 16 17 18 19 20 21 22 23 24 25 2…" at bounding box center [591, 149] width 15 height 13
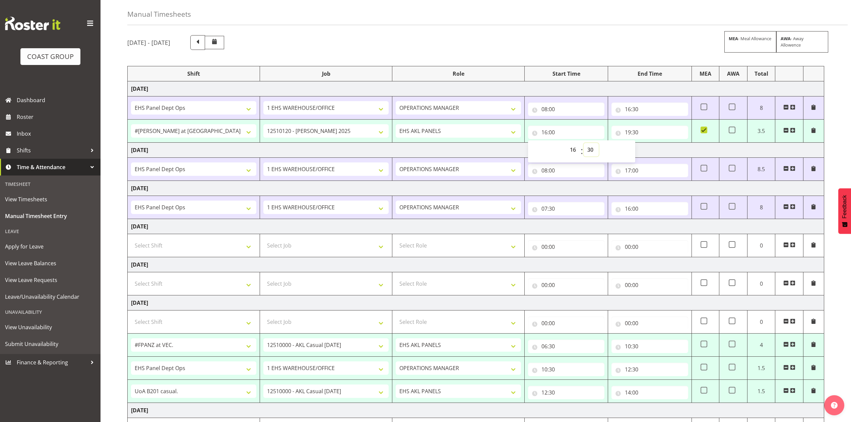
type input "16:30"
click at [507, 145] on td "Thursday 2nd October 2025" at bounding box center [476, 150] width 697 height 15
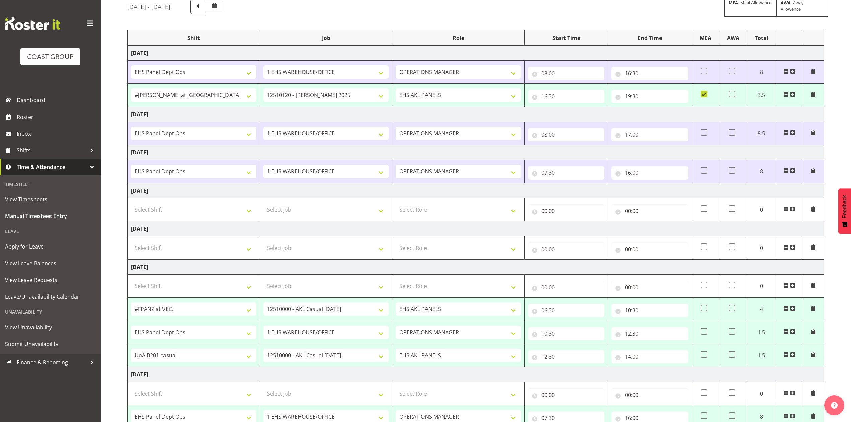
scroll to position [0, 0]
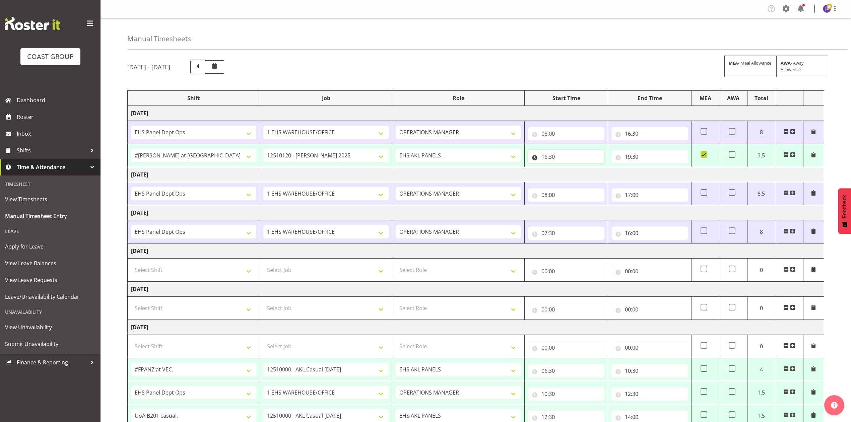
click at [553, 158] on input "16:30" at bounding box center [566, 156] width 76 height 13
click at [588, 174] on select "00 01 02 03 04 05 06 07 08 09 10 11 12 13 14 15 16 17 18 19 20 21 22 23 24 25 2…" at bounding box center [591, 174] width 15 height 13
select select "0"
click at [584, 168] on select "00 01 02 03 04 05 06 07 08 09 10 11 12 13 14 15 16 17 18 19 20 21 22 23 24 25 2…" at bounding box center [591, 174] width 15 height 13
type input "16:00"
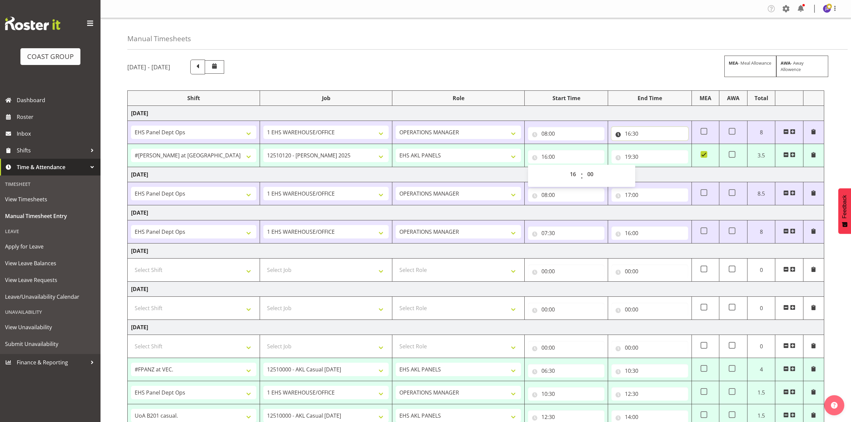
click at [637, 134] on input "16:30" at bounding box center [649, 133] width 76 height 13
drag, startPoint x: 676, startPoint y: 147, endPoint x: 674, endPoint y: 152, distance: 5.5
click at [676, 147] on select "00 01 02 03 04 05 06 07 08 09 10 11 12 13 14 15 16 17 18 19 20 21 22 23 24 25 2…" at bounding box center [674, 150] width 15 height 13
select select "0"
click at [667, 145] on select "00 01 02 03 04 05 06 07 08 09 10 11 12 13 14 15 16 17 18 19 20 21 22 23 24 25 2…" at bounding box center [674, 150] width 15 height 13
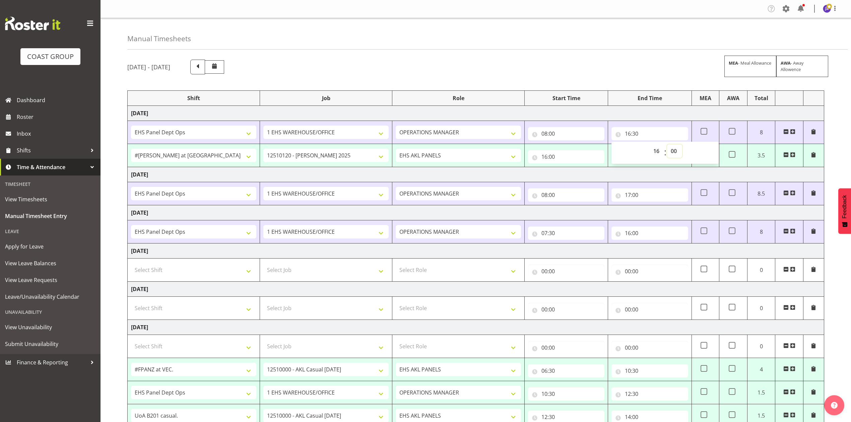
type input "16:00"
click at [661, 111] on td "Wednesday 1st October 2025" at bounding box center [476, 113] width 697 height 15
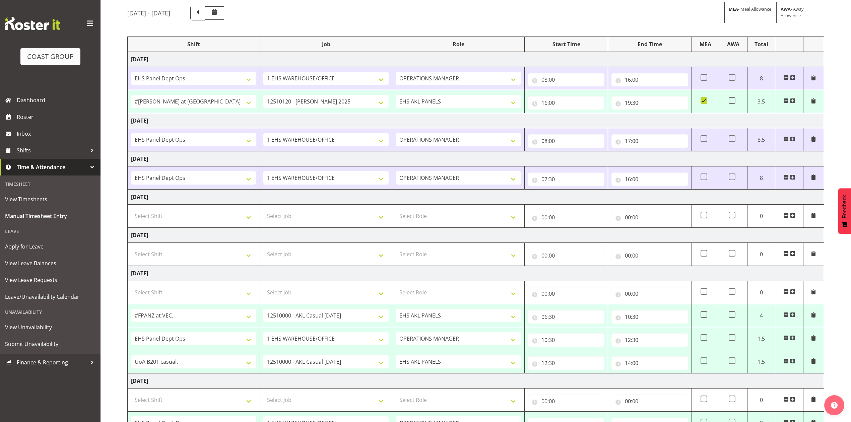
scroll to position [114, 0]
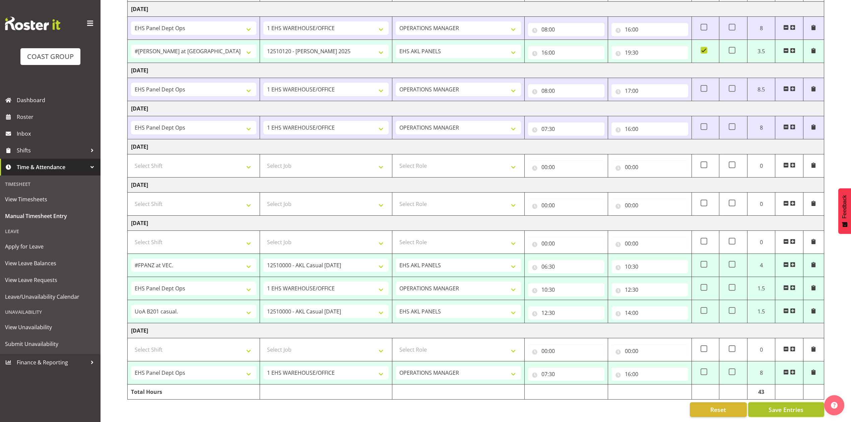
click at [777, 405] on span "Save Entries" at bounding box center [786, 409] width 35 height 9
select select "68657"
select select "8654"
type input "06:30"
type input "10:30"
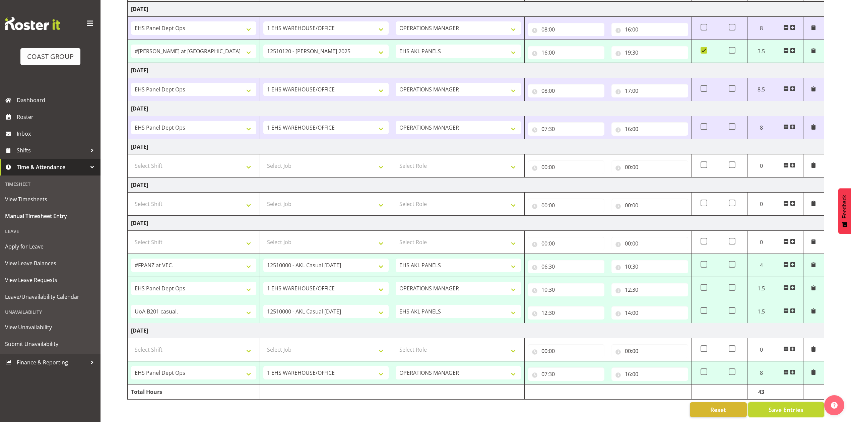
select select "68034"
select select "69"
select select "198"
type input "10:30"
type input "12:30"
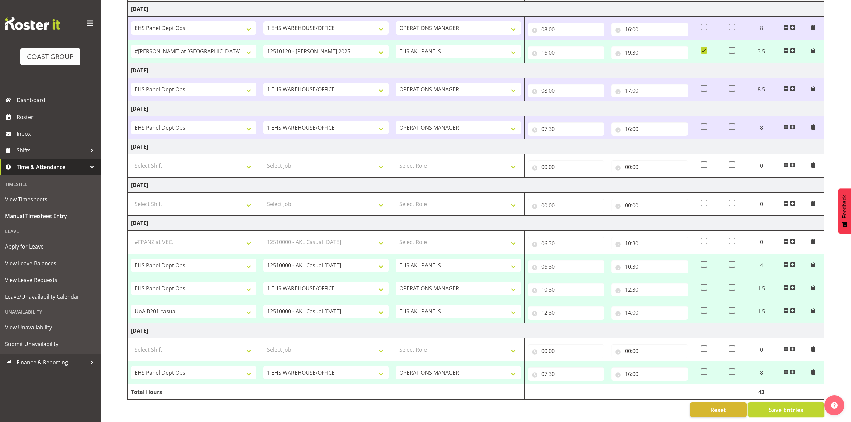
select select "83072"
select select "8654"
select select "188"
type input "12:30"
type input "14:00"
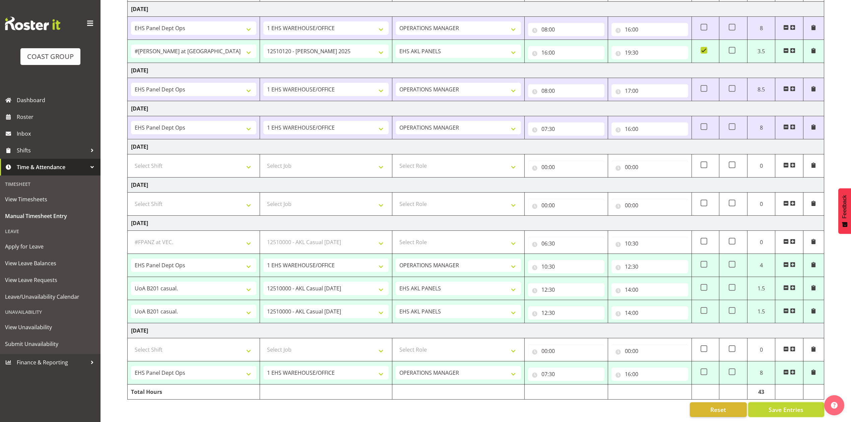
select select "68034"
select select "69"
select select "198"
type input "07:30"
type input "16:00"
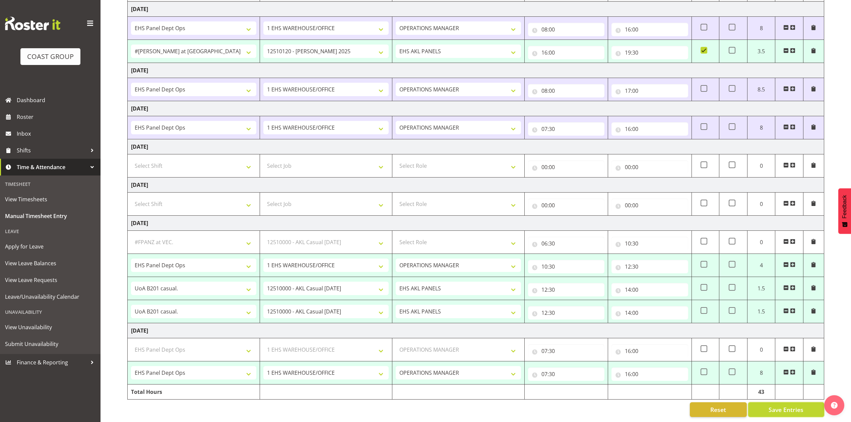
select select "68034"
select select "69"
select select "198"
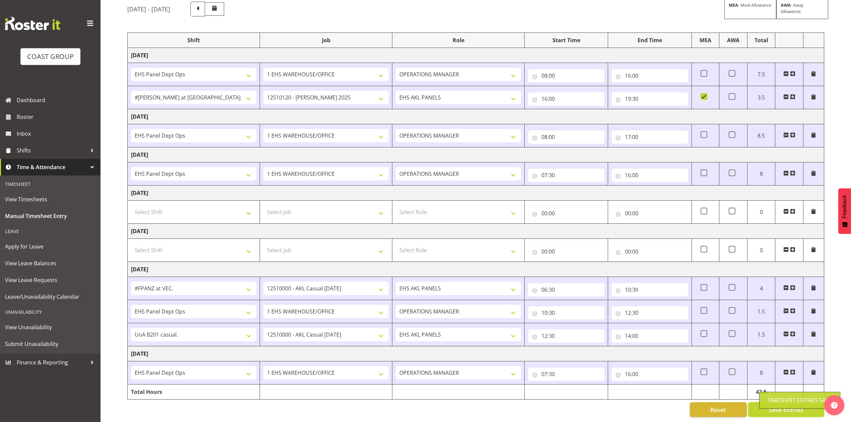
scroll to position [0, 0]
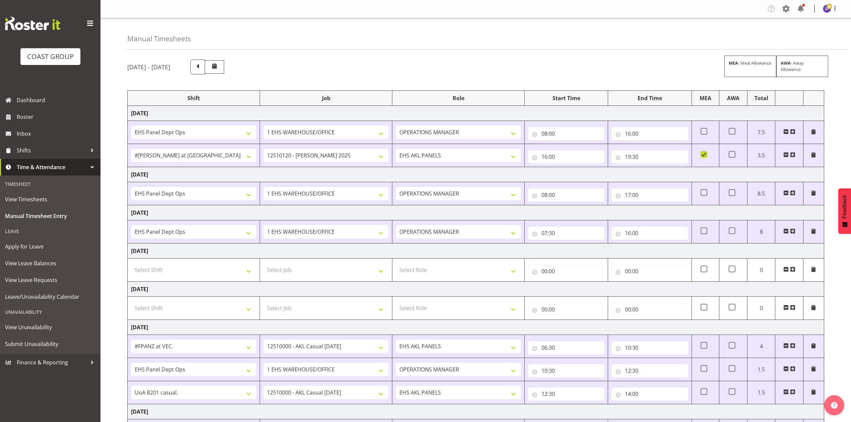
click at [610, 32] on div "Manual Timesheets" at bounding box center [487, 33] width 720 height 31
click at [37, 110] on link "Roster" at bounding box center [50, 117] width 101 height 17
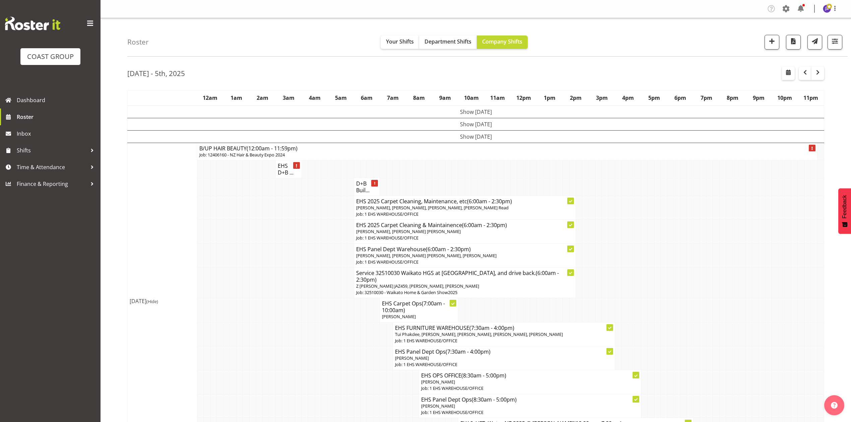
click at [734, 222] on td at bounding box center [735, 232] width 6 height 24
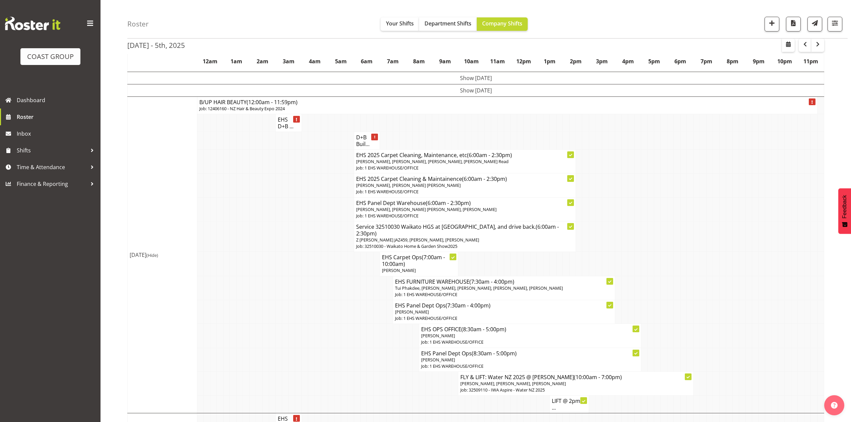
scroll to position [89, 0]
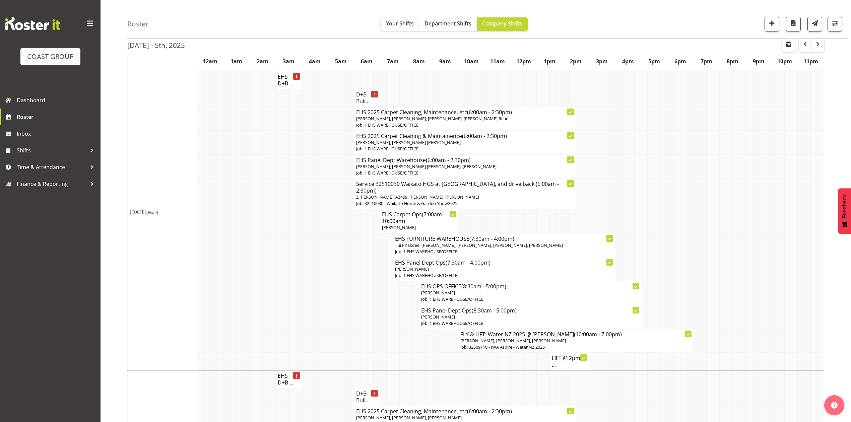
click at [746, 158] on td at bounding box center [748, 166] width 6 height 24
click at [741, 188] on td at bounding box center [742, 193] width 6 height 30
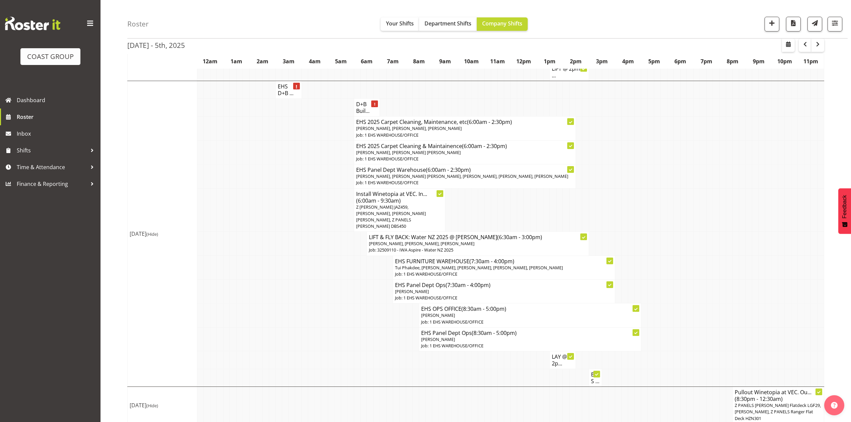
scroll to position [395, 0]
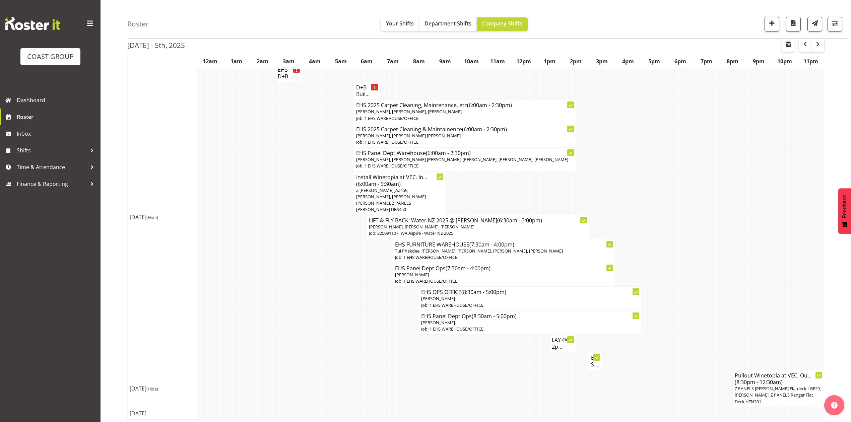
drag, startPoint x: 705, startPoint y: 260, endPoint x: 708, endPoint y: 262, distance: 3.7
click at [707, 263] on tr "EHS Panel Dept Ops (7:30am - 4:00pm) [PERSON_NAME] Job: 1 EHS WAREHOUSE/OFFICE" at bounding box center [476, 275] width 697 height 24
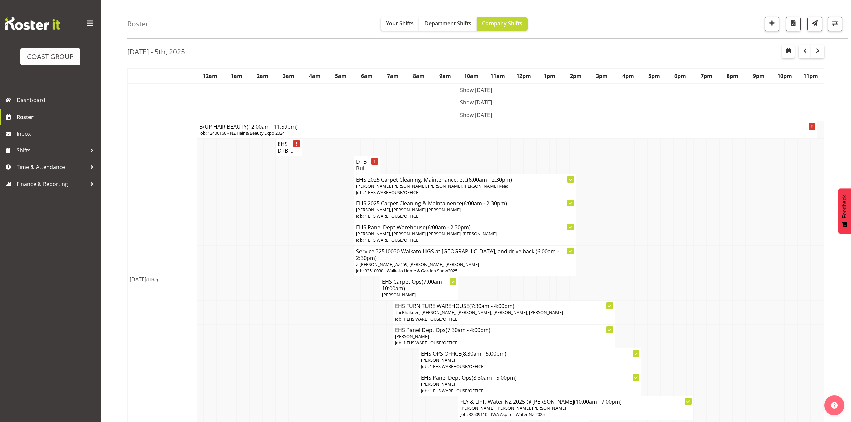
scroll to position [0, 0]
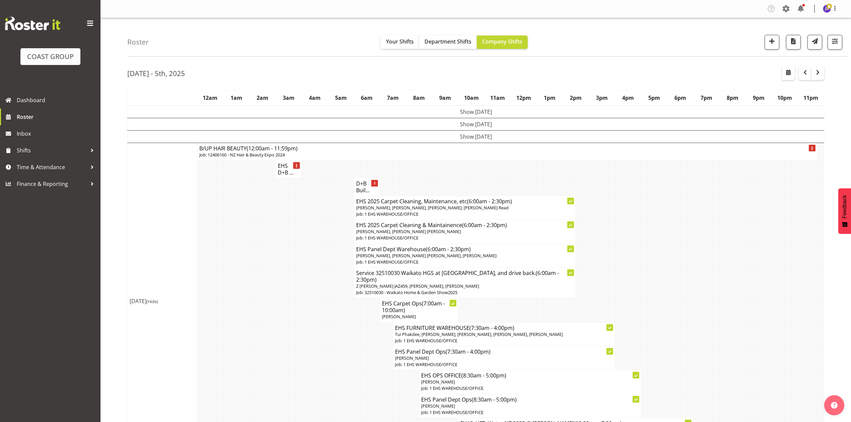
click at [395, 163] on td at bounding box center [396, 169] width 6 height 18
click at [455, 35] on div "Roster Your Shifts Department Shifts Company Shifts 1 Locations Clear CARLTON E…" at bounding box center [487, 37] width 720 height 39
click at [454, 40] on span "Department Shifts" at bounding box center [448, 41] width 47 height 7
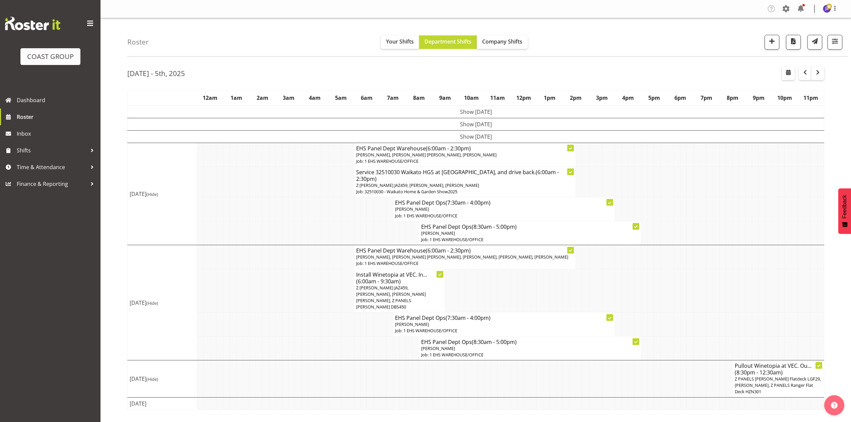
click at [419, 36] on button "Department Shifts" at bounding box center [448, 42] width 58 height 13
click at [802, 77] on button "button" at bounding box center [805, 73] width 13 height 13
